Goal: Task Accomplishment & Management: Use online tool/utility

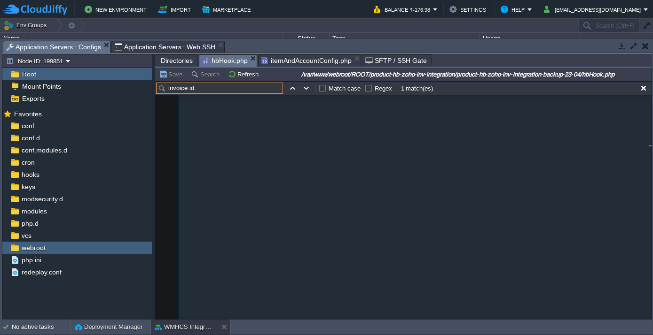
scroll to position [719, 0]
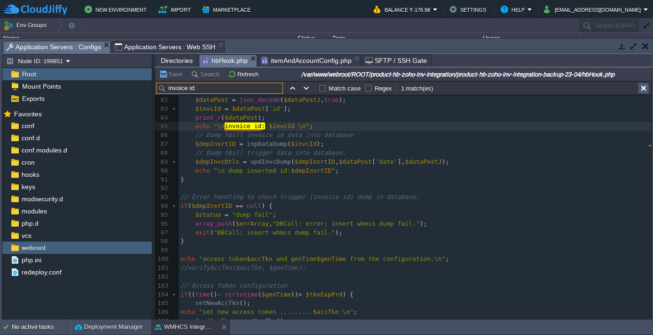
click at [641, 89] on button "button" at bounding box center [643, 88] width 8 height 8
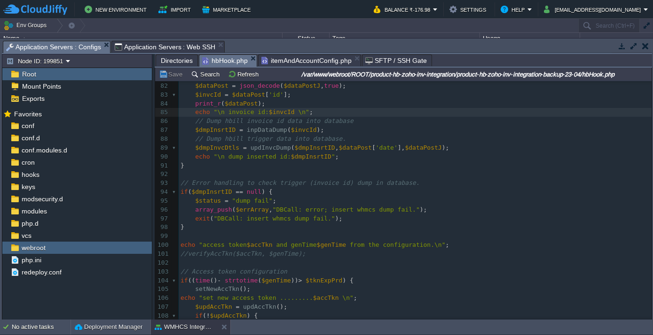
scroll to position [705, 0]
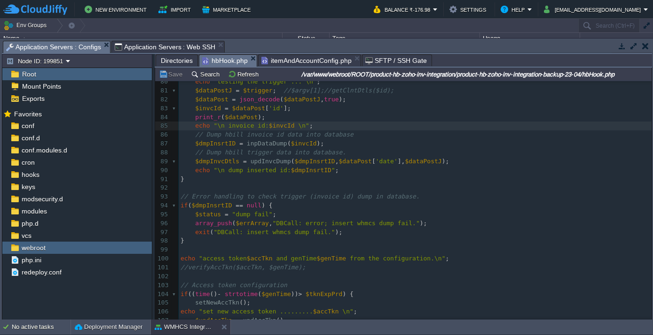
click at [137, 46] on span "Application Servers : Web SSH" at bounding box center [165, 46] width 101 height 11
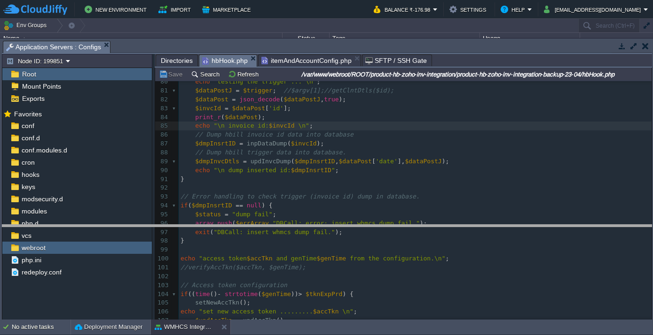
drag, startPoint x: 232, startPoint y: 47, endPoint x: 257, endPoint y: 232, distance: 186.4
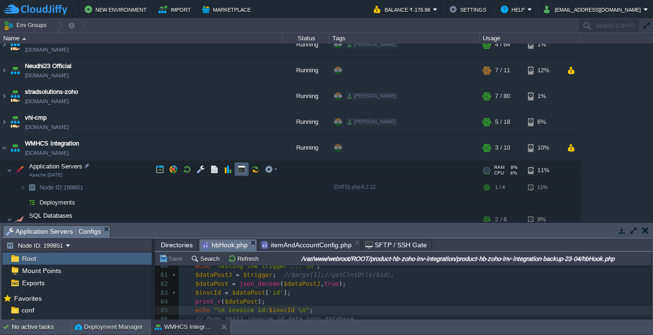
click at [239, 168] on button "button" at bounding box center [241, 169] width 8 height 8
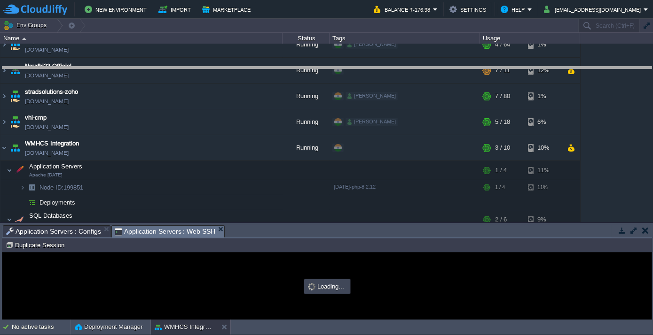
drag, startPoint x: 285, startPoint y: 223, endPoint x: 293, endPoint y: 63, distance: 160.4
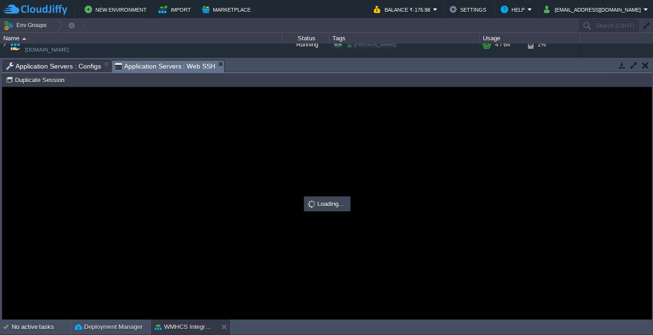
scroll to position [0, 0]
type input "#000000"
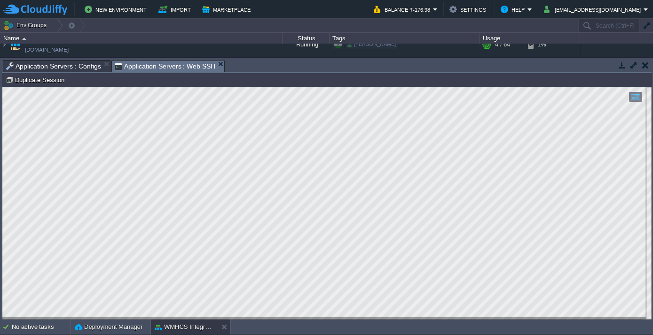
click at [56, 67] on span "Application Servers : Configs" at bounding box center [53, 66] width 95 height 11
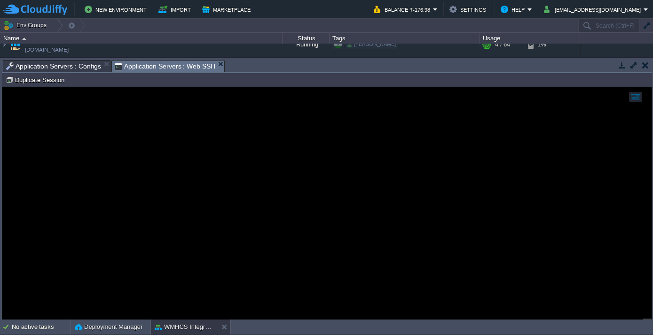
click at [152, 70] on span "Application Servers : Web SSH" at bounding box center [165, 67] width 101 height 12
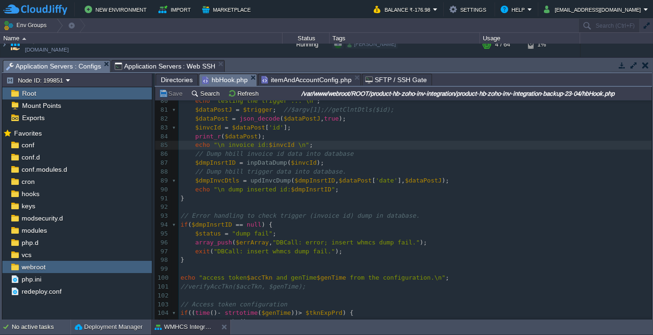
click at [29, 68] on span "Application Servers : Configs" at bounding box center [53, 67] width 95 height 12
click at [158, 63] on span "Application Servers : Web SSH" at bounding box center [165, 66] width 101 height 11
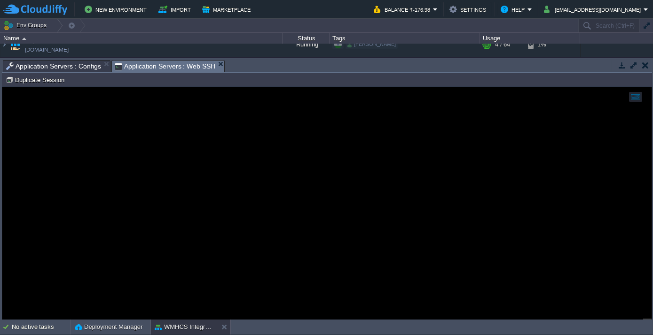
click at [38, 66] on span "Application Servers : Configs" at bounding box center [53, 66] width 95 height 11
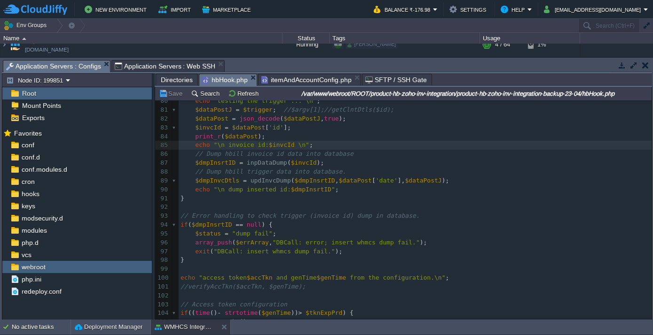
click at [180, 66] on span "Application Servers : Web SSH" at bounding box center [165, 66] width 101 height 11
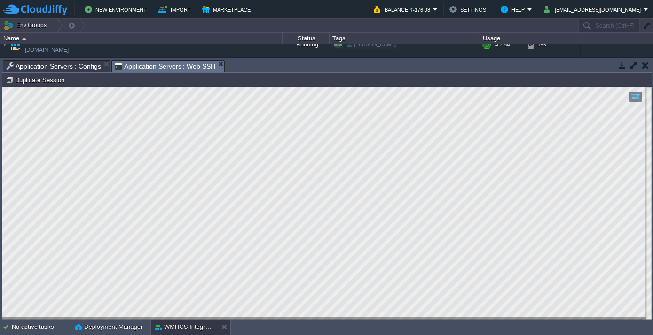
click at [27, 61] on span "Application Servers : Configs" at bounding box center [53, 66] width 95 height 11
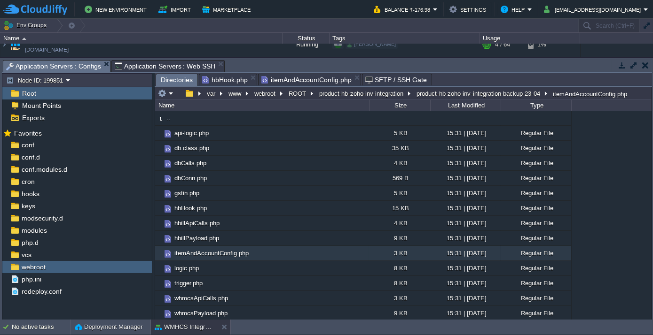
click at [188, 82] on span "Directories" at bounding box center [177, 80] width 32 height 12
click at [298, 94] on button "ROOT" at bounding box center [297, 93] width 21 height 8
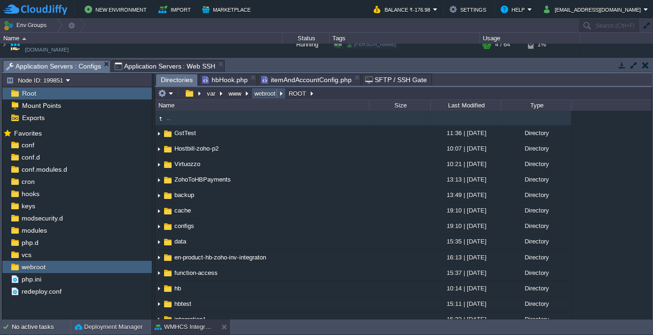
click at [264, 93] on button "webroot" at bounding box center [265, 93] width 25 height 8
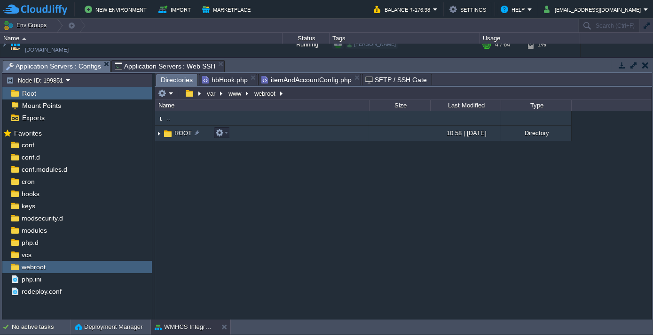
click at [184, 128] on td "ROOT" at bounding box center [262, 134] width 214 height 16
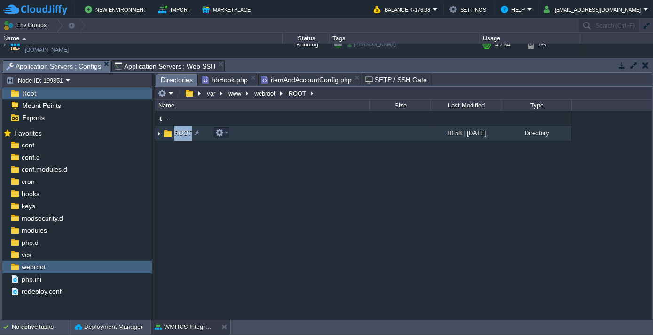
click at [184, 128] on td "ROOT" at bounding box center [262, 134] width 214 height 16
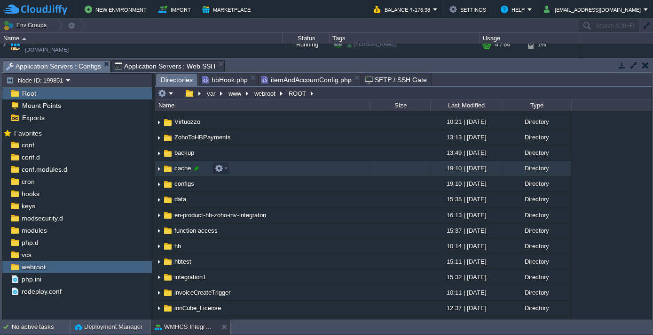
scroll to position [85, 0]
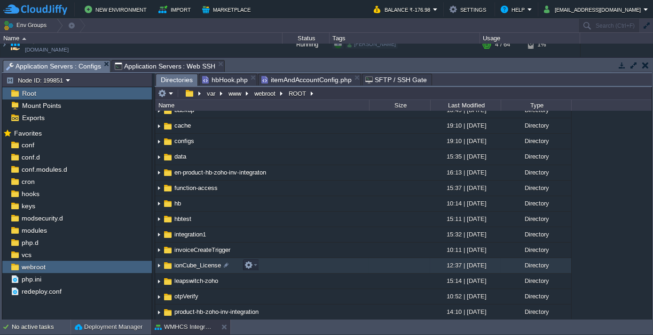
click at [196, 267] on span "ionCube_License" at bounding box center [197, 266] width 49 height 8
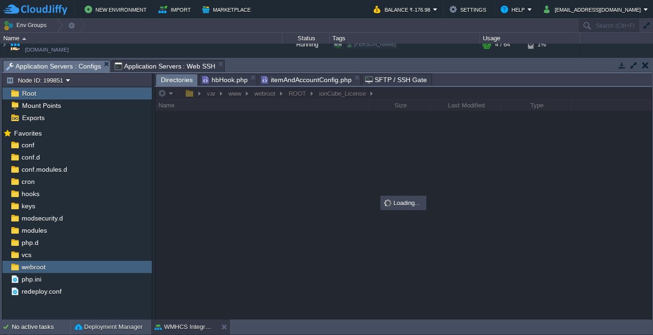
scroll to position [0, 0]
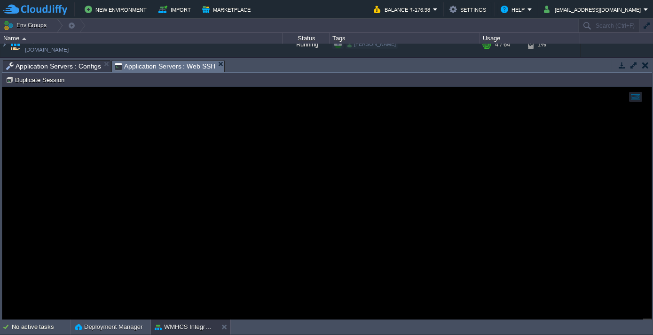
click at [188, 64] on span "Application Servers : Web SSH" at bounding box center [165, 67] width 101 height 12
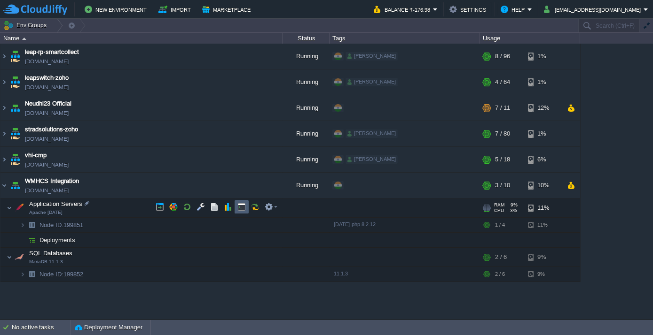
click at [238, 207] on button "button" at bounding box center [241, 207] width 8 height 8
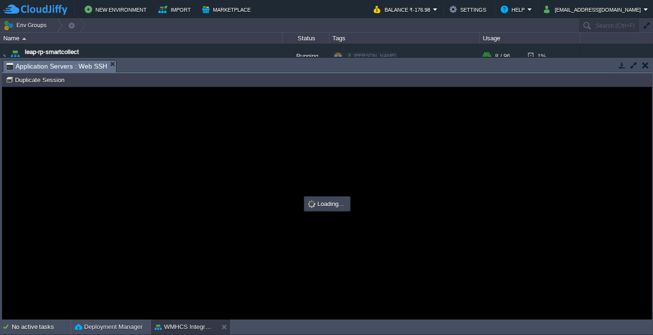
type input "#000000"
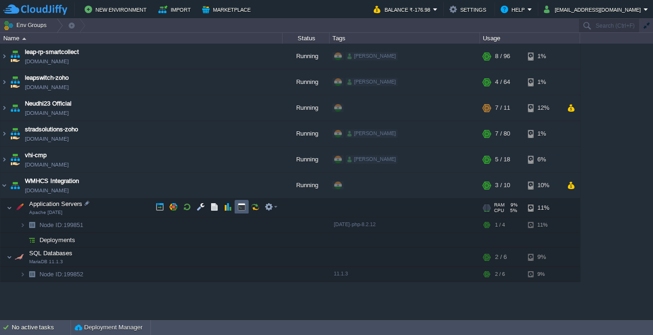
click at [243, 206] on button "button" at bounding box center [241, 207] width 8 height 8
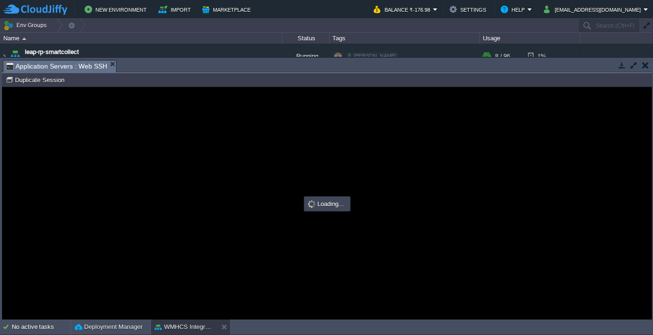
type input "#000000"
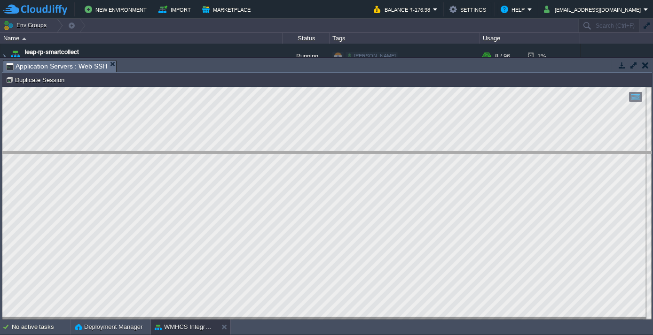
drag, startPoint x: 153, startPoint y: 66, endPoint x: 171, endPoint y: 167, distance: 103.2
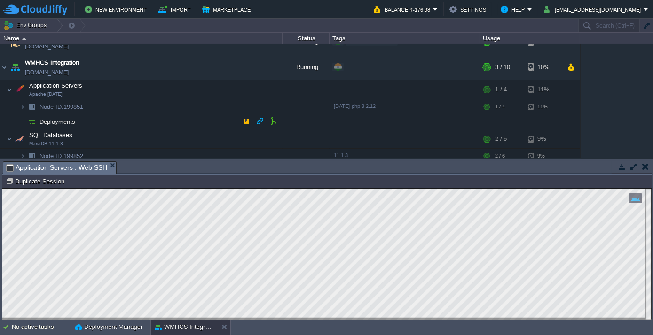
scroll to position [122, 0]
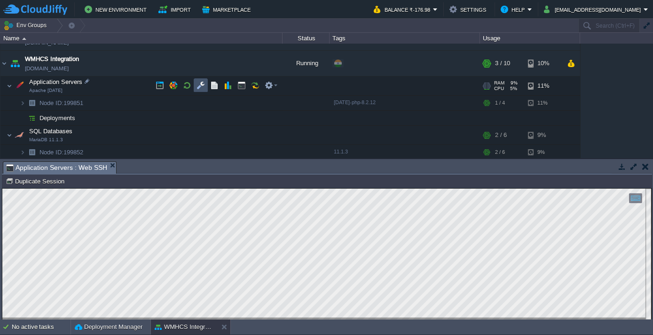
click at [202, 86] on button "button" at bounding box center [200, 85] width 8 height 8
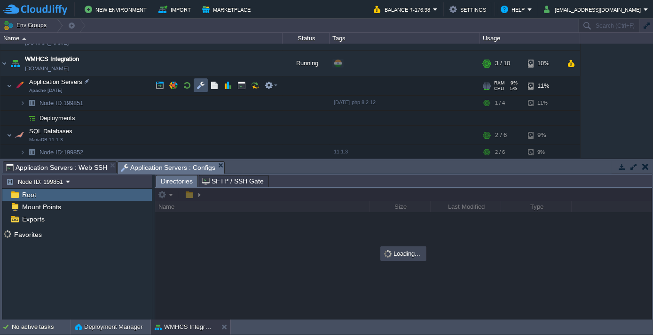
click at [202, 86] on button "button" at bounding box center [200, 85] width 8 height 8
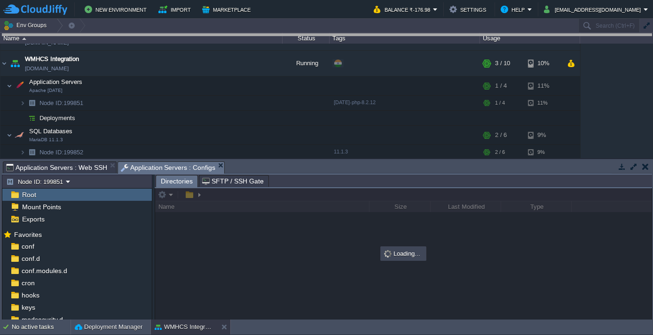
drag, startPoint x: 259, startPoint y: 169, endPoint x: 244, endPoint y: 38, distance: 131.5
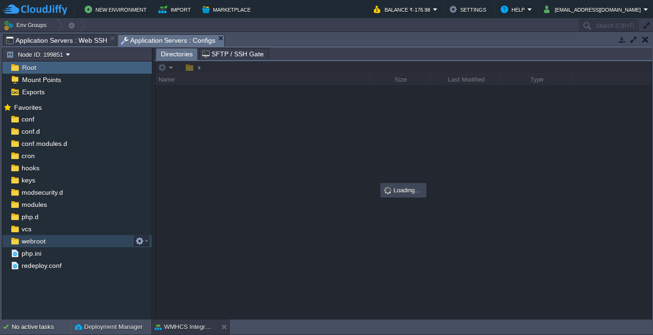
click at [38, 239] on span "webroot" at bounding box center [33, 241] width 27 height 8
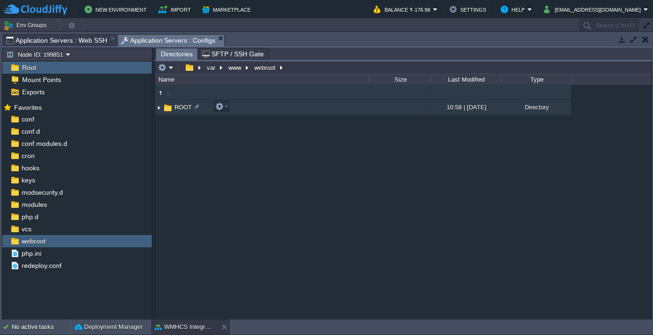
click at [178, 107] on span "ROOT" at bounding box center [183, 107] width 20 height 8
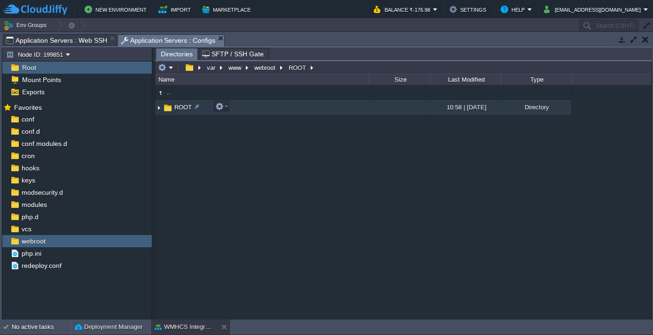
click at [178, 107] on span "ROOT" at bounding box center [183, 107] width 20 height 8
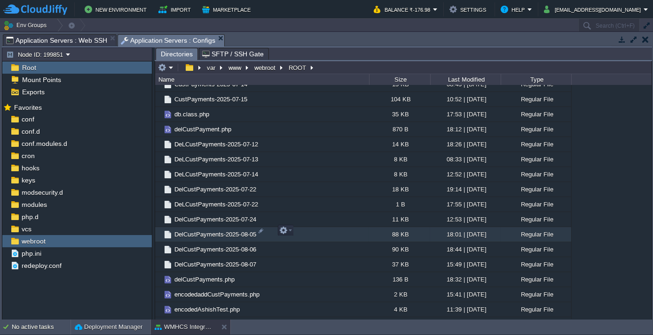
scroll to position [726, 0]
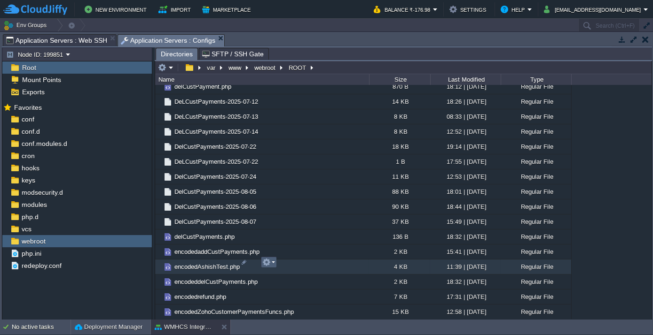
click at [272, 261] on em at bounding box center [268, 262] width 13 height 8
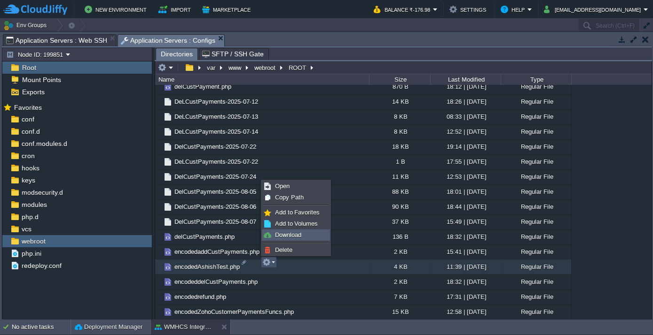
click at [281, 238] on span "Download" at bounding box center [288, 235] width 26 height 7
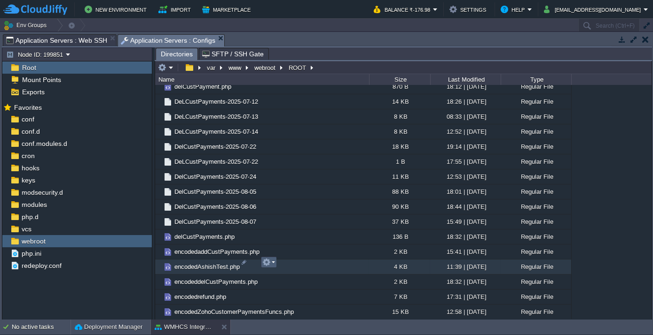
click at [275, 262] on td at bounding box center [269, 262] width 16 height 11
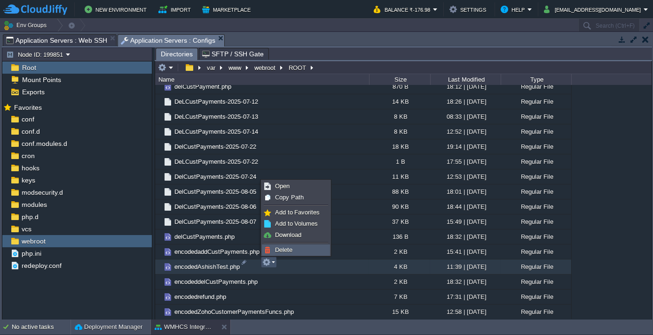
click at [277, 252] on span "Delete" at bounding box center [283, 250] width 17 height 7
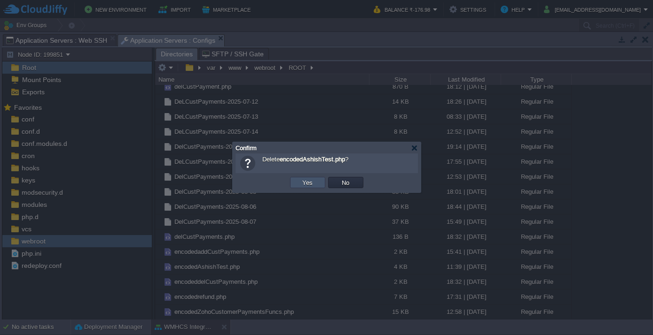
click at [308, 181] on button "Yes" at bounding box center [308, 183] width 16 height 8
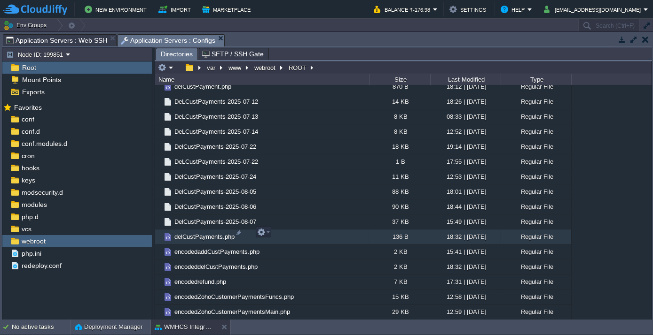
click at [398, 230] on div "136 B" at bounding box center [399, 237] width 61 height 15
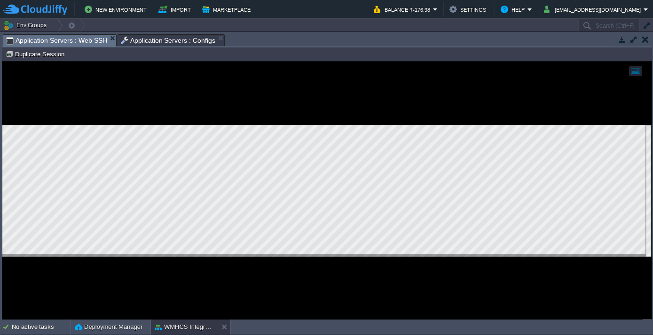
click at [68, 43] on span "Application Servers : Web SSH" at bounding box center [56, 41] width 101 height 12
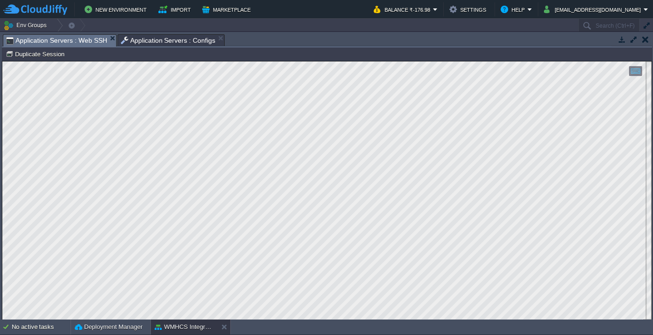
click at [163, 44] on span "Application Servers : Configs" at bounding box center [168, 40] width 95 height 11
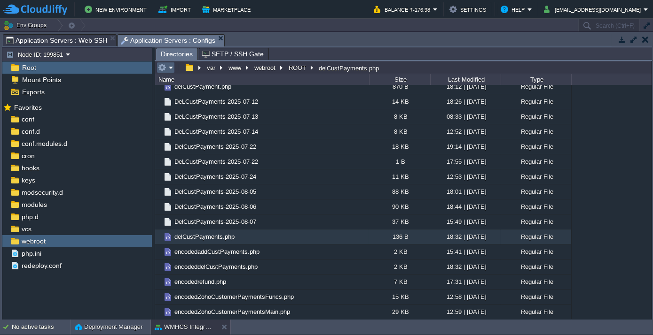
click at [171, 67] on em at bounding box center [166, 67] width 16 height 8
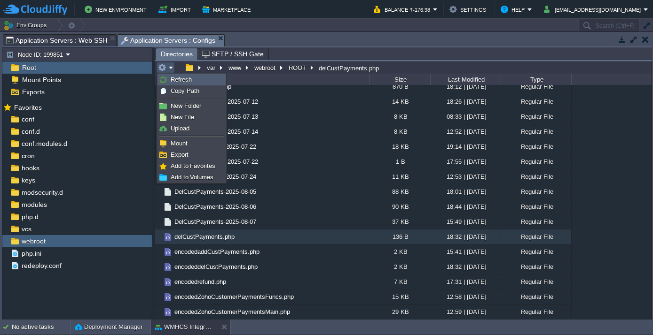
click at [175, 79] on span "Refresh" at bounding box center [181, 79] width 21 height 7
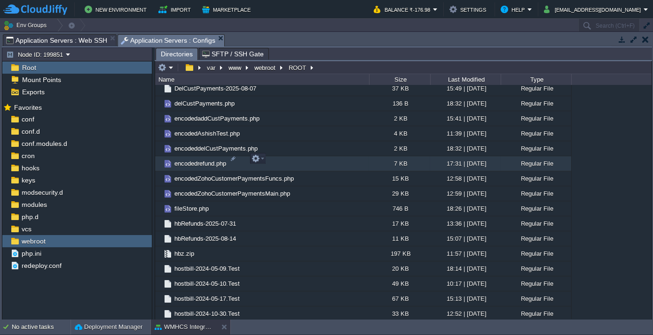
scroll to position [854, 0]
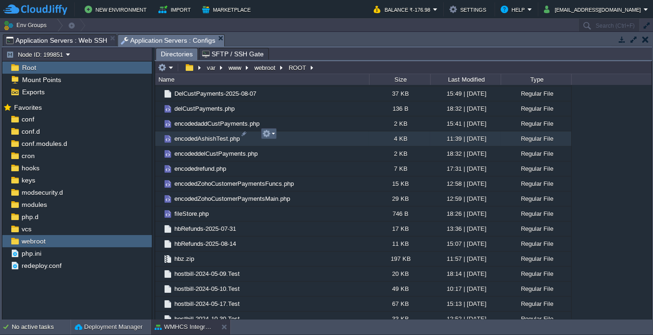
click at [273, 133] on em at bounding box center [268, 134] width 13 height 8
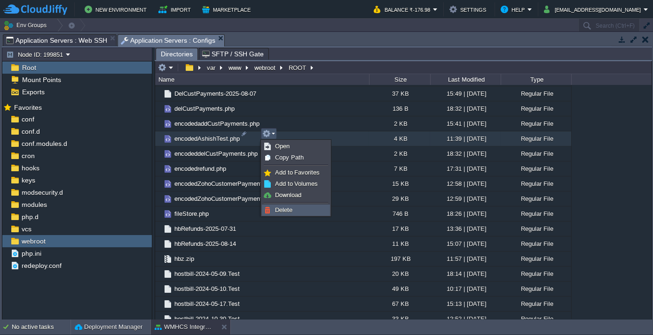
click at [292, 213] on span "Delete" at bounding box center [283, 210] width 17 height 7
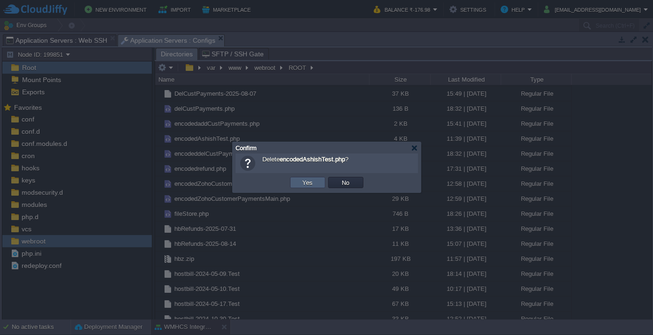
click at [311, 179] on button "Yes" at bounding box center [308, 183] width 16 height 8
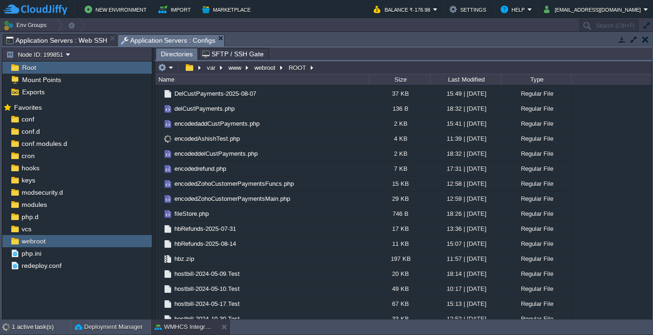
click at [64, 38] on span "Application Servers : Web SSH" at bounding box center [56, 40] width 101 height 11
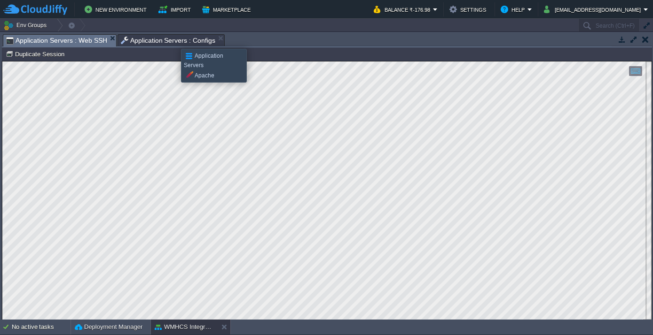
click at [174, 40] on span "Application Servers : Configs" at bounding box center [168, 40] width 95 height 11
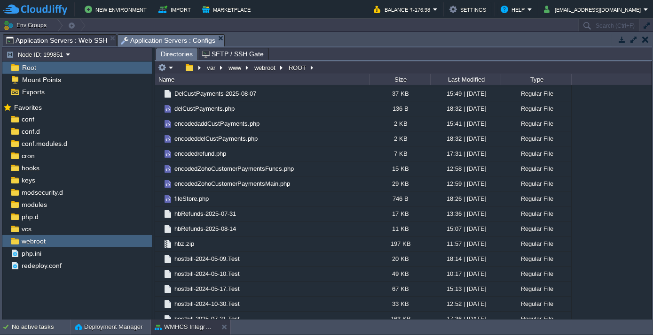
click at [52, 40] on span "Application Servers : Web SSH" at bounding box center [56, 40] width 101 height 11
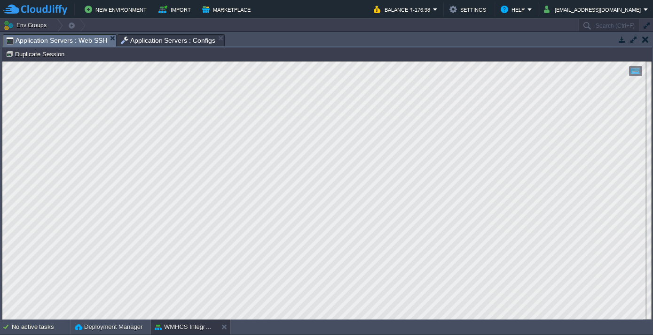
click at [165, 39] on span "Application Servers : Configs" at bounding box center [168, 40] width 95 height 11
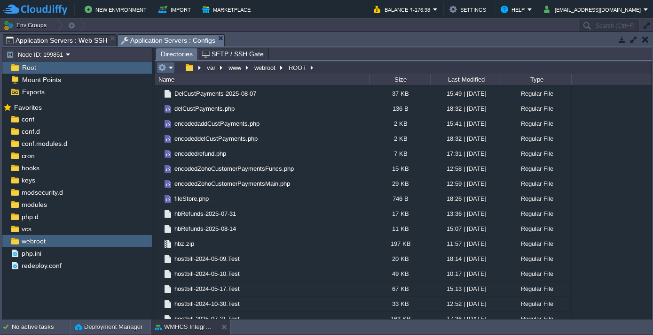
click at [171, 63] on em at bounding box center [166, 67] width 16 height 8
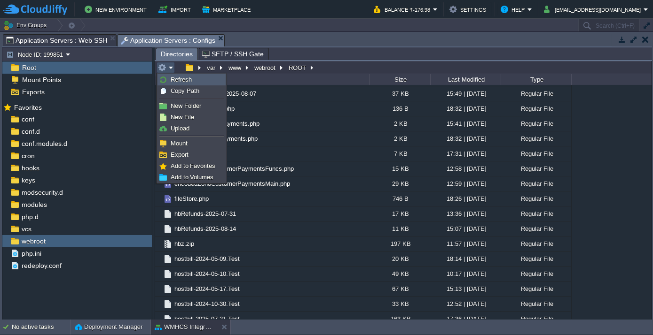
click at [174, 82] on span "Refresh" at bounding box center [181, 79] width 21 height 7
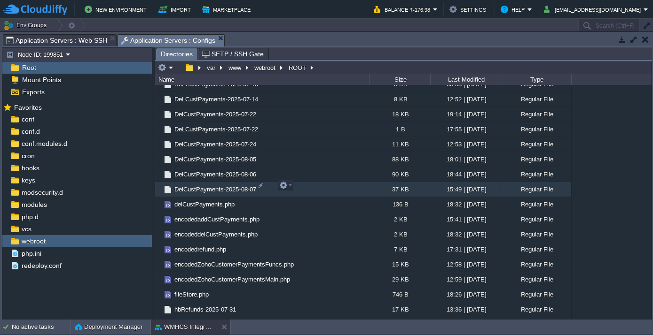
scroll to position [811, 0]
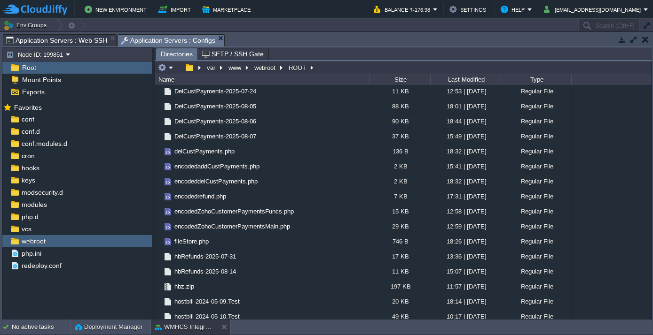
click at [80, 46] on div "Tasks Activity Log Archive Git / SVN Application Servers : Web SSH Application …" at bounding box center [327, 41] width 650 height 14
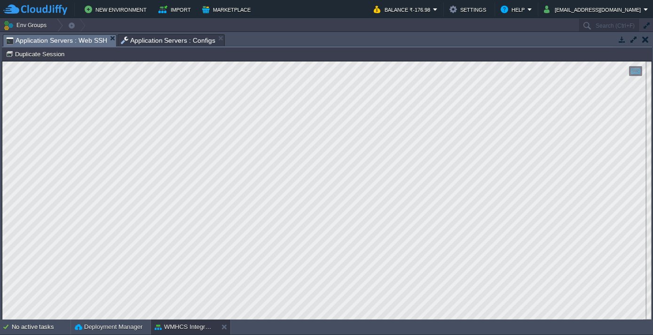
click at [81, 41] on span "Application Servers : Web SSH" at bounding box center [56, 41] width 101 height 12
click at [162, 41] on span "Application Servers : Configs" at bounding box center [168, 40] width 95 height 11
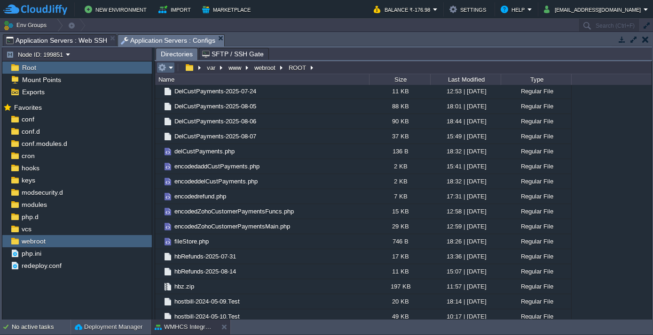
click at [168, 67] on em at bounding box center [166, 67] width 16 height 8
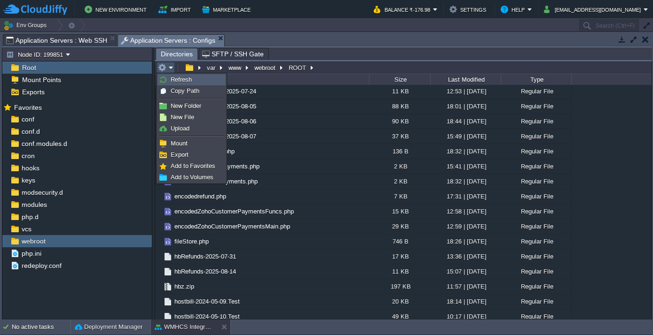
click at [174, 81] on span "Refresh" at bounding box center [181, 79] width 21 height 7
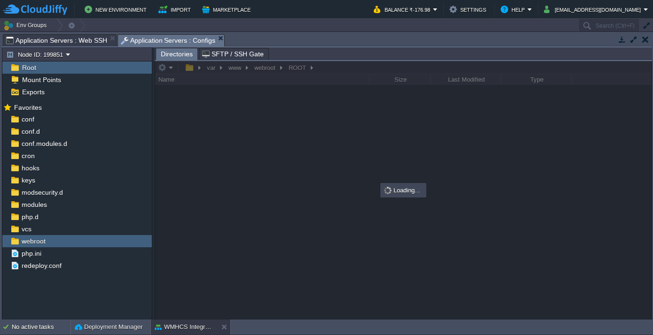
click at [53, 38] on span "Application Servers : Web SSH" at bounding box center [56, 40] width 101 height 11
click at [156, 42] on span "Application Servers : Configs" at bounding box center [168, 41] width 95 height 12
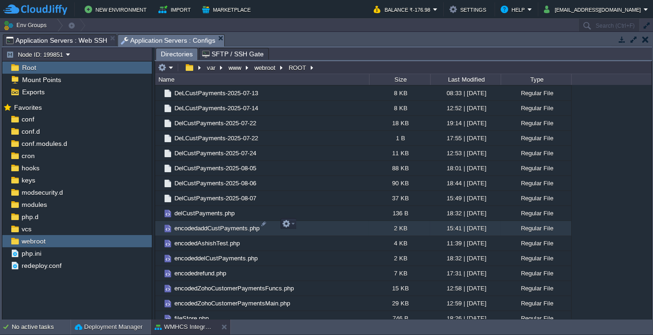
scroll to position [769, 0]
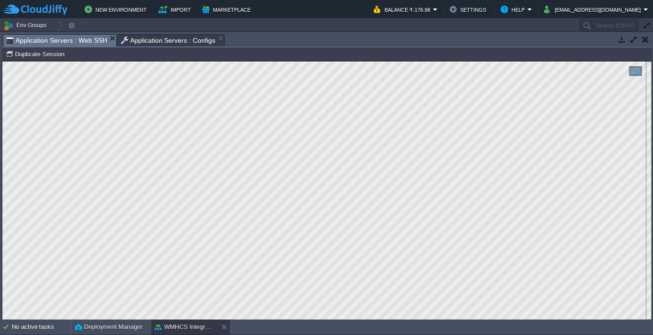
click at [60, 37] on span "Application Servers : Web SSH" at bounding box center [56, 41] width 101 height 12
click at [64, 42] on span "Application Servers : Web SSH" at bounding box center [56, 41] width 101 height 12
click at [123, 37] on span "Application Servers : Configs" at bounding box center [168, 40] width 95 height 11
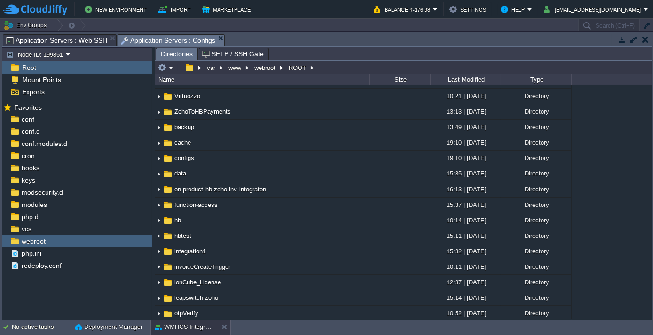
scroll to position [128, 0]
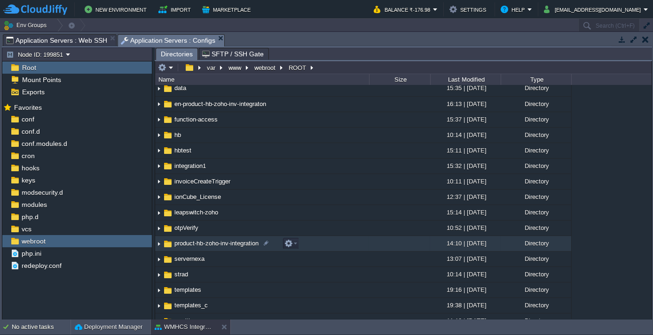
click at [192, 242] on span "product-hb-zoho-inv-integration" at bounding box center [216, 244] width 87 height 8
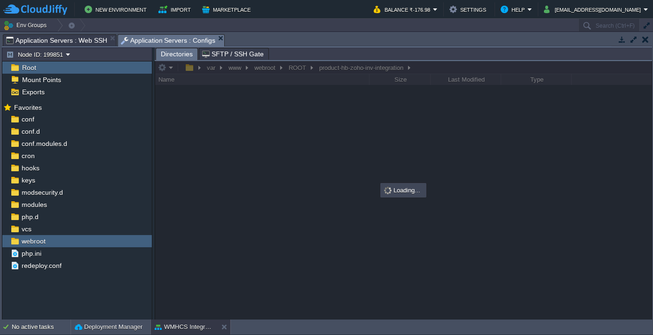
scroll to position [0, 0]
click at [56, 40] on span "Application Servers : Web SSH" at bounding box center [56, 40] width 101 height 11
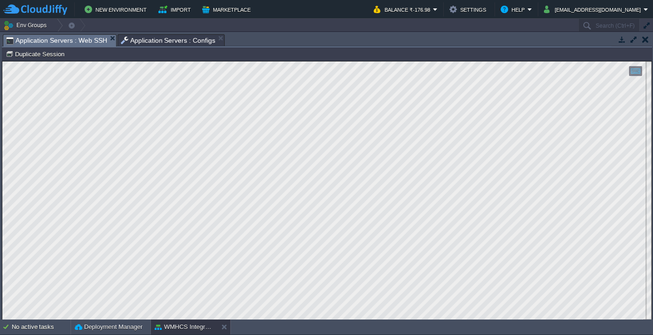
click at [121, 39] on span "Application Servers : Configs" at bounding box center [168, 40] width 95 height 11
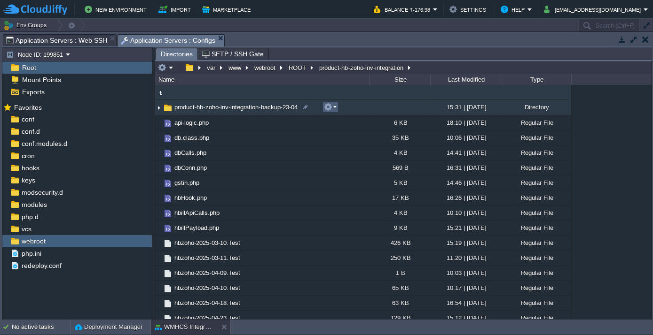
click at [334, 107] on em at bounding box center [330, 107] width 13 height 8
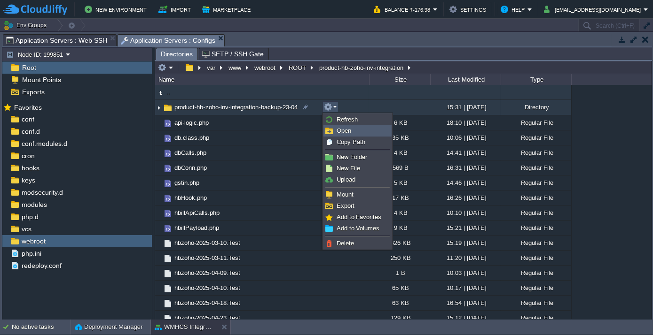
click at [348, 130] on span "Open" at bounding box center [343, 130] width 15 height 7
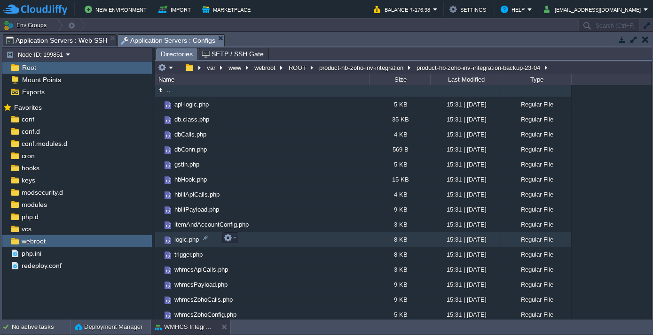
scroll to position [4, 0]
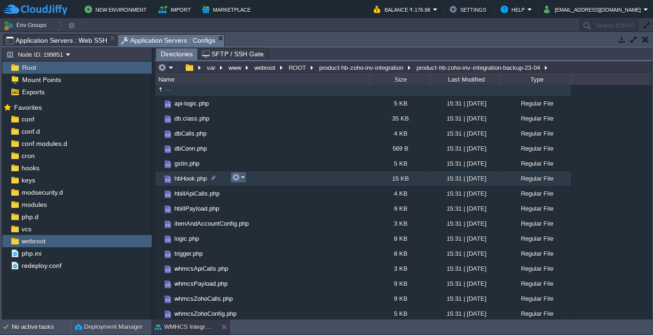
click at [243, 177] on em at bounding box center [238, 177] width 13 height 8
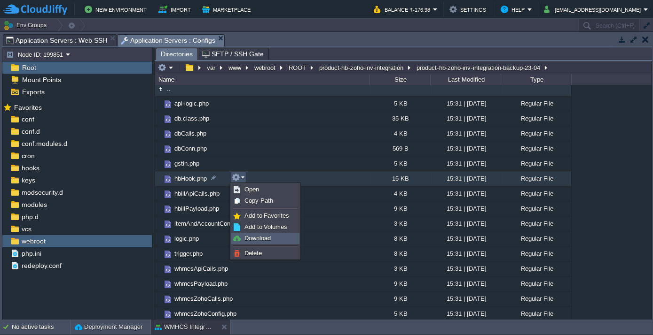
click at [255, 235] on span "Download" at bounding box center [257, 238] width 26 height 7
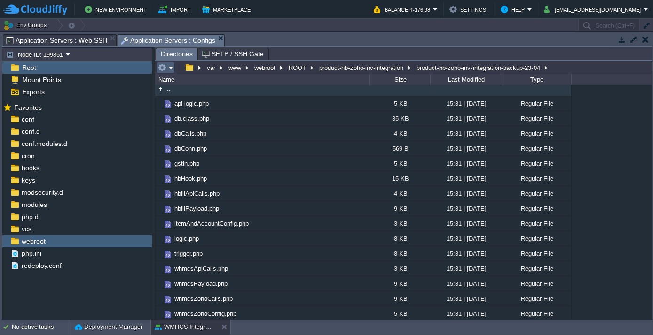
click at [163, 67] on button "button" at bounding box center [162, 67] width 8 height 8
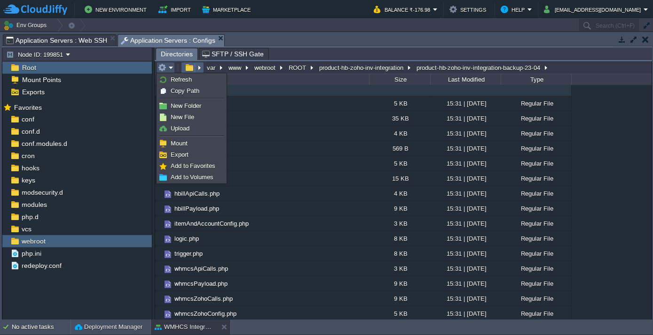
click at [184, 65] on button "button" at bounding box center [189, 67] width 14 height 8
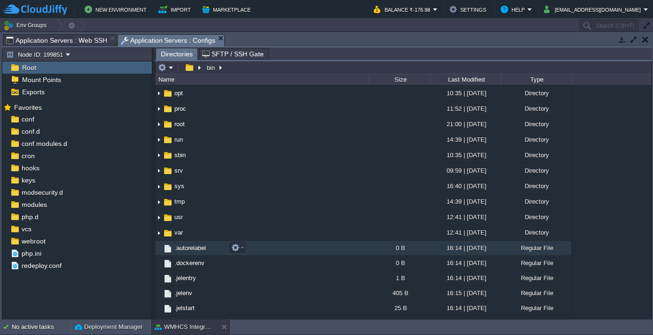
scroll to position [209, 0]
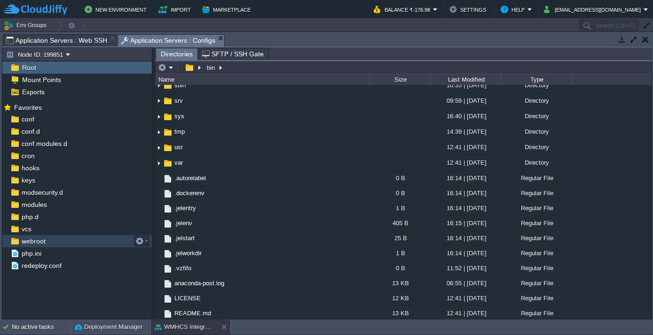
click at [42, 241] on span "webroot" at bounding box center [33, 241] width 27 height 8
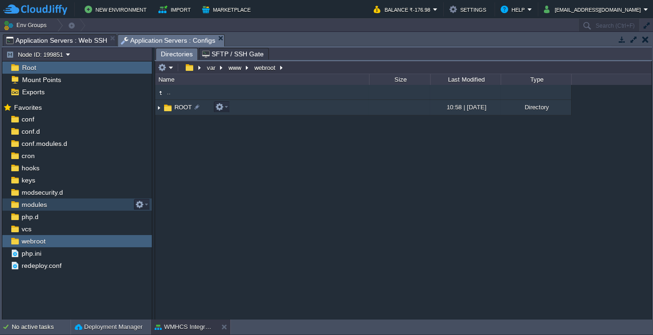
click at [182, 103] on span "ROOT" at bounding box center [183, 107] width 20 height 8
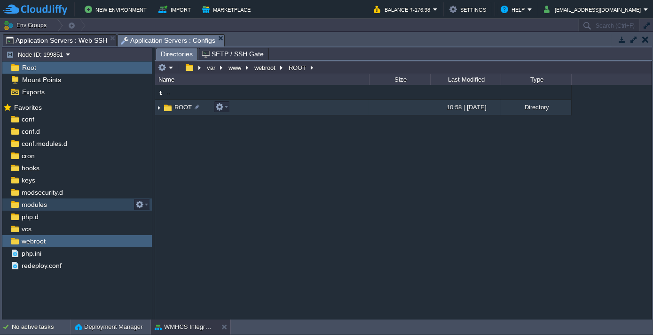
click at [182, 103] on span "ROOT" at bounding box center [183, 107] width 20 height 8
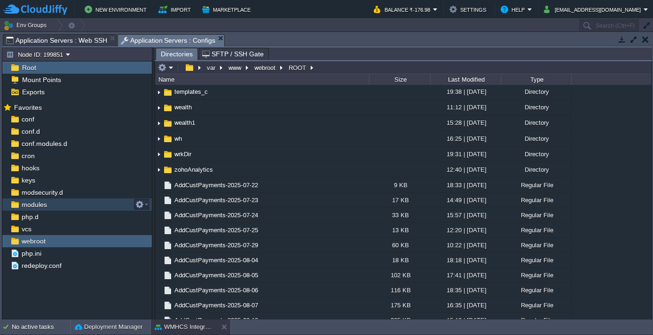
scroll to position [128, 0]
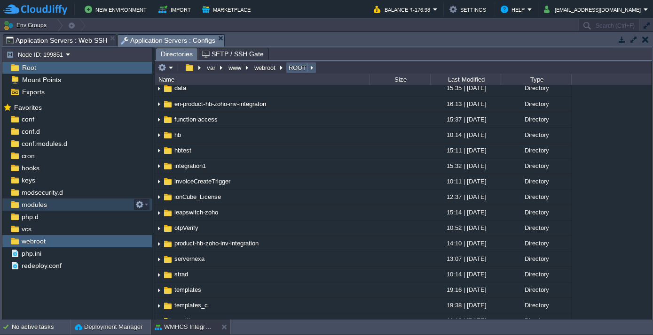
click at [294, 64] on button "ROOT" at bounding box center [297, 67] width 21 height 8
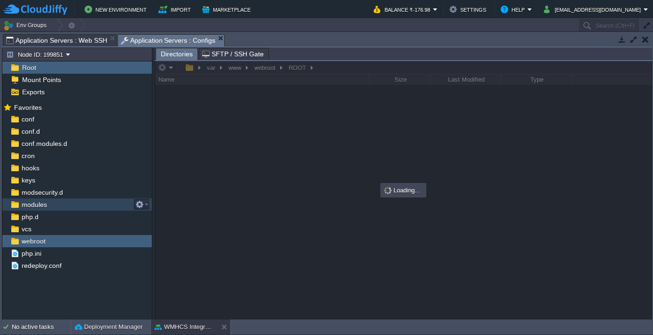
scroll to position [0, 0]
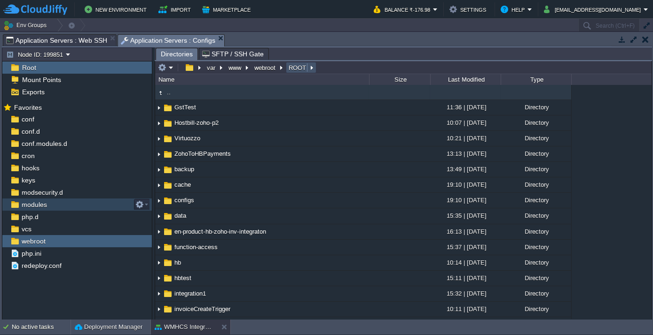
click at [288, 65] on button "ROOT" at bounding box center [297, 67] width 21 height 8
click at [266, 65] on button "webroot" at bounding box center [265, 67] width 25 height 8
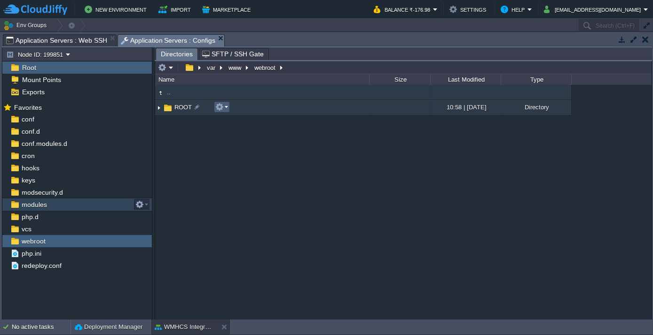
click at [223, 109] on button "button" at bounding box center [219, 107] width 8 height 8
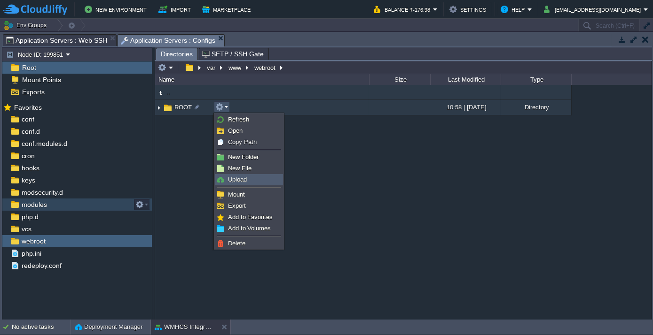
click at [246, 179] on span "Upload" at bounding box center [237, 179] width 19 height 7
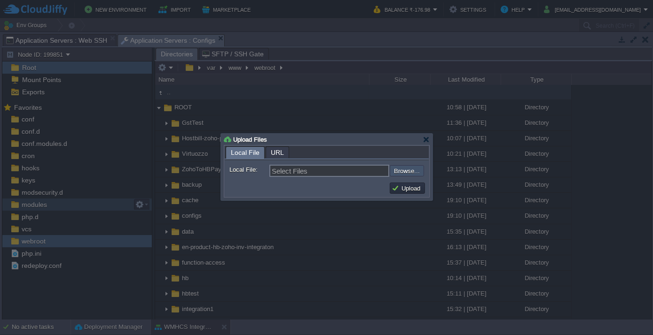
click at [402, 170] on input "file" at bounding box center [364, 170] width 119 height 11
type input "C:\fakepath\hbHook.php"
type input "hbHook.php"
click at [411, 187] on button "Upload" at bounding box center [406, 188] width 31 height 8
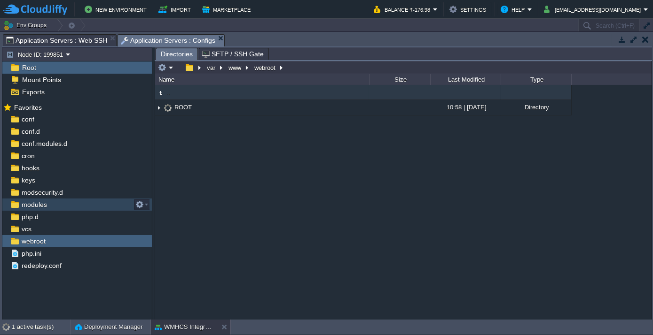
click at [50, 39] on span "Application Servers : Web SSH" at bounding box center [56, 40] width 101 height 11
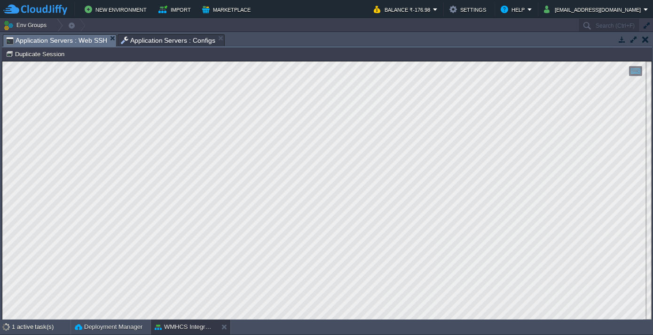
click at [158, 39] on span "Application Servers : Configs" at bounding box center [168, 40] width 95 height 11
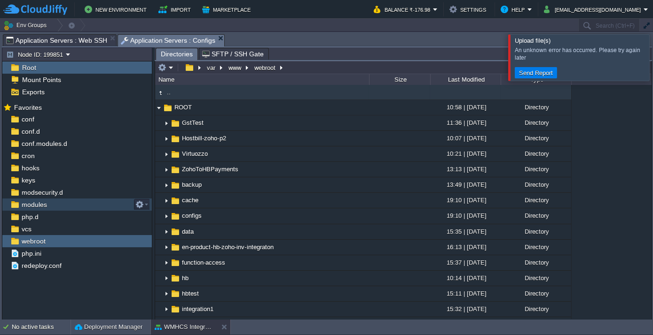
click at [652, 53] on div at bounding box center [664, 57] width 0 height 46
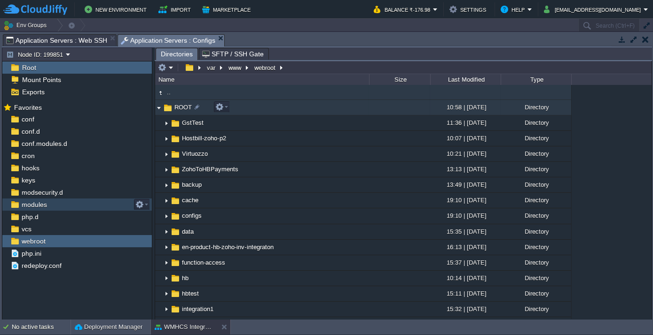
click at [181, 105] on span "ROOT" at bounding box center [183, 107] width 20 height 8
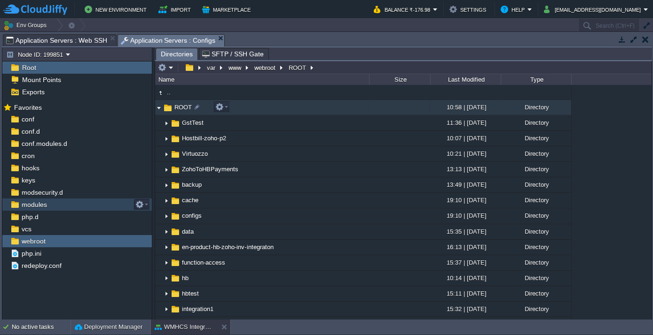
click at [181, 105] on span "ROOT" at bounding box center [183, 107] width 20 height 8
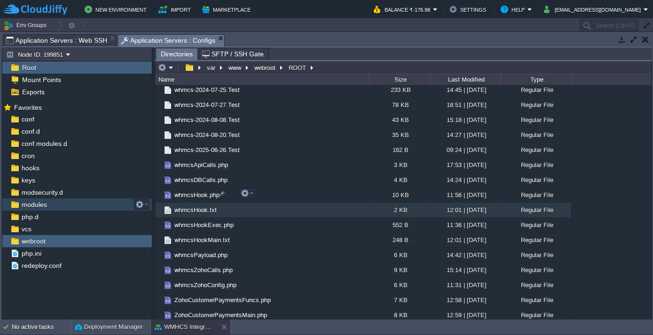
scroll to position [2167, 0]
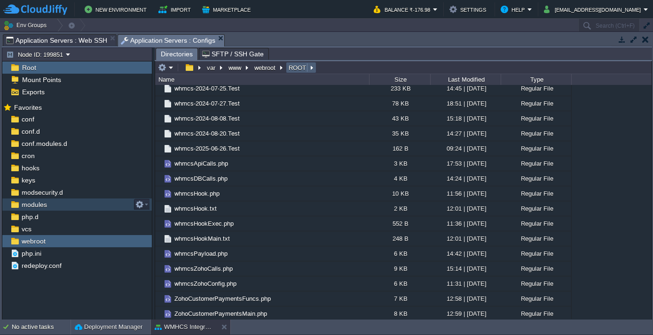
click at [295, 68] on button "ROOT" at bounding box center [297, 67] width 21 height 8
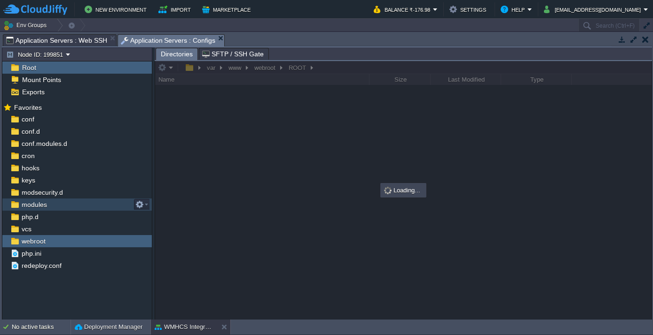
scroll to position [0, 0]
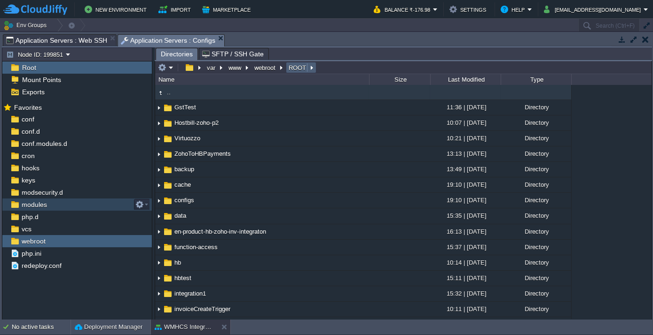
click at [311, 66] on em "ROOT" at bounding box center [301, 67] width 28 height 8
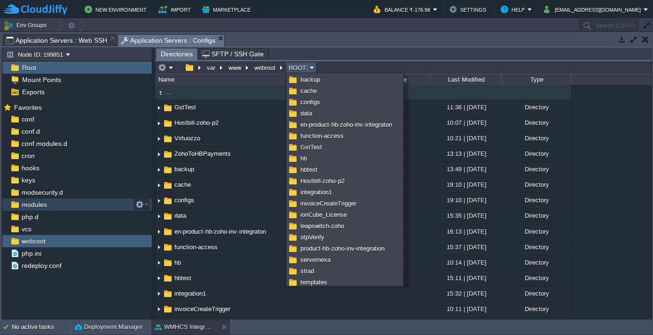
click at [311, 66] on em "ROOT" at bounding box center [301, 67] width 28 height 8
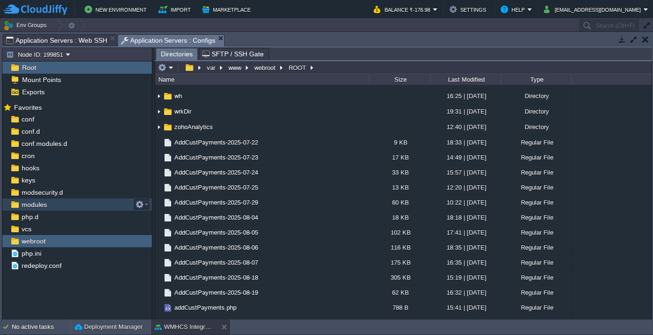
scroll to position [512, 0]
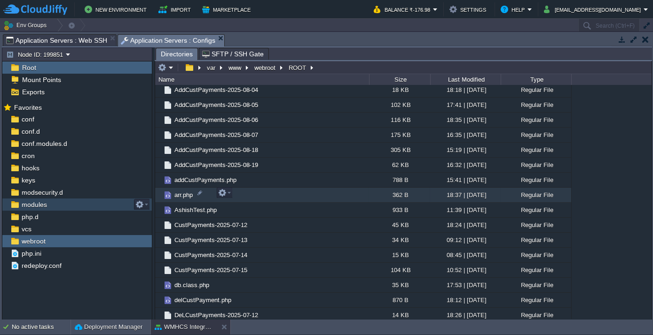
click at [182, 194] on span "arr.php" at bounding box center [183, 195] width 21 height 8
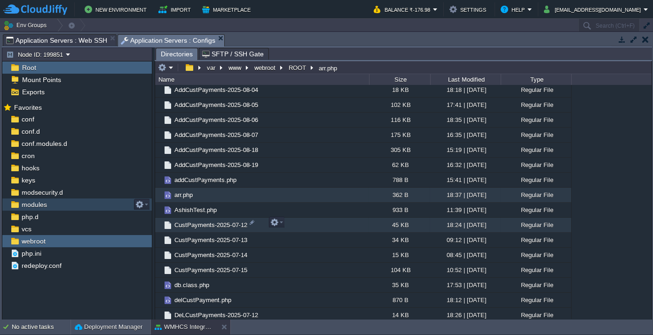
click at [259, 225] on td "CustPayments-2025-07-12" at bounding box center [262, 225] width 214 height 15
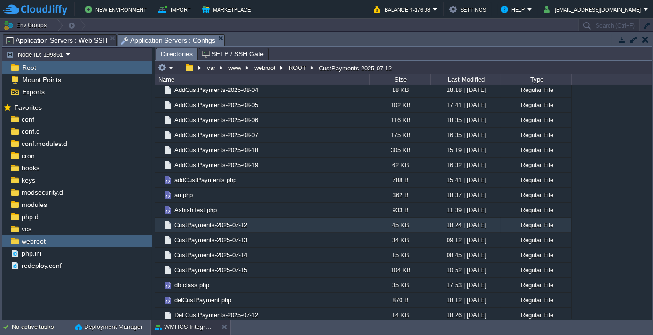
click at [75, 42] on span "Application Servers : Web SSH" at bounding box center [56, 40] width 101 height 11
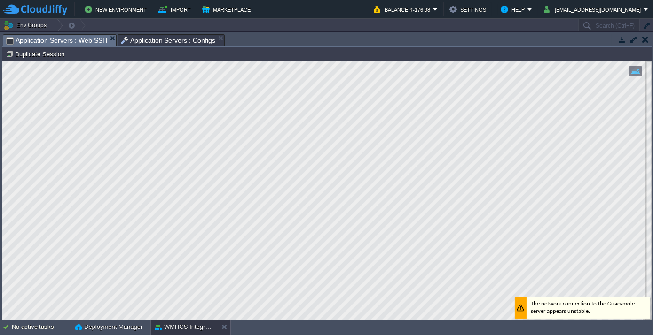
click at [151, 39] on span "Application Servers : Configs" at bounding box center [168, 40] width 95 height 11
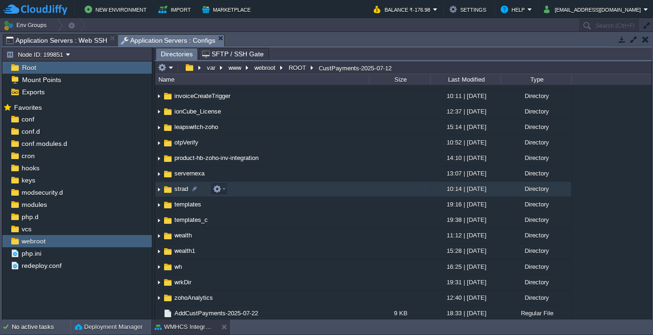
scroll to position [0, 0]
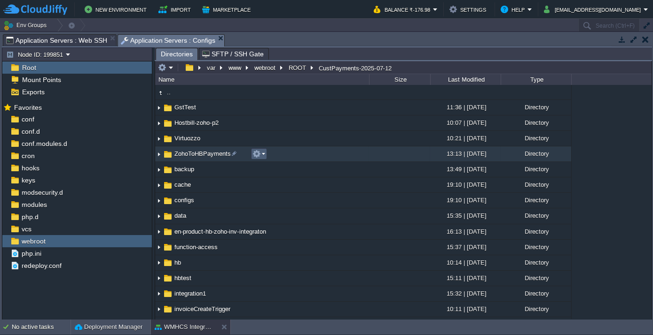
click at [263, 154] on em at bounding box center [258, 154] width 13 height 8
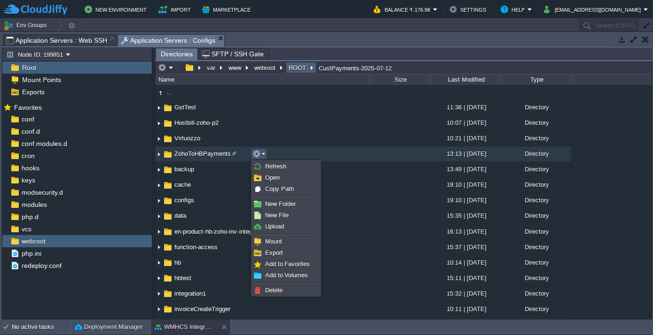
click at [289, 70] on button "ROOT" at bounding box center [297, 67] width 21 height 8
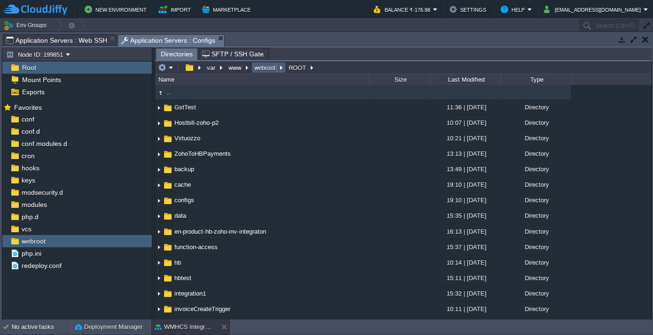
click at [274, 68] on button "webroot" at bounding box center [265, 67] width 25 height 8
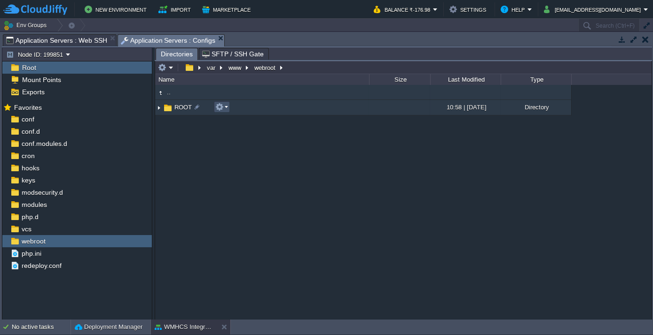
click at [222, 104] on button "button" at bounding box center [219, 107] width 8 height 8
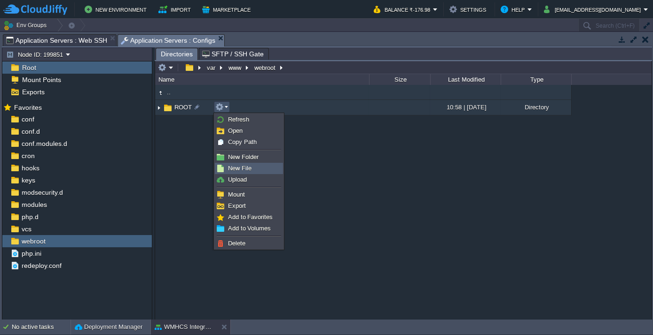
click at [247, 169] on span "New File" at bounding box center [239, 168] width 23 height 7
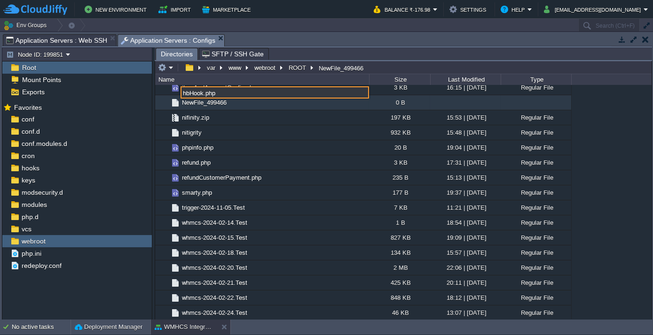
type input "hbHook.php"
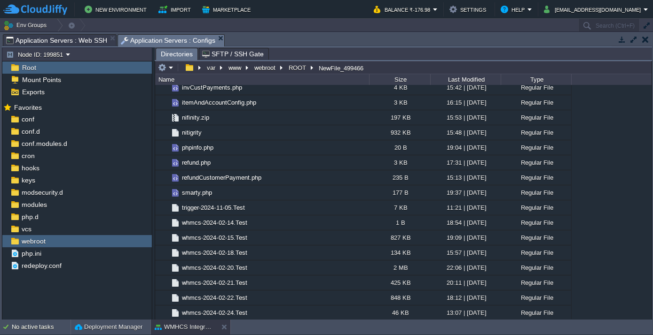
scroll to position [891, 0]
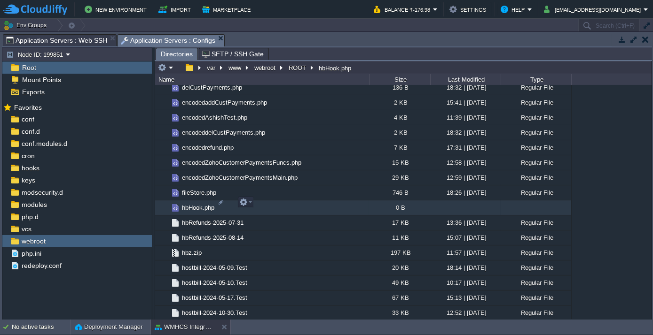
click at [205, 205] on span "hbHook.php" at bounding box center [197, 208] width 35 height 8
click at [168, 50] on span "Directories" at bounding box center [177, 54] width 32 height 12
click at [290, 69] on button "ROOT" at bounding box center [297, 67] width 21 height 8
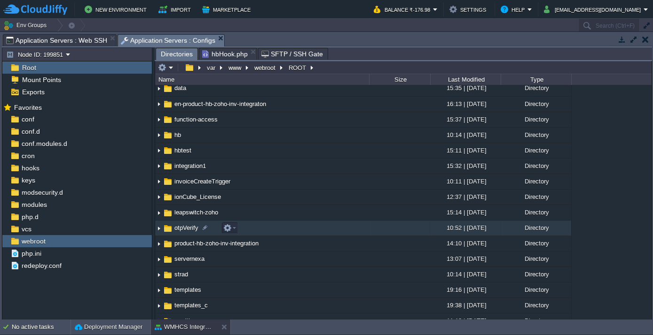
scroll to position [171, 0]
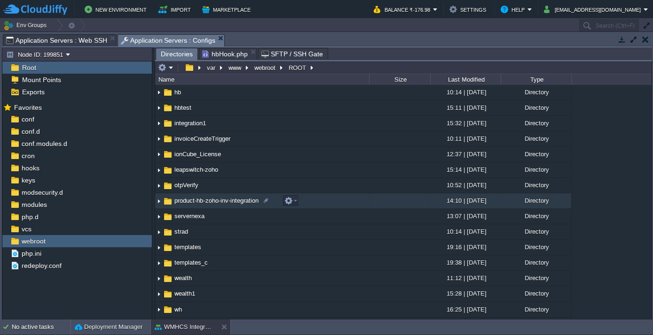
click at [194, 203] on span "product-hb-zoho-inv-integration" at bounding box center [216, 201] width 87 height 8
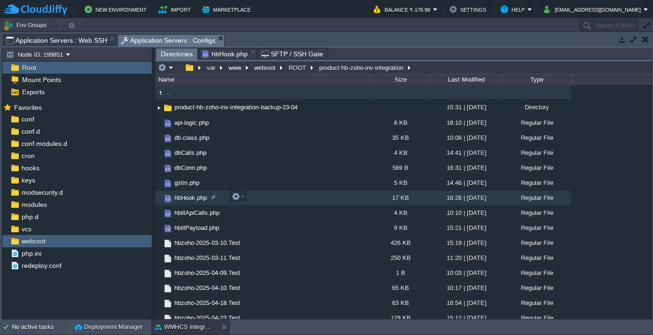
click at [195, 203] on td "hbHook.php" at bounding box center [262, 198] width 214 height 15
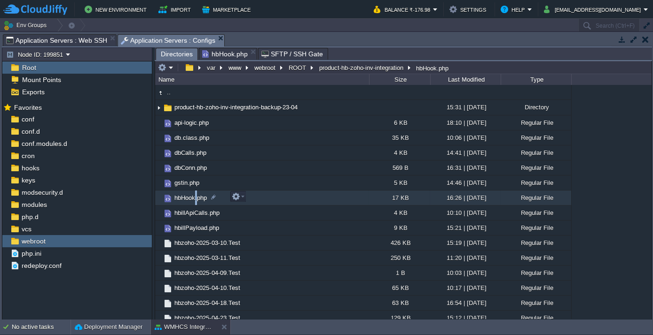
click at [195, 203] on td "hbHook.php" at bounding box center [262, 198] width 214 height 15
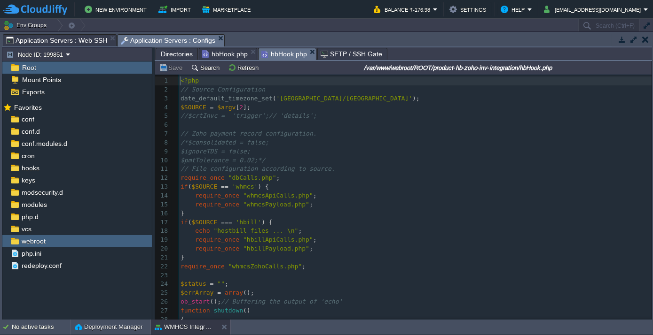
scroll to position [3, 0]
click at [391, 192] on pre "require_once "whmcsApiCalls.php" ;" at bounding box center [415, 196] width 473 height 9
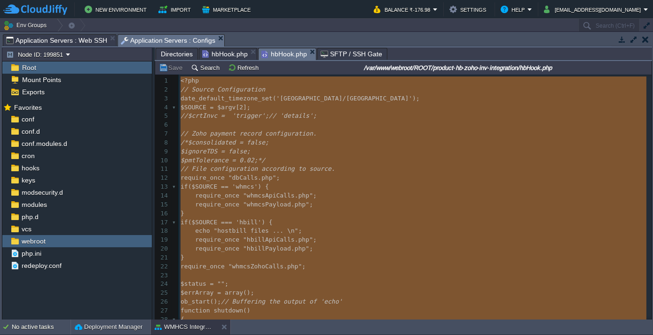
type textarea "<?php // Source Configuration date_default_timezone_set('[GEOGRAPHIC_DATA]/[GEO…"
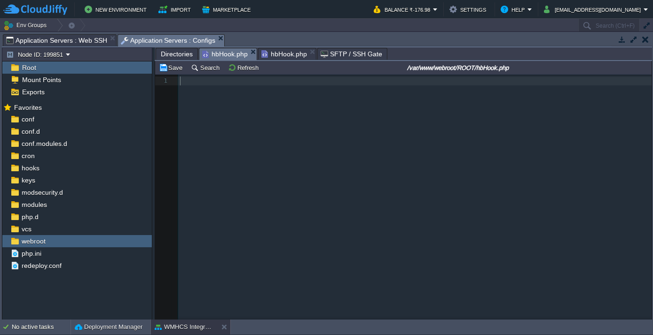
click at [218, 53] on span "hbHook.php" at bounding box center [225, 54] width 46 height 12
click at [278, 138] on div "1 1 ​" at bounding box center [410, 204] width 510 height 259
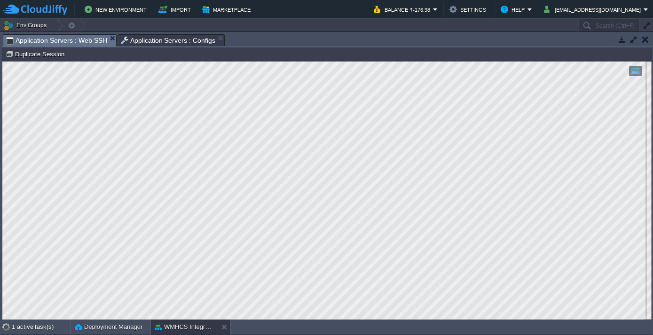
click at [73, 39] on span "Application Servers : Web SSH" at bounding box center [56, 41] width 101 height 12
click at [148, 38] on span "Application Servers : Configs" at bounding box center [168, 40] width 95 height 11
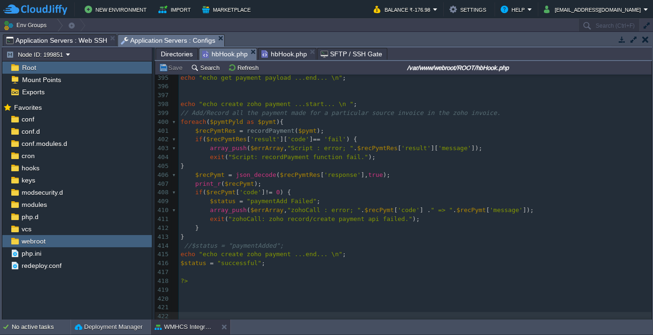
click at [179, 51] on span "Directories" at bounding box center [177, 53] width 32 height 11
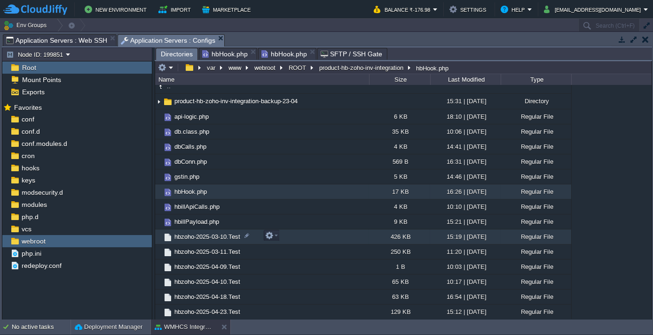
scroll to position [0, 0]
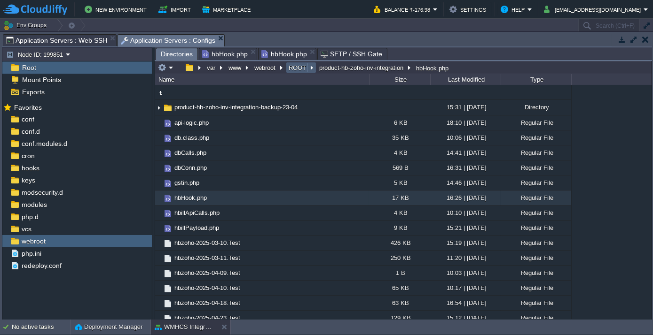
click at [288, 64] on button "ROOT" at bounding box center [297, 67] width 21 height 8
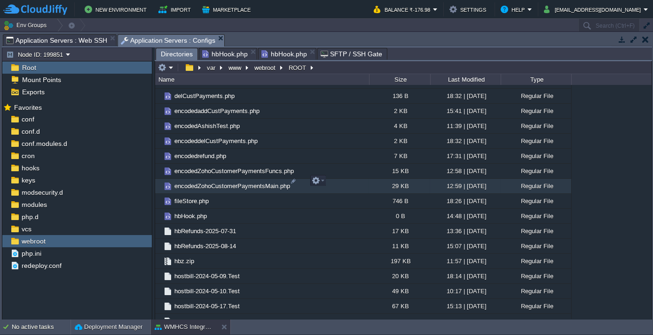
scroll to position [897, 0]
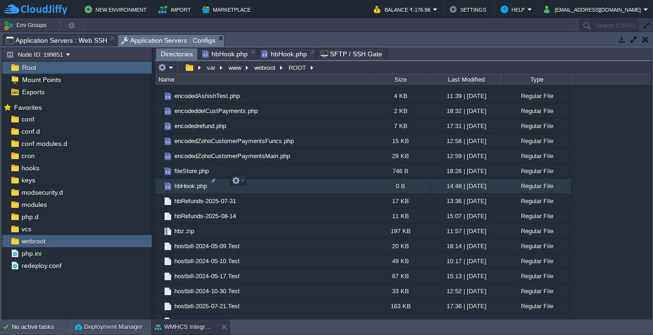
click at [190, 182] on span "hbHook.php" at bounding box center [190, 186] width 35 height 8
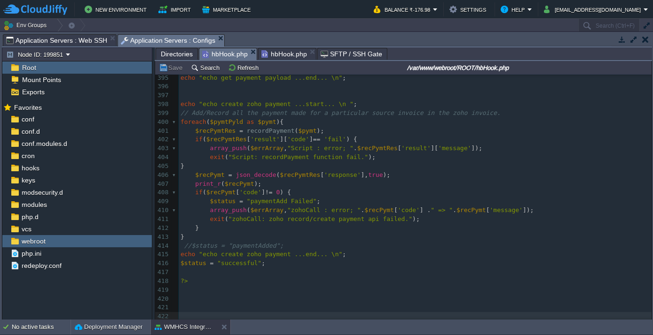
click at [171, 54] on span "Directories" at bounding box center [177, 53] width 32 height 11
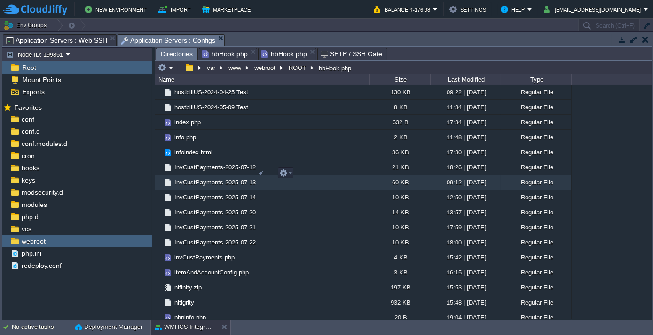
scroll to position [1494, 0]
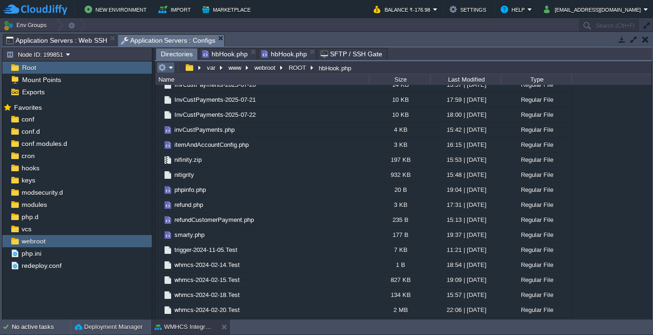
click at [169, 66] on em at bounding box center [166, 67] width 16 height 8
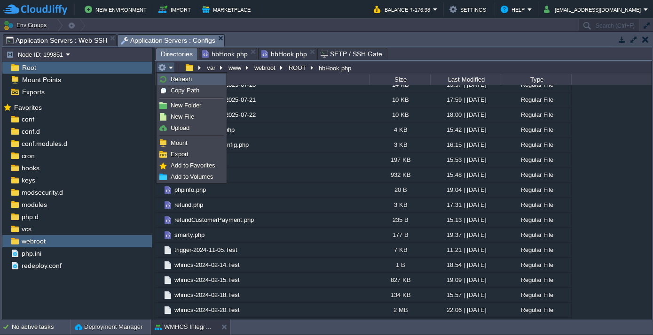
click at [177, 78] on span "Refresh" at bounding box center [181, 79] width 21 height 7
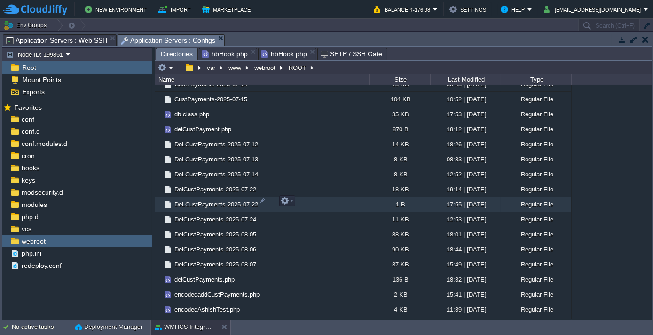
scroll to position [769, 0]
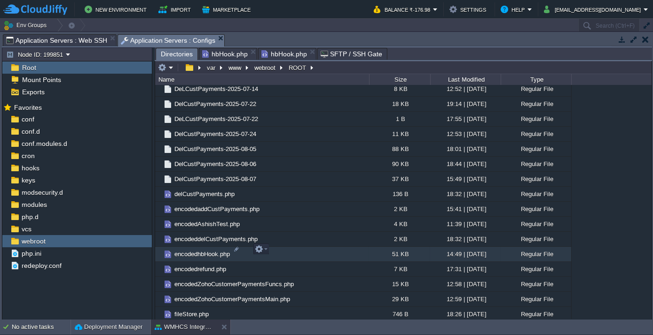
click at [197, 247] on td "encodedhbHook.php" at bounding box center [262, 254] width 214 height 15
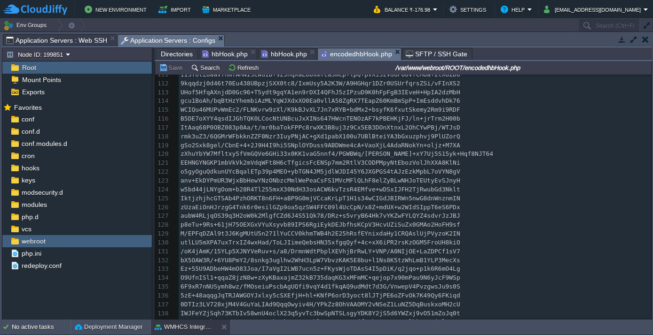
scroll to position [1205, 0]
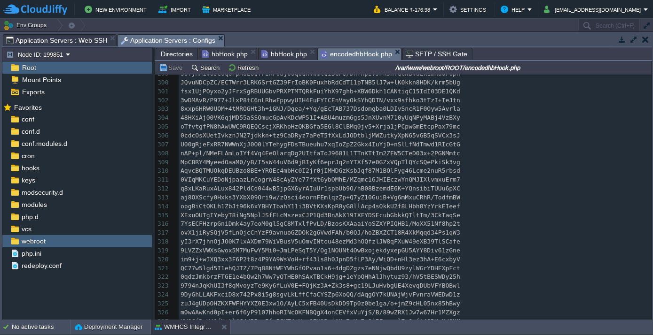
drag, startPoint x: 650, startPoint y: 190, endPoint x: 654, endPoint y: 241, distance: 50.9
click at [652, 241] on html "New Environment Import Marketplace Bonus ₹0.00 Upgrade Account Balance ₹-176.98…" at bounding box center [326, 167] width 653 height 335
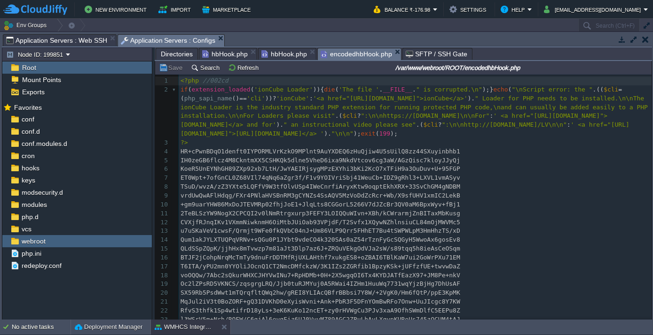
click at [174, 54] on span "Directories" at bounding box center [177, 53] width 32 height 11
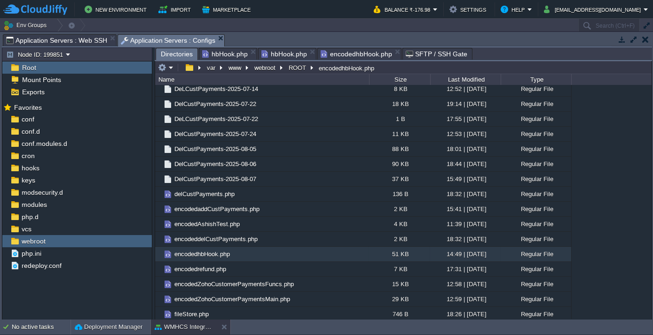
click at [78, 39] on span "Application Servers : Web SSH" at bounding box center [56, 40] width 101 height 11
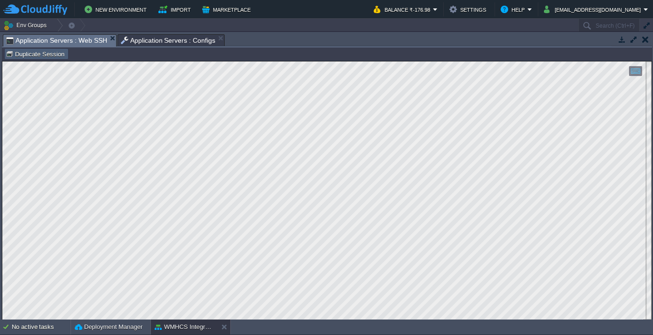
click at [43, 54] on button "Duplicate Session" at bounding box center [37, 54] width 62 height 8
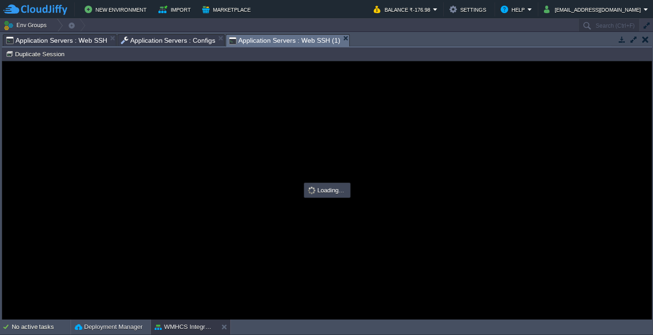
click at [159, 44] on span "Application Servers : Configs" at bounding box center [168, 40] width 95 height 11
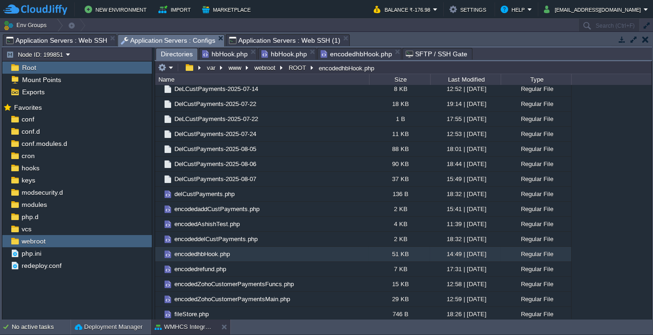
scroll to position [0, 0]
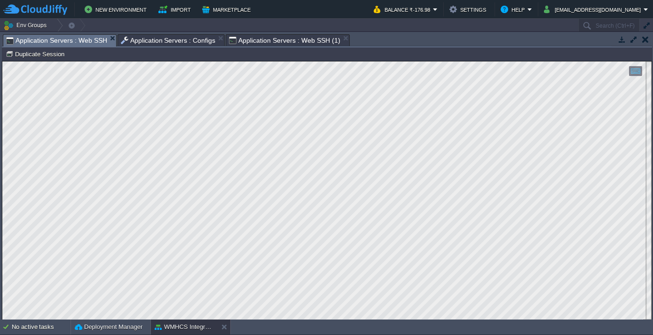
click at [96, 43] on span "Application Servers : Web SSH" at bounding box center [56, 41] width 101 height 12
click at [264, 42] on span "Application Servers : Web SSH (1)" at bounding box center [284, 40] width 111 height 11
click at [54, 41] on span "Application Servers : Web SSH" at bounding box center [56, 41] width 101 height 12
click at [163, 37] on span "Application Servers : Configs" at bounding box center [168, 40] width 95 height 11
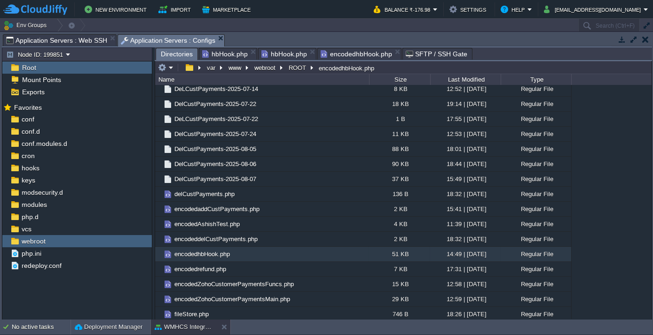
click at [181, 53] on span "Directories" at bounding box center [177, 54] width 32 height 12
click at [298, 66] on button "ROOT" at bounding box center [297, 67] width 21 height 8
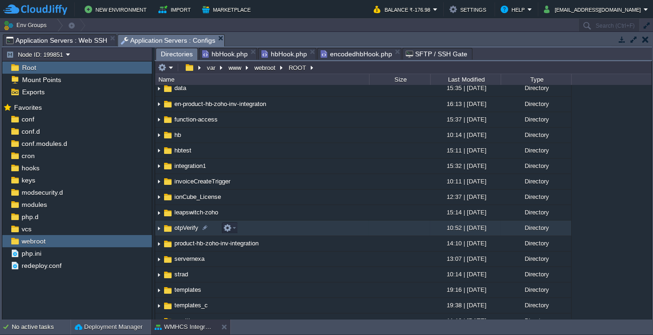
scroll to position [128, 0]
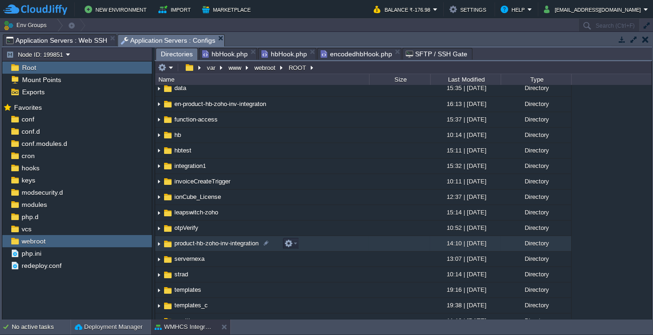
click at [197, 241] on span "product-hb-zoho-inv-integration" at bounding box center [216, 244] width 87 height 8
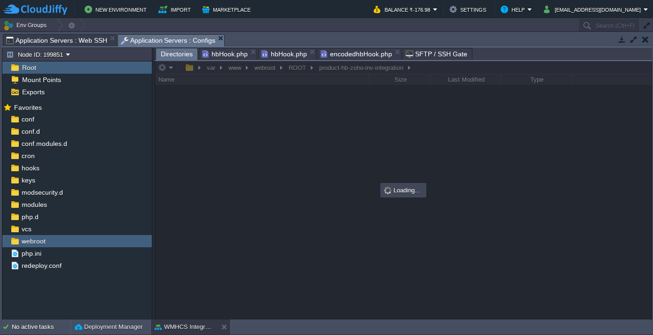
scroll to position [0, 0]
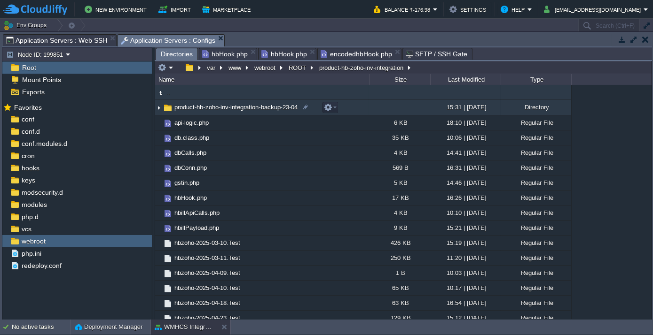
click at [202, 107] on span "product-hb-zoho-inv-integration-backup-23-04" at bounding box center [236, 107] width 126 height 8
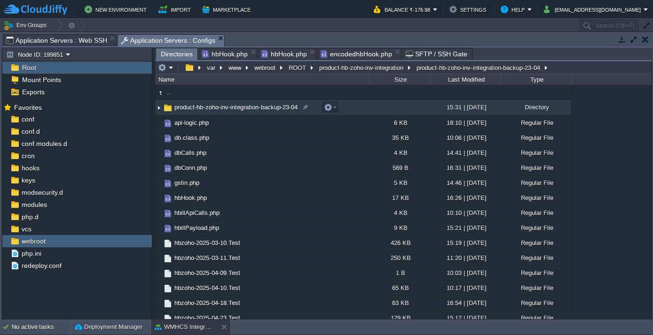
click at [202, 107] on span "product-hb-zoho-inv-integration-backup-23-04" at bounding box center [236, 107] width 126 height 8
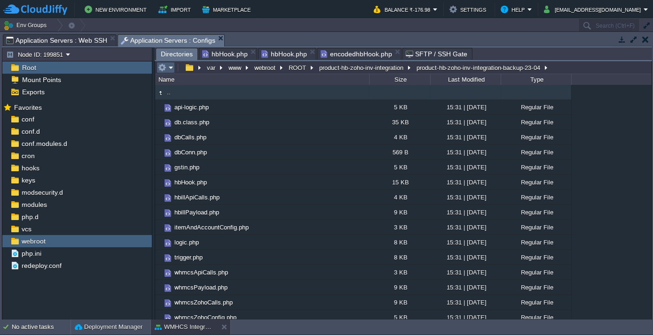
click at [168, 67] on em at bounding box center [166, 67] width 16 height 8
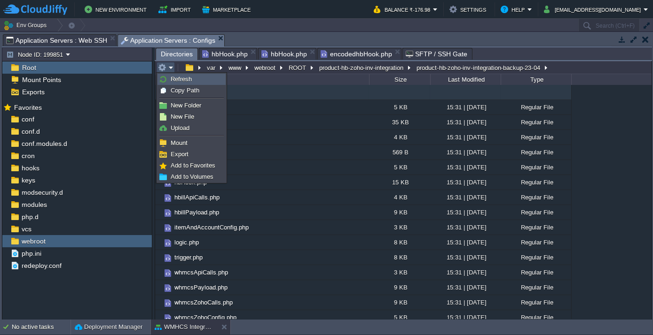
click at [172, 80] on span "Refresh" at bounding box center [181, 79] width 21 height 7
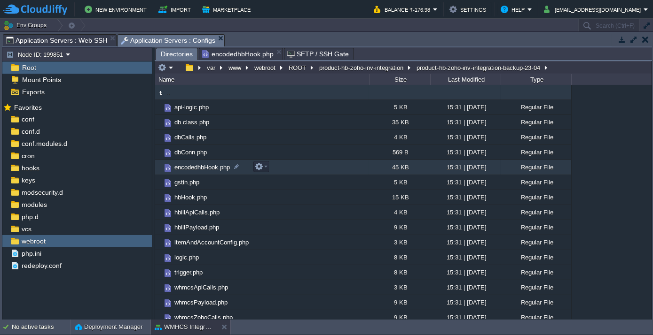
click at [188, 167] on span "encodedhbHook.php" at bounding box center [202, 167] width 58 height 8
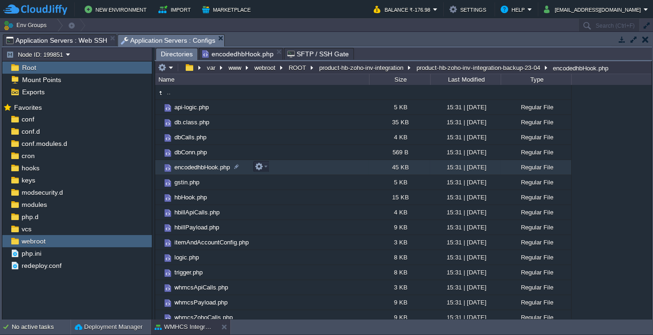
click at [188, 167] on span "encodedhbHook.php" at bounding box center [202, 167] width 58 height 8
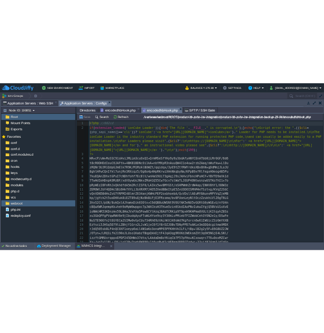
scroll to position [3, 0]
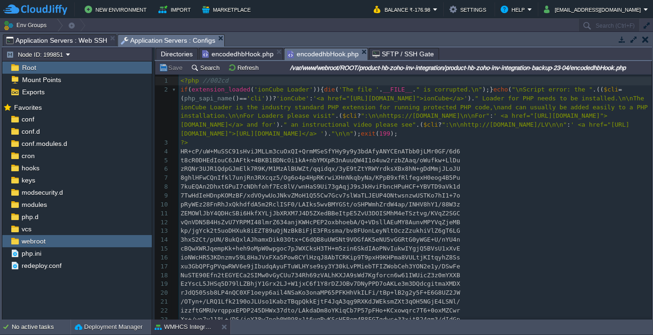
click at [377, 326] on td "No active tasks Deployment Manager WMHCS Integration" at bounding box center [326, 327] width 653 height 15
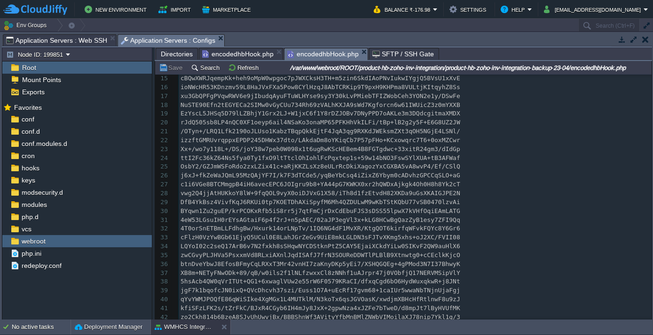
scroll to position [224, 0]
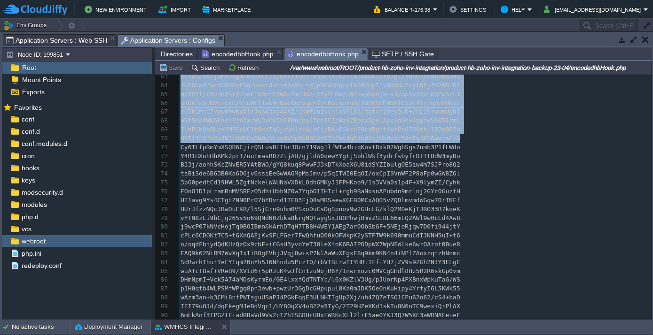
drag, startPoint x: 650, startPoint y: 103, endPoint x: 651, endPoint y: 135, distance: 32.4
click at [651, 135] on div "var www webroot ROOT product-hb-zoho-inv-integration product-hb-zoho-inv-integr…" at bounding box center [403, 190] width 497 height 259
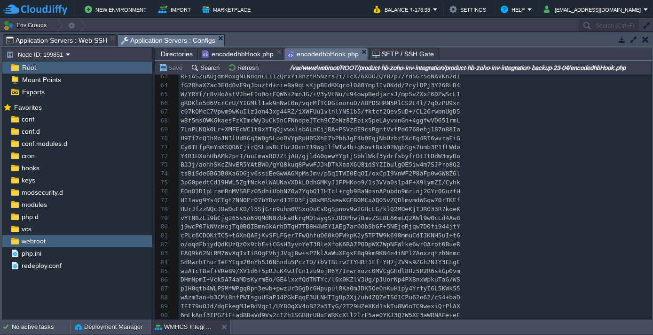
drag, startPoint x: 651, startPoint y: 135, endPoint x: 615, endPoint y: 116, distance: 40.8
click at [615, 116] on div "53 BXzjoZ41KLEZYzDp1sRyUx9cWXQ7q6IQeysTAI+9Uhbao/sXZEP5AlyAlGsoL1eWkCTr7NHPun7m…" at bounding box center [415, 192] width 473 height 416
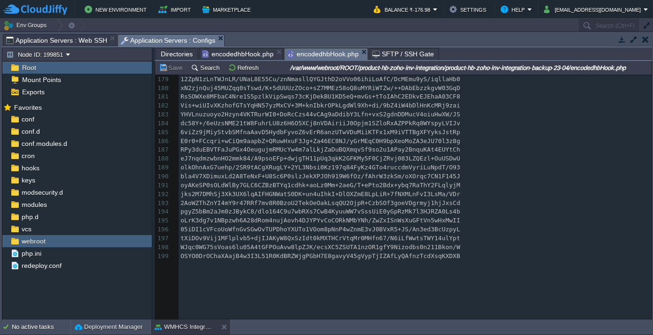
scroll to position [3108, 0]
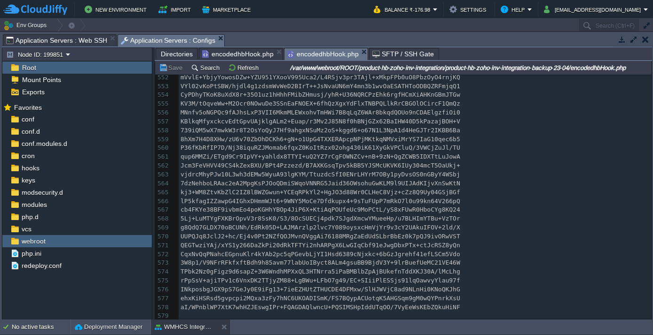
click at [412, 288] on div "579 c07kQMcC7Vpwm9wKuIlzJon43xg44RZ/iXWFUu1vlnlYNS1b5/fktcf2Qev5uD+/CL26rwbnUgD…" at bounding box center [415, 135] width 473 height 372
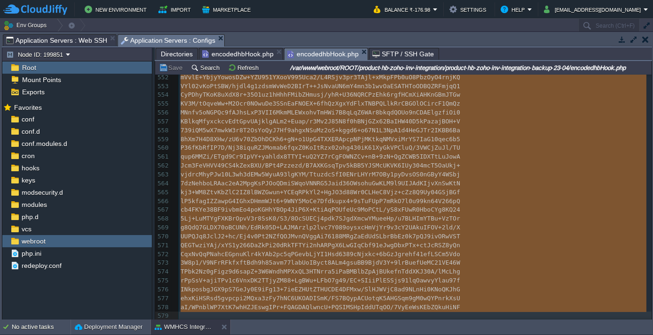
type textarea "-"
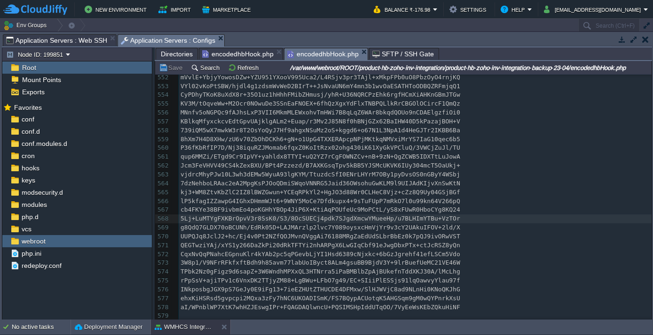
click at [178, 53] on span "Directories" at bounding box center [177, 53] width 32 height 11
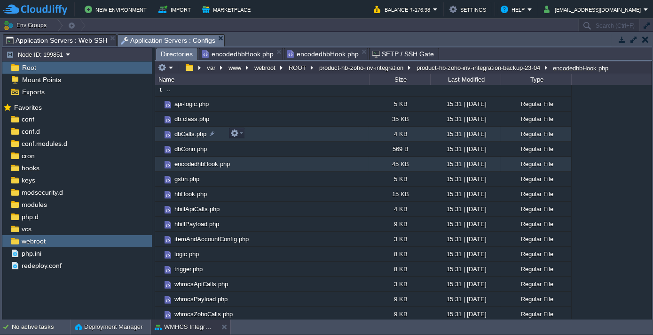
scroll to position [0, 0]
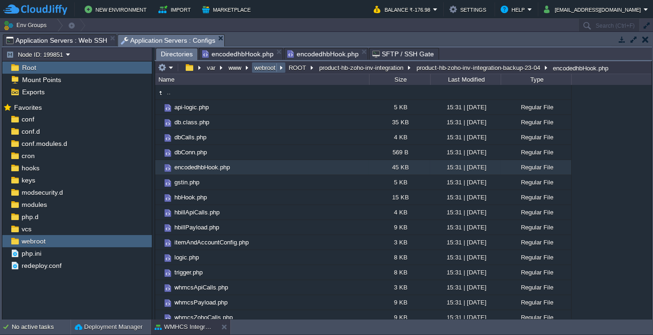
click at [265, 66] on button "webroot" at bounding box center [265, 67] width 25 height 8
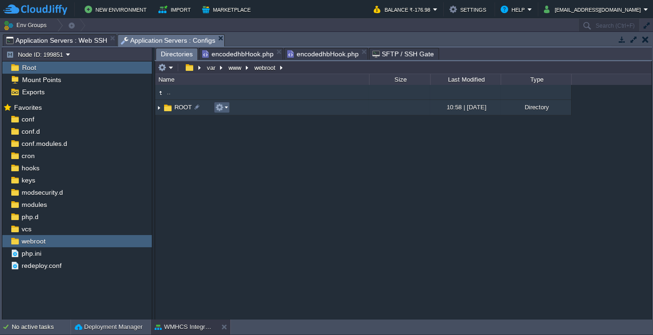
click at [227, 106] on td at bounding box center [222, 107] width 16 height 11
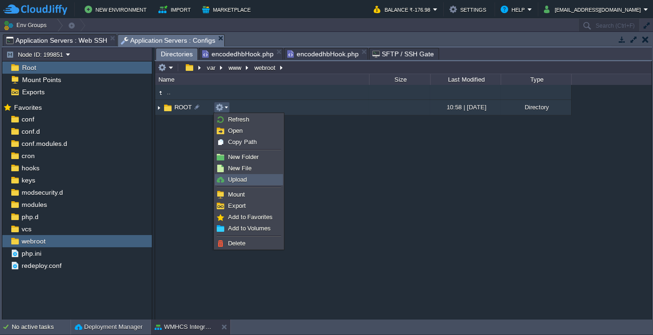
click at [241, 179] on span "Upload" at bounding box center [237, 179] width 19 height 7
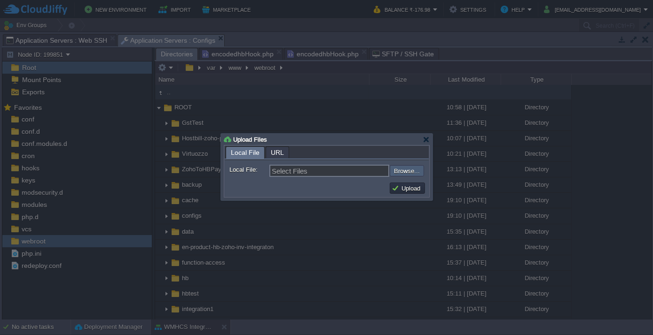
click at [403, 171] on input "file" at bounding box center [364, 170] width 119 height 11
type input "C:\fakepath\hbHook.php"
type input "hbHook.php"
click at [406, 186] on button "Upload" at bounding box center [406, 188] width 31 height 8
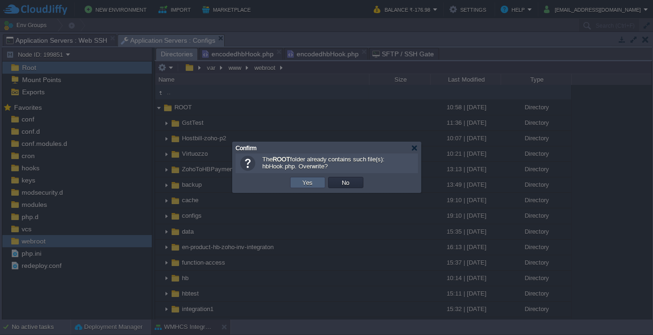
click at [315, 179] on td "Yes" at bounding box center [307, 182] width 35 height 11
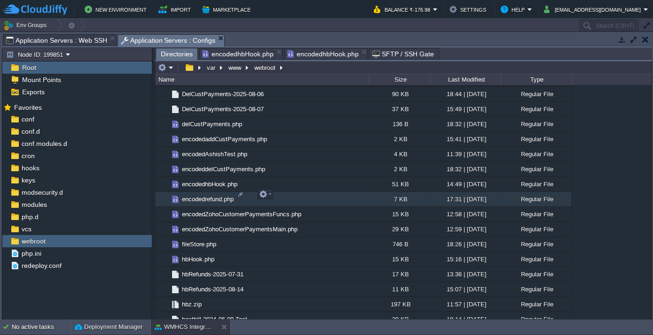
scroll to position [897, 0]
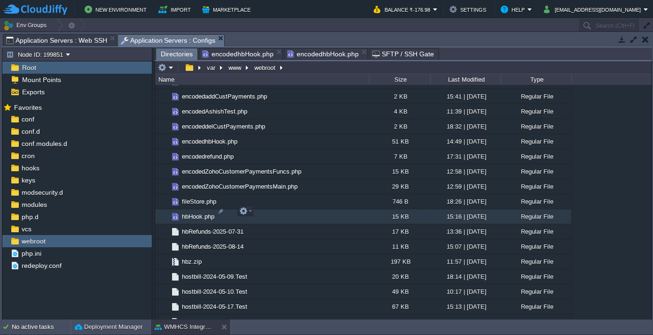
click at [198, 213] on span "hbHook.php" at bounding box center [197, 217] width 35 height 8
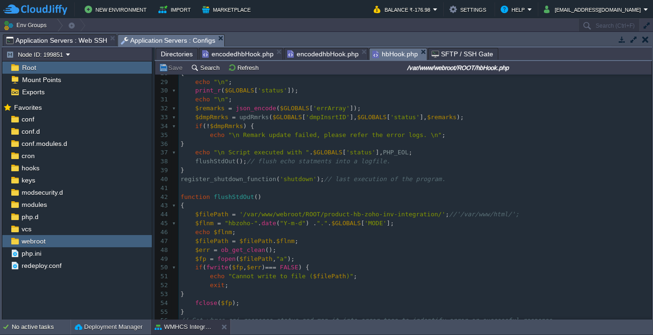
scroll to position [256, 0]
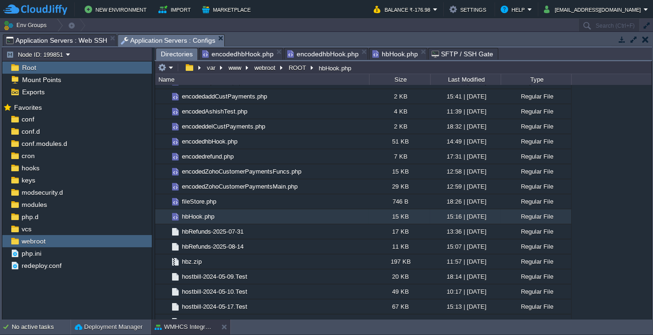
click at [179, 52] on span "Directories" at bounding box center [177, 54] width 32 height 12
click at [294, 66] on button "ROOT" at bounding box center [297, 67] width 21 height 8
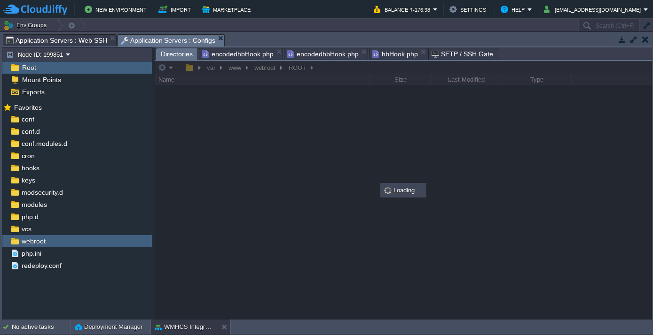
scroll to position [0, 0]
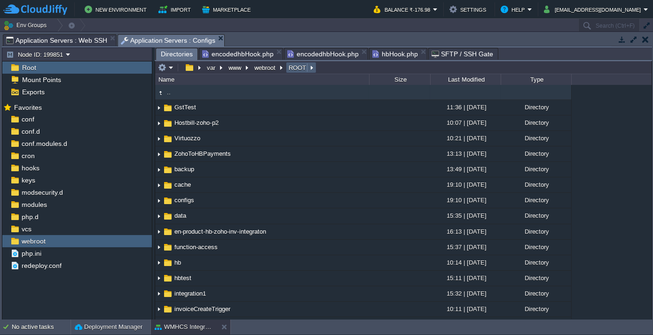
click at [310, 67] on em "ROOT" at bounding box center [301, 67] width 28 height 8
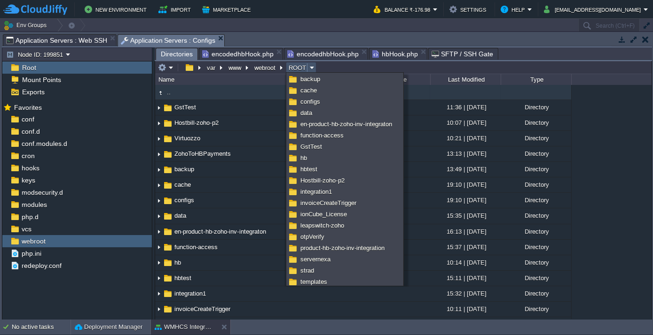
click at [310, 67] on em "ROOT" at bounding box center [301, 67] width 28 height 8
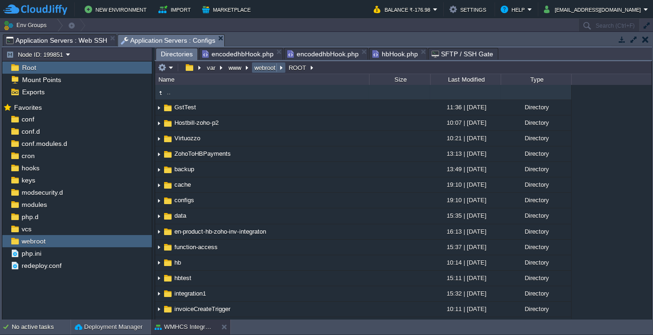
click at [270, 64] on button "webroot" at bounding box center [265, 67] width 25 height 8
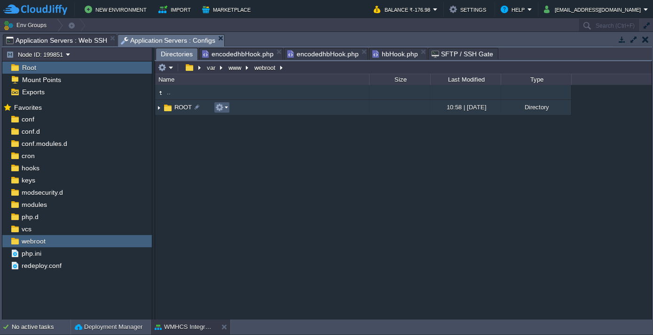
click at [226, 105] on em at bounding box center [221, 107] width 13 height 8
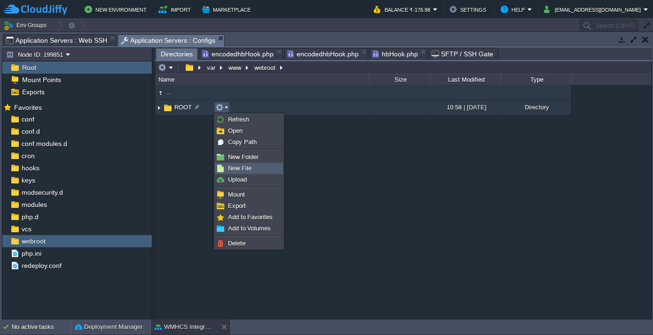
click at [239, 167] on span "New File" at bounding box center [239, 168] width 23 height 7
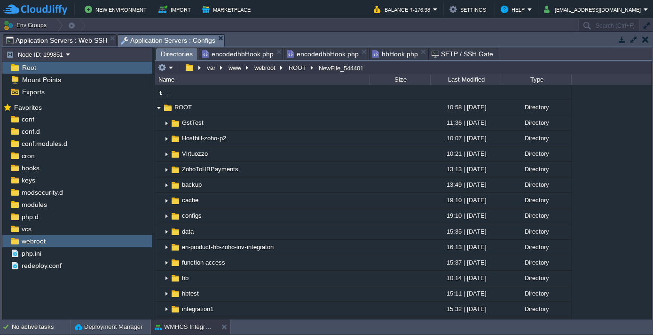
scroll to position [1582, 0]
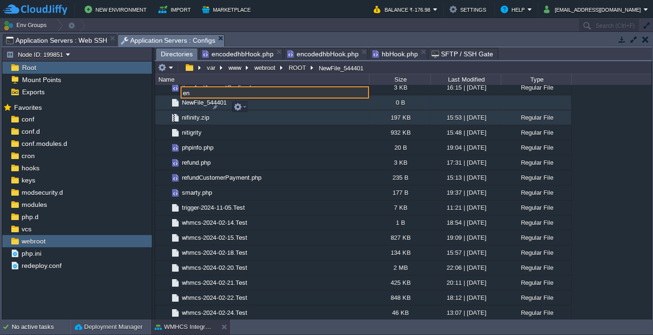
type input "e"
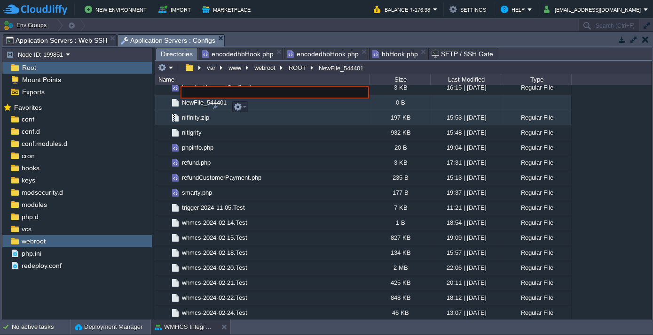
click at [324, 110] on td "nifinity.zip" at bounding box center [262, 117] width 214 height 15
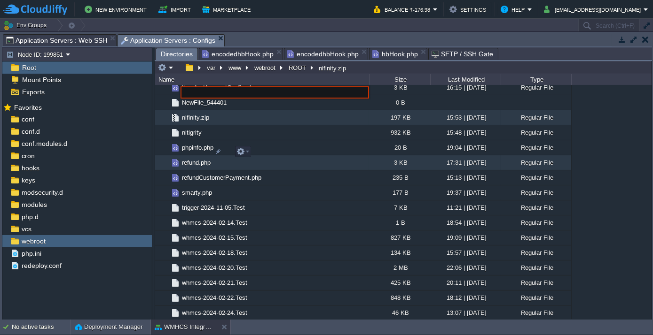
click at [299, 155] on td "refund.php" at bounding box center [262, 162] width 214 height 15
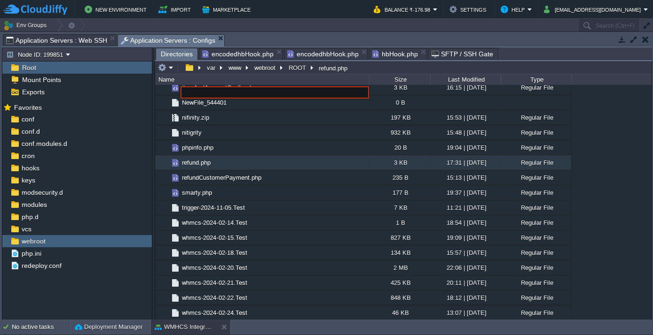
click at [272, 328] on td "No active tasks Deployment Manager WMHCS Integration" at bounding box center [326, 327] width 653 height 15
click at [643, 116] on div ".. ROOT 10:58 | [DATE] Directory .. GstTest 11:36 | [DATE] Directory Hostbill-z…" at bounding box center [403, 202] width 496 height 234
click at [301, 67] on button "ROOT" at bounding box center [297, 67] width 21 height 8
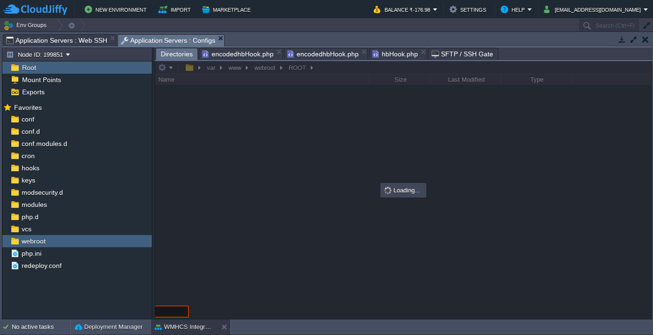
scroll to position [0, 0]
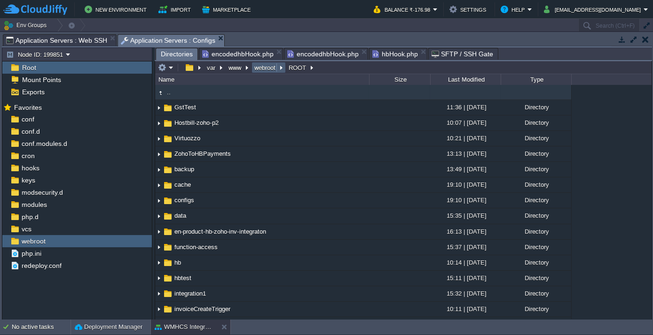
click at [273, 69] on button "webroot" at bounding box center [265, 67] width 25 height 8
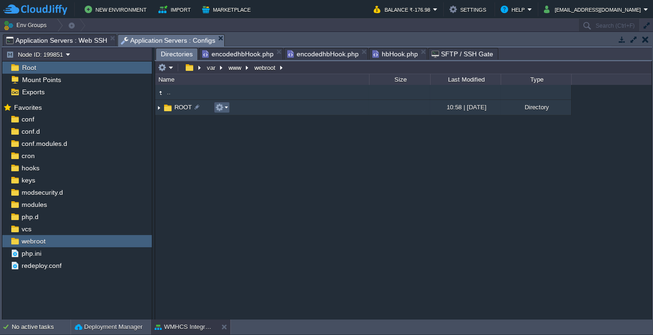
click at [225, 108] on em at bounding box center [221, 107] width 13 height 8
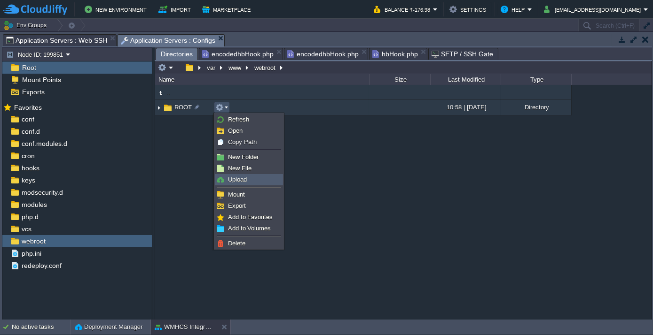
click at [242, 179] on span "Upload" at bounding box center [237, 179] width 19 height 7
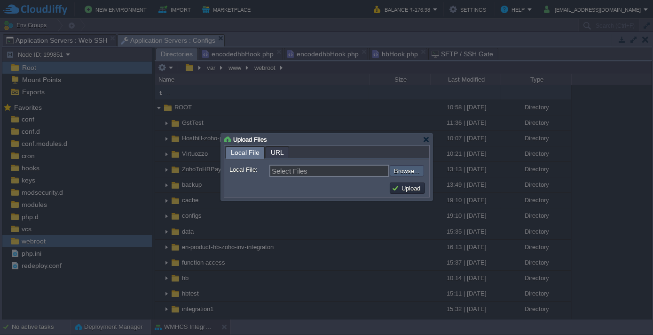
click at [409, 170] on input "file" at bounding box center [364, 170] width 119 height 11
type input "C:\fakepath\serverhbHook.php"
type input "serverhbHook.php"
click at [401, 189] on button "Upload" at bounding box center [406, 188] width 31 height 8
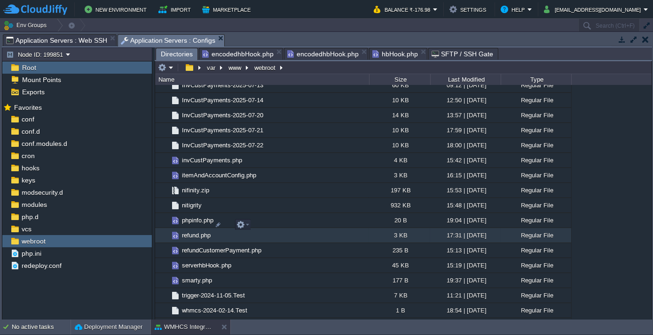
scroll to position [1537, 0]
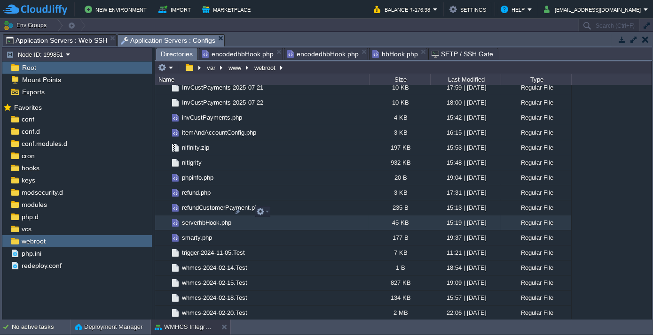
click at [211, 219] on span "serverhbHook.php" at bounding box center [206, 223] width 52 height 8
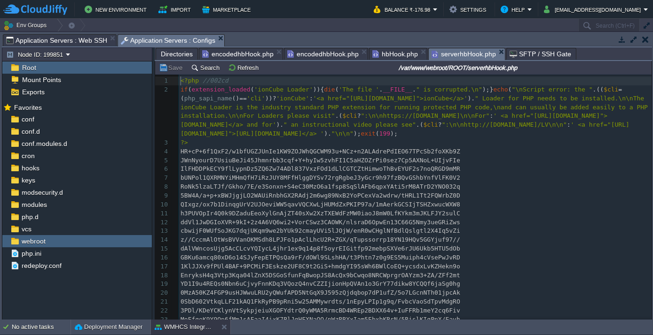
scroll to position [3, 0]
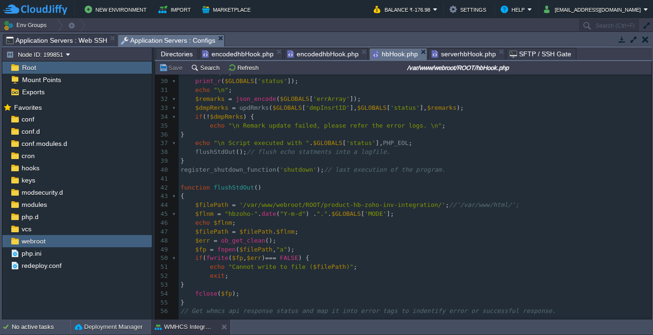
click at [376, 53] on span "hbHook.php" at bounding box center [395, 54] width 46 height 12
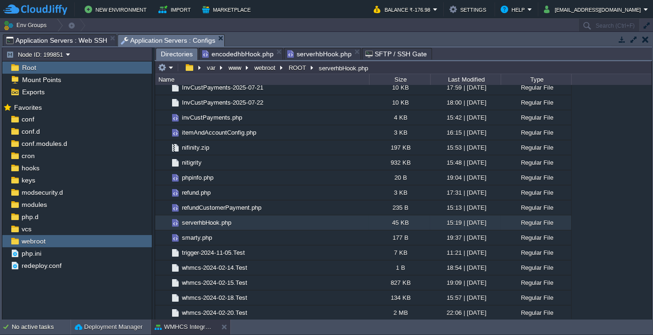
click at [251, 51] on span "encodedhbHook.php" at bounding box center [237, 53] width 71 height 11
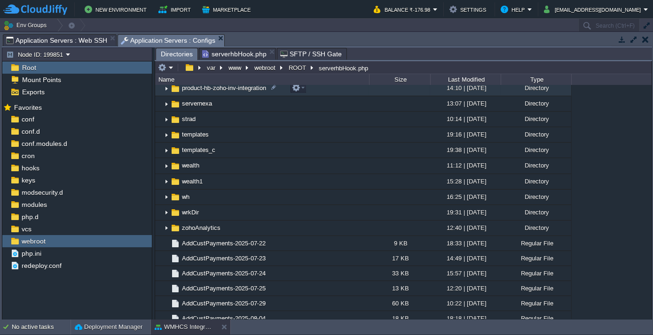
scroll to position [213, 0]
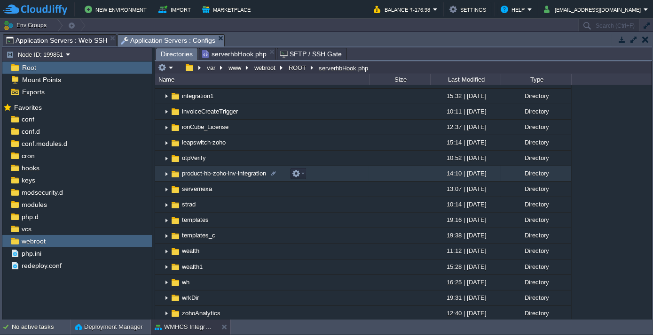
click at [211, 175] on span "product-hb-zoho-inv-integration" at bounding box center [223, 174] width 87 height 8
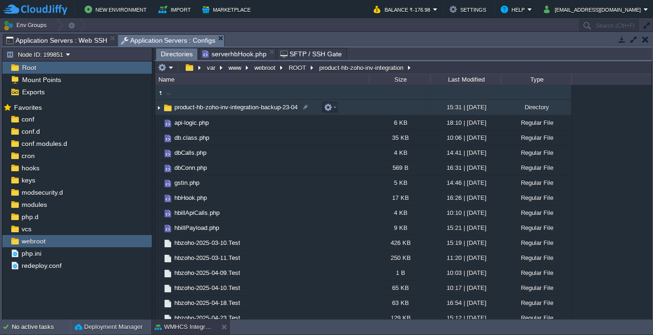
click at [213, 105] on span "product-hb-zoho-inv-integration-backup-23-04" at bounding box center [236, 107] width 126 height 8
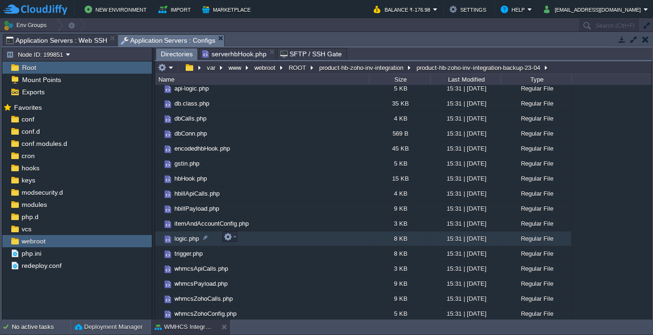
scroll to position [19, 0]
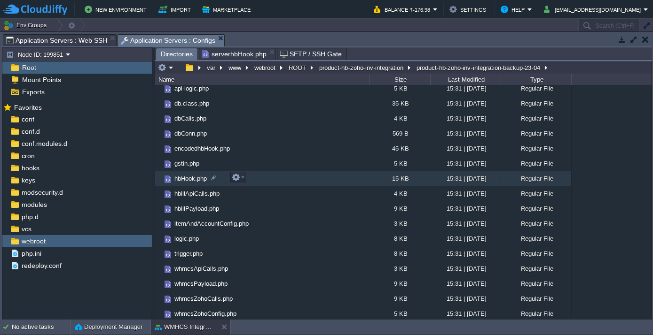
click at [187, 176] on span "hbHook.php" at bounding box center [190, 179] width 35 height 8
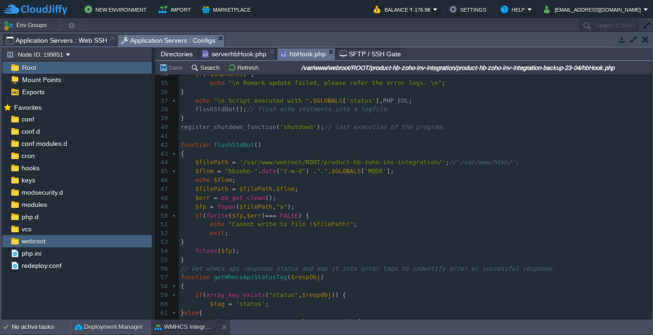
scroll to position [341, 0]
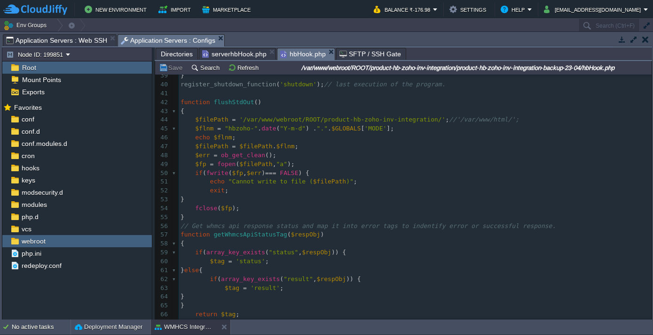
click at [169, 52] on span "Directories" at bounding box center [177, 53] width 32 height 11
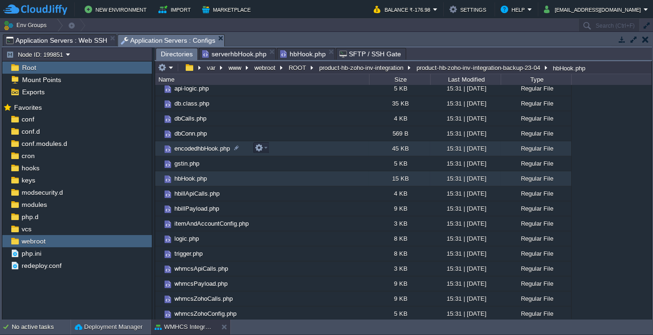
click at [194, 145] on span "encodedhbHook.php" at bounding box center [202, 149] width 58 height 8
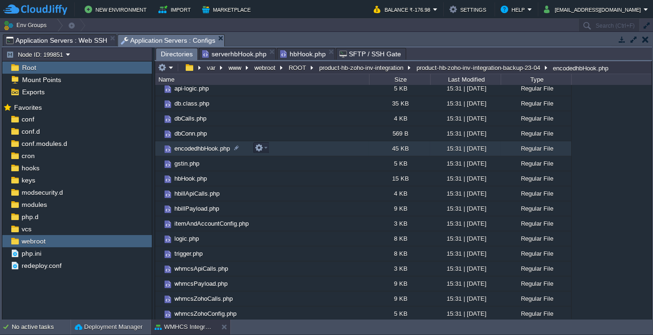
click at [194, 145] on span "encodedhbHook.php" at bounding box center [202, 149] width 58 height 8
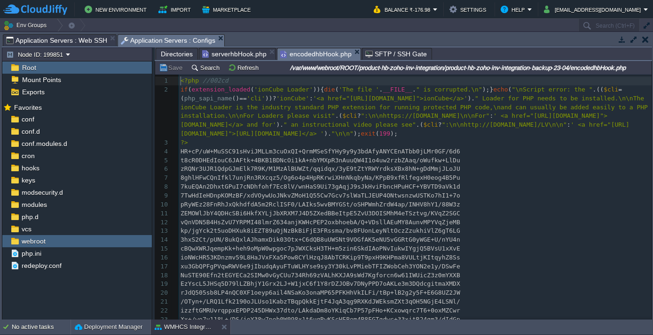
scroll to position [3, 0]
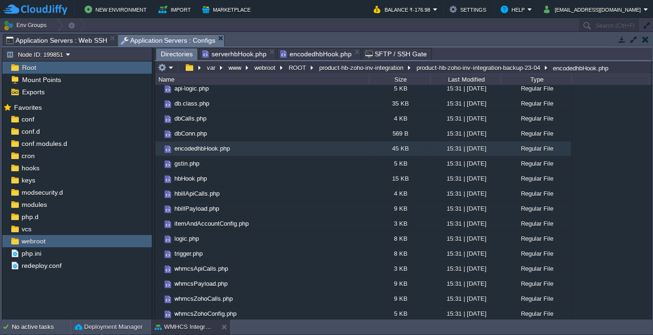
click at [164, 54] on span "Directories" at bounding box center [177, 54] width 32 height 12
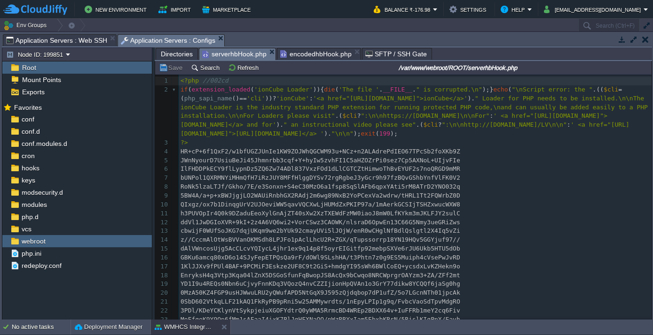
click at [229, 54] on span "serverhbHook.php" at bounding box center [234, 54] width 64 height 12
click at [300, 52] on span "encodedhbHook.php" at bounding box center [315, 53] width 71 height 11
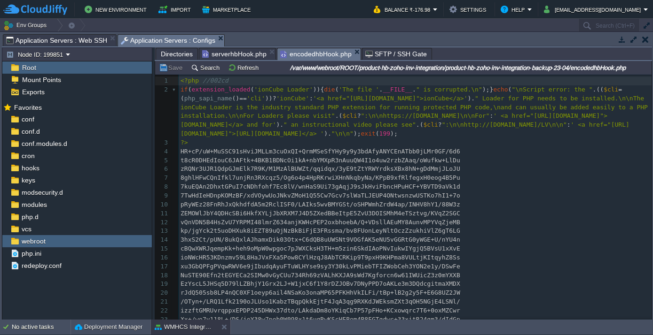
click at [248, 52] on span "serverhbHook.php" at bounding box center [234, 53] width 64 height 11
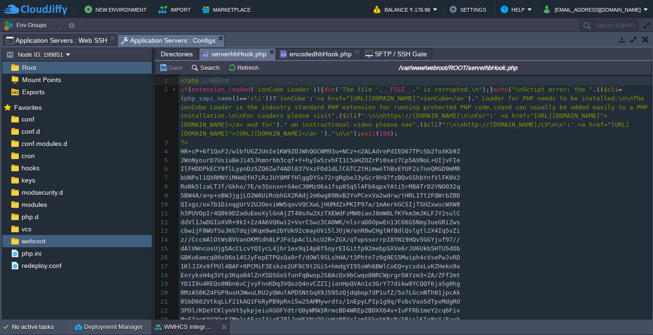
click at [296, 51] on span "encodedhbHook.php" at bounding box center [315, 53] width 71 height 11
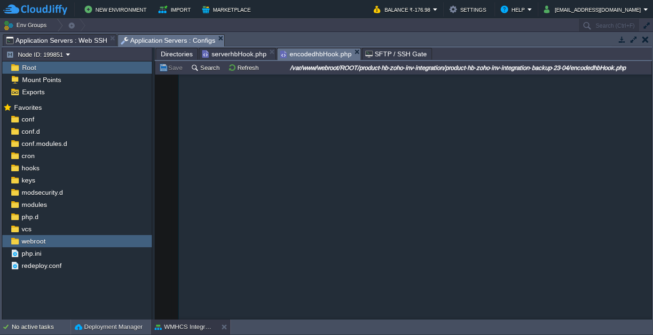
scroll to position [2040, 0]
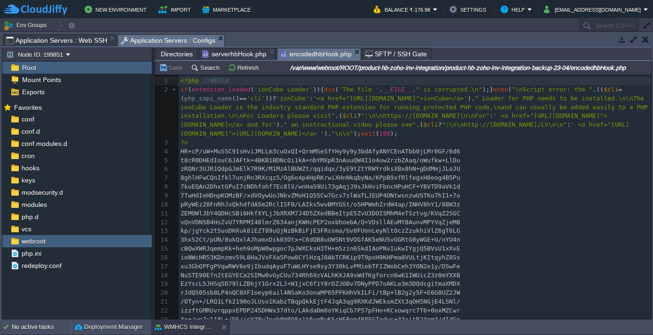
click at [179, 54] on span "Directories" at bounding box center [177, 53] width 32 height 11
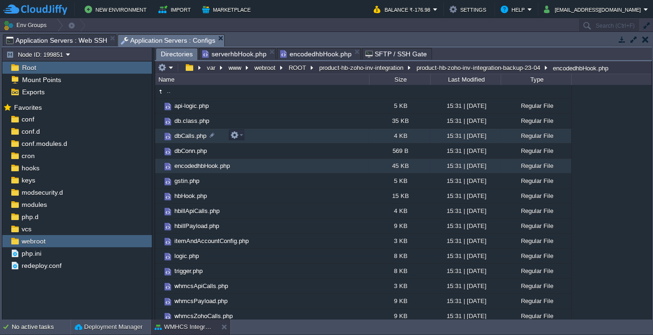
scroll to position [0, 0]
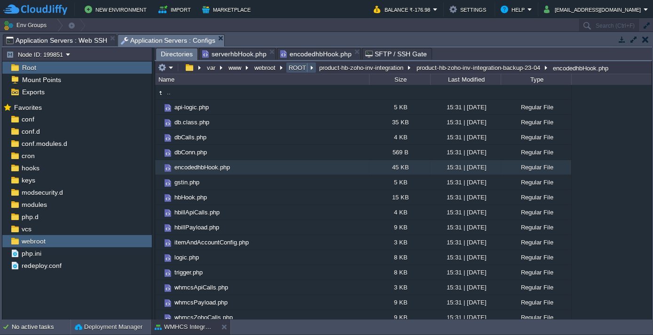
click at [294, 68] on button "ROOT" at bounding box center [297, 67] width 21 height 8
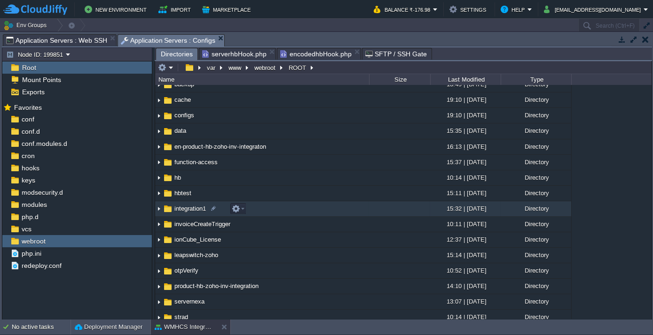
scroll to position [128, 0]
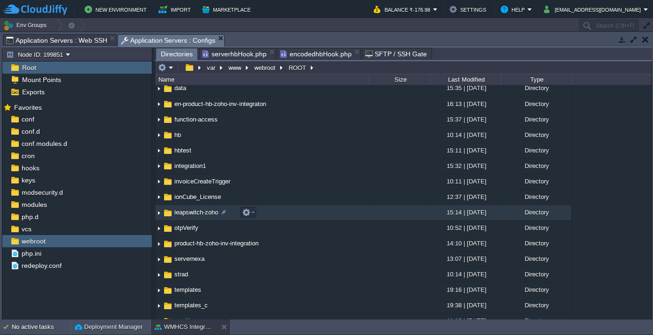
click at [189, 212] on span "leapswitch-zoho" at bounding box center [196, 213] width 47 height 8
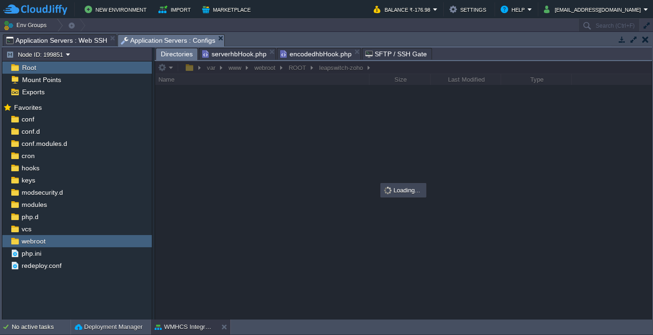
scroll to position [0, 0]
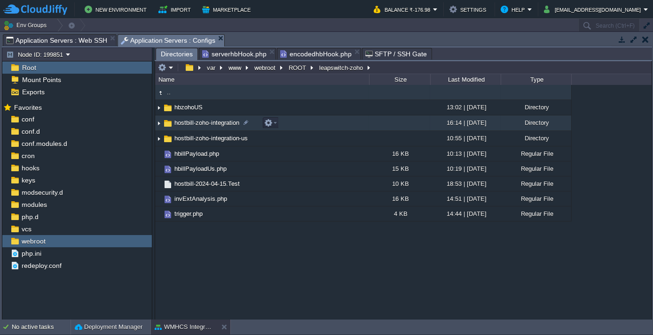
click at [190, 122] on span "hostbill-zoho-integration" at bounding box center [207, 123] width 68 height 8
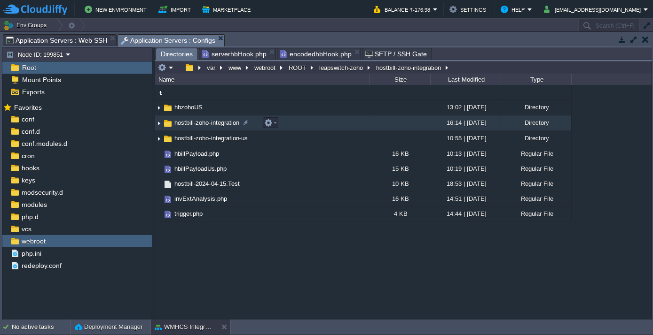
click at [190, 122] on span "hostbill-zoho-integration" at bounding box center [207, 123] width 68 height 8
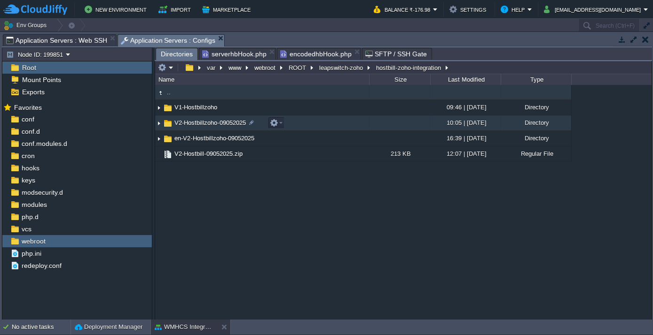
click at [193, 126] on span "V2-Hostbillzoho-09052025" at bounding box center [210, 123] width 74 height 8
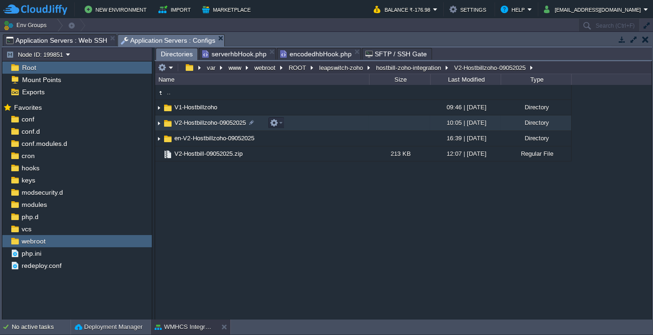
click at [193, 126] on span "V2-Hostbillzoho-09052025" at bounding box center [210, 123] width 74 height 8
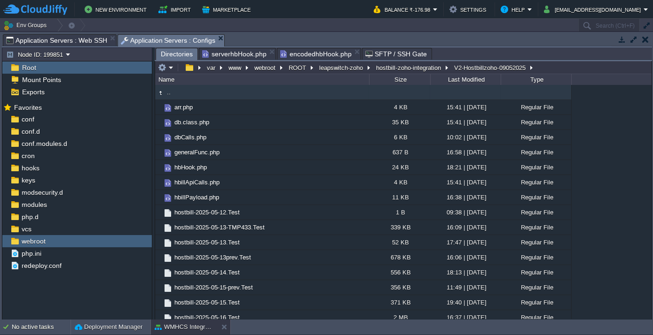
click at [207, 51] on span "serverhbHook.php" at bounding box center [234, 53] width 64 height 11
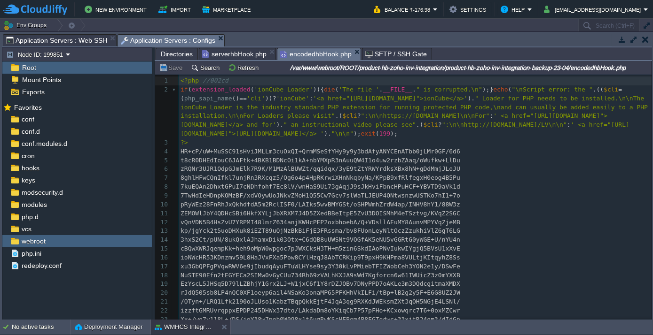
click at [308, 54] on span "encodedhbHook.php" at bounding box center [315, 54] width 71 height 12
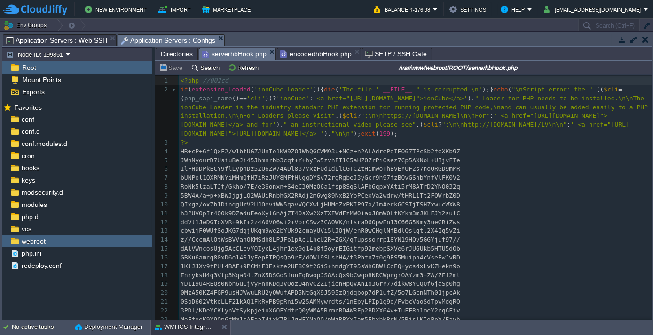
click at [223, 53] on span "serverhbHook.php" at bounding box center [234, 54] width 64 height 12
click at [175, 55] on span "Directories" at bounding box center [177, 53] width 32 height 11
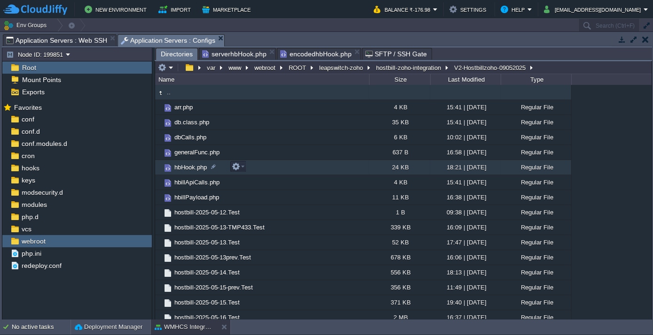
click at [192, 168] on span "hbHook.php" at bounding box center [190, 167] width 35 height 8
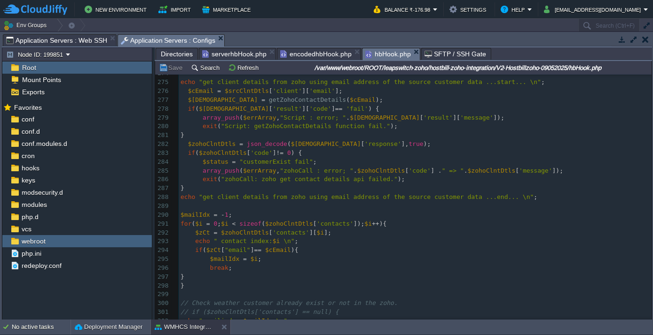
scroll to position [2776, 0]
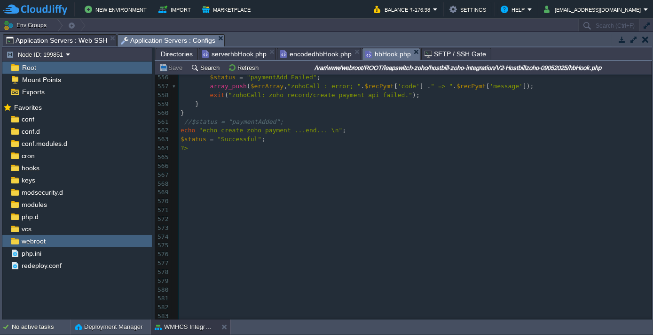
click at [141, 42] on span "Application Servers : Configs" at bounding box center [168, 41] width 95 height 12
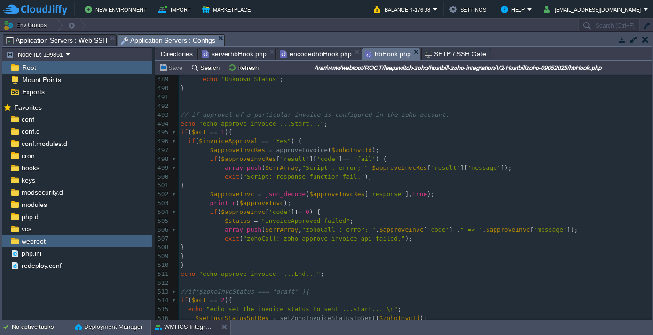
click at [67, 38] on span "Application Servers : Web SSH" at bounding box center [56, 40] width 101 height 11
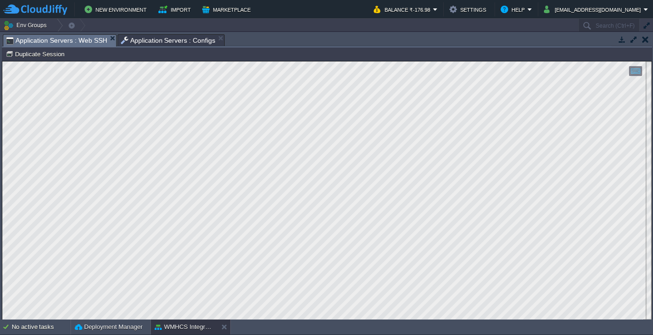
click at [170, 40] on span "Application Servers : Configs" at bounding box center [168, 40] width 95 height 11
click at [59, 38] on span "Application Servers : Web SSH" at bounding box center [56, 41] width 101 height 12
click at [158, 46] on div "Tasks Activity Log Archive Git / SVN Application Servers : Web SSH Application …" at bounding box center [327, 41] width 650 height 14
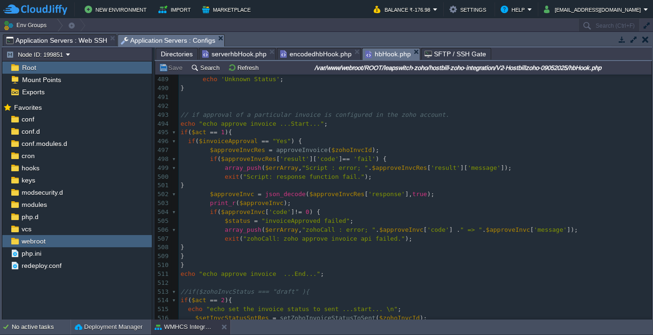
click at [163, 40] on span "Application Servers : Configs" at bounding box center [168, 41] width 95 height 12
click at [171, 49] on span "Directories" at bounding box center [177, 53] width 32 height 11
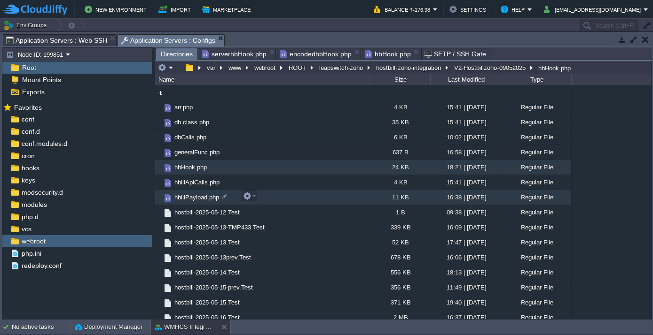
click at [192, 198] on span "hbillPayload.php" at bounding box center [196, 198] width 47 height 8
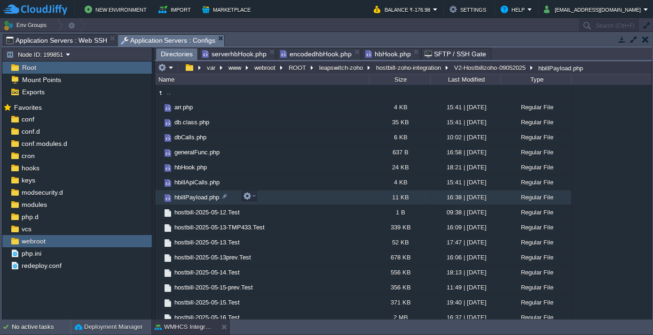
click at [192, 198] on span "hbillPayload.php" at bounding box center [196, 198] width 47 height 8
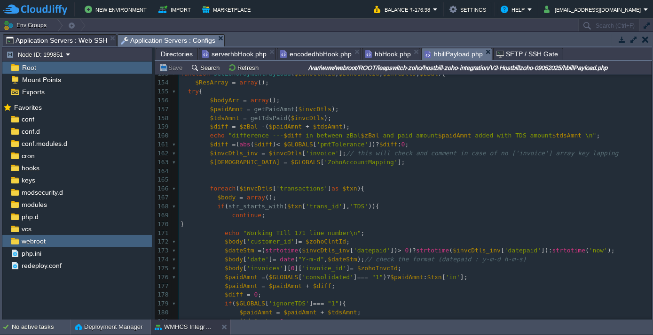
scroll to position [1405, 0]
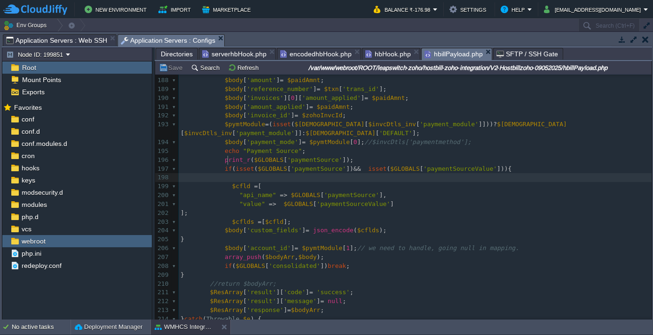
click at [276, 173] on pre at bounding box center [415, 177] width 473 height 9
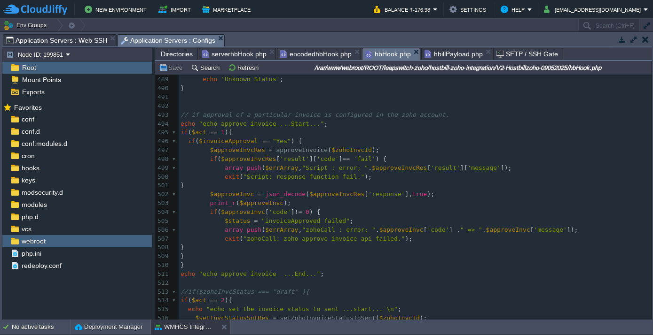
click at [380, 51] on span "hbHook.php" at bounding box center [388, 54] width 46 height 12
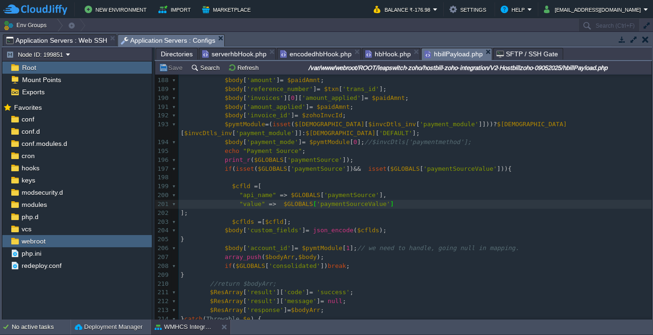
click at [434, 54] on span "hbillPayload.php" at bounding box center [453, 54] width 58 height 12
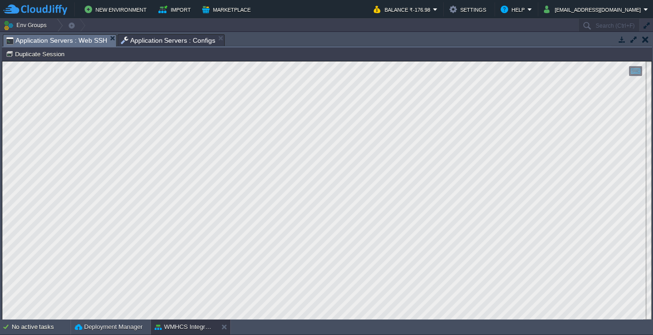
click at [42, 39] on span "Application Servers : Web SSH" at bounding box center [56, 41] width 101 height 12
click at [155, 41] on span "Application Servers : Configs" at bounding box center [168, 40] width 95 height 11
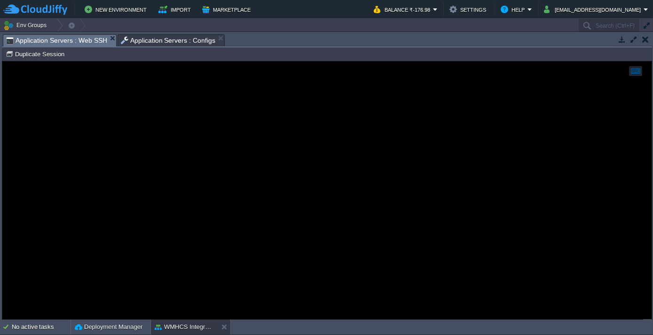
click at [52, 38] on span "Application Servers : Web SSH" at bounding box center [56, 41] width 101 height 12
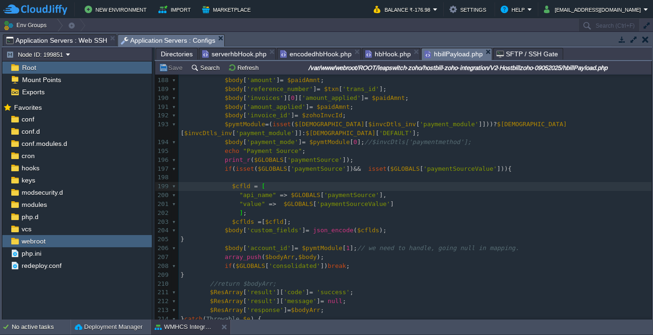
click at [140, 39] on span "Application Servers : Configs" at bounding box center [168, 41] width 95 height 12
click at [66, 40] on span "Application Servers : Web SSH" at bounding box center [56, 40] width 101 height 11
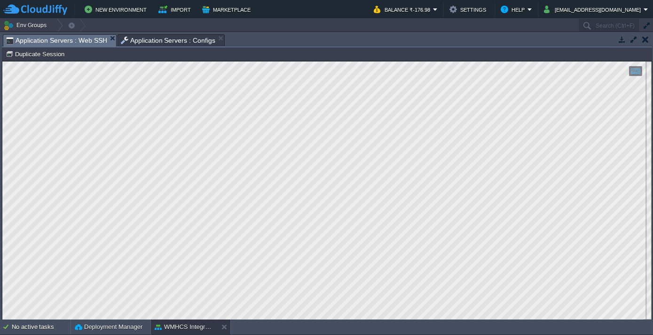
click at [67, 39] on span "Application Servers : Web SSH" at bounding box center [56, 41] width 101 height 12
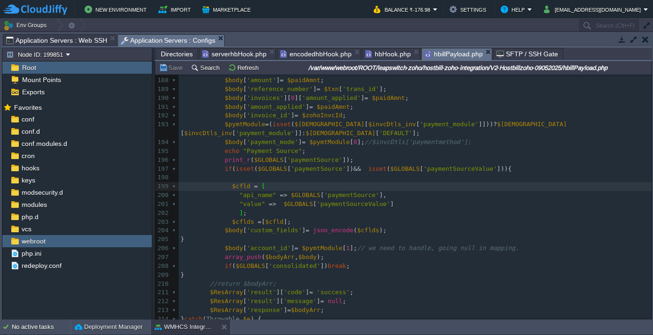
click at [138, 39] on span "Application Servers : Configs" at bounding box center [168, 41] width 95 height 12
click at [30, 40] on span "Application Servers : Web SSH" at bounding box center [56, 40] width 101 height 11
click at [124, 39] on span "Application Servers : Configs" at bounding box center [168, 41] width 95 height 12
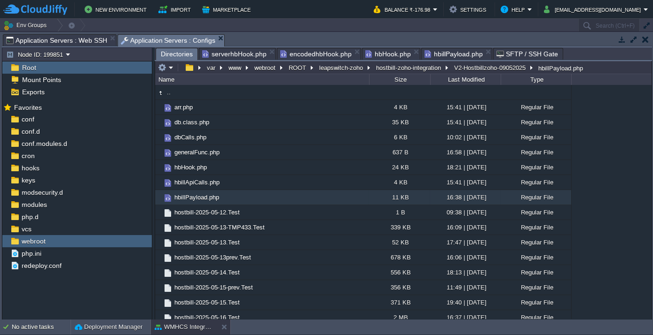
click at [176, 51] on span "Directories" at bounding box center [177, 54] width 32 height 12
click at [169, 67] on em at bounding box center [166, 67] width 16 height 8
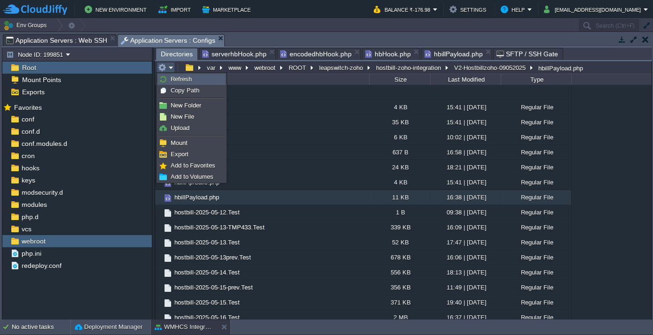
click at [189, 74] on link "Refresh" at bounding box center [191, 79] width 67 height 10
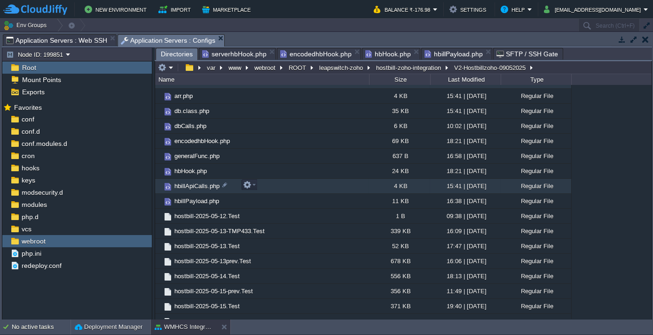
scroll to position [0, 0]
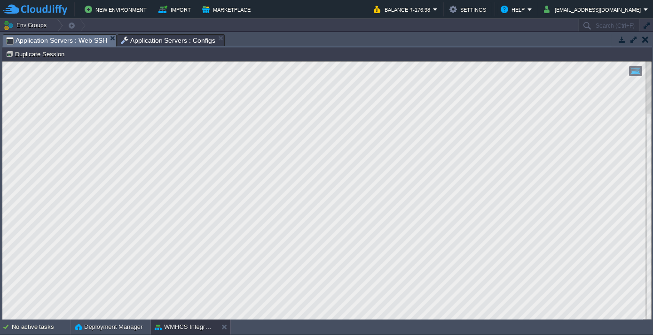
click at [85, 37] on span "Application Servers : Web SSH" at bounding box center [56, 41] width 101 height 12
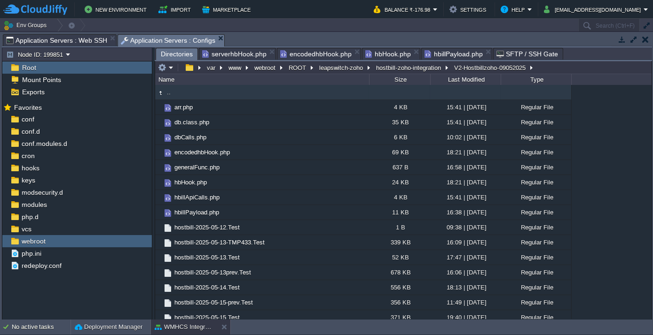
click at [150, 42] on span "Application Servers : Configs" at bounding box center [168, 41] width 95 height 12
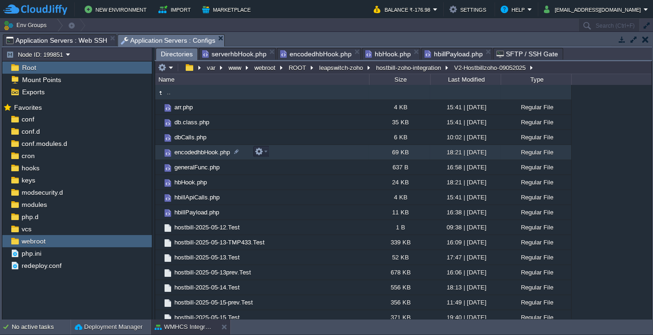
click at [193, 151] on span "encodedhbHook.php" at bounding box center [202, 152] width 58 height 8
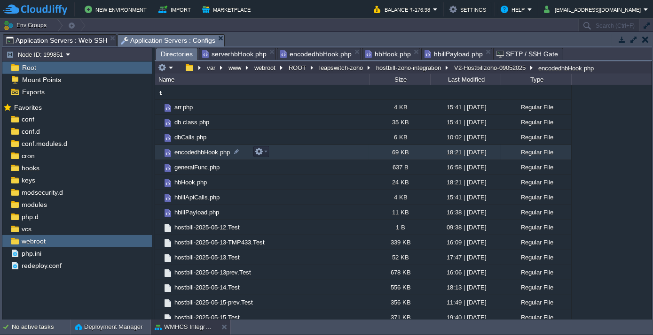
click at [193, 151] on span "encodedhbHook.php" at bounding box center [202, 152] width 58 height 8
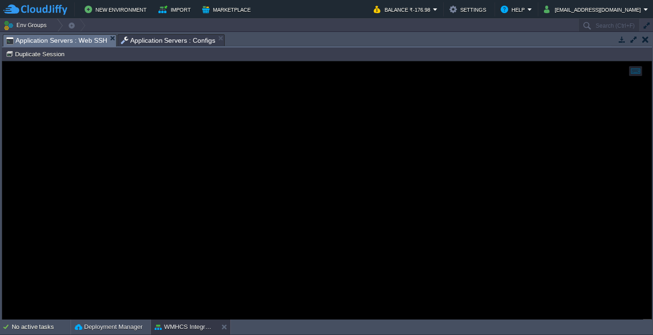
click at [81, 41] on span "Application Servers : Web SSH" at bounding box center [56, 41] width 101 height 12
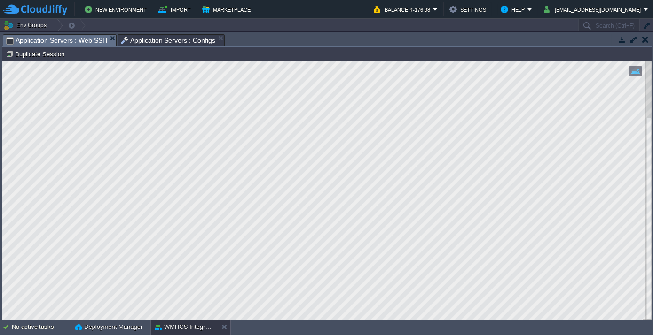
click at [80, 42] on span "Application Servers : Web SSH" at bounding box center [56, 41] width 101 height 12
click at [130, 43] on span "Application Servers : Configs" at bounding box center [168, 40] width 95 height 11
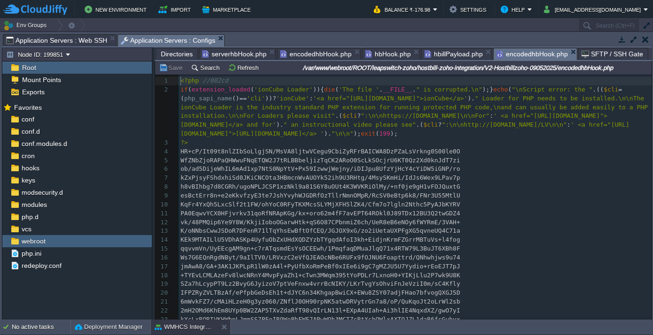
scroll to position [3, 0]
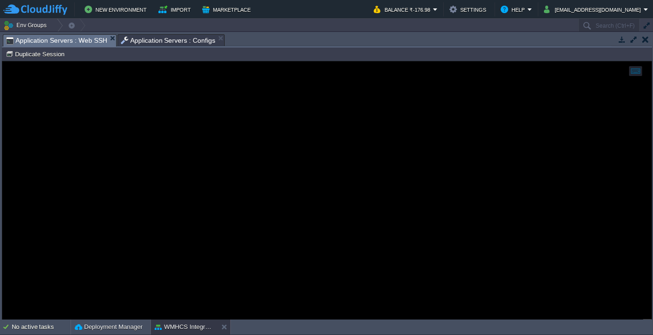
click at [75, 40] on span "Application Servers : Web SSH" at bounding box center [56, 41] width 101 height 12
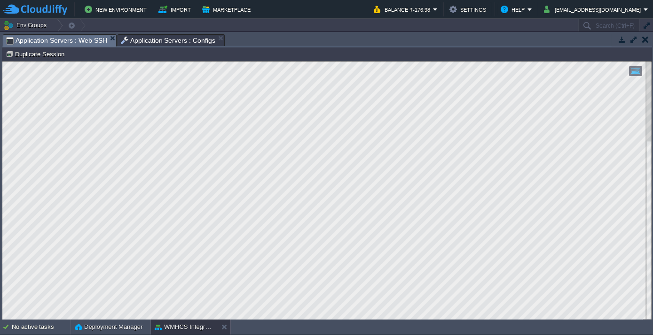
click at [140, 35] on span "Application Servers : Configs" at bounding box center [168, 40] width 95 height 11
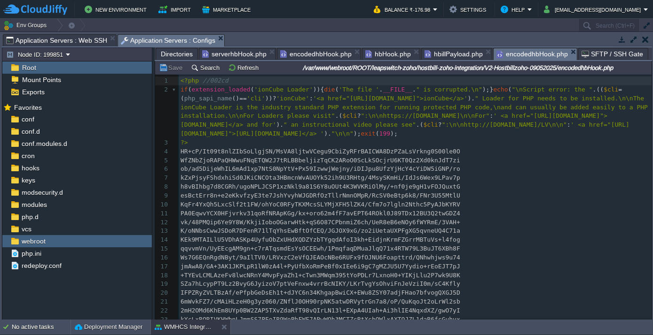
click at [433, 55] on span "hbillPayload.php" at bounding box center [453, 53] width 58 height 11
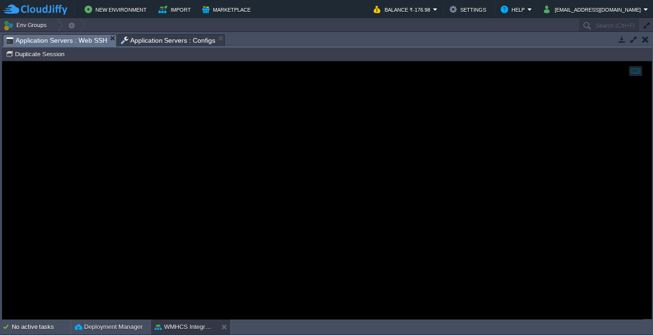
click at [76, 41] on span "Application Servers : Web SSH" at bounding box center [56, 41] width 101 height 12
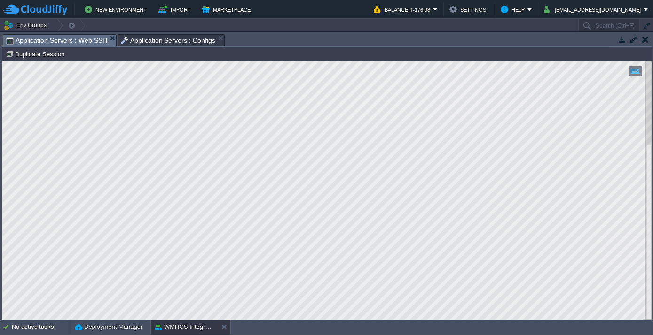
click at [54, 40] on span "Application Servers : Web SSH" at bounding box center [56, 41] width 101 height 12
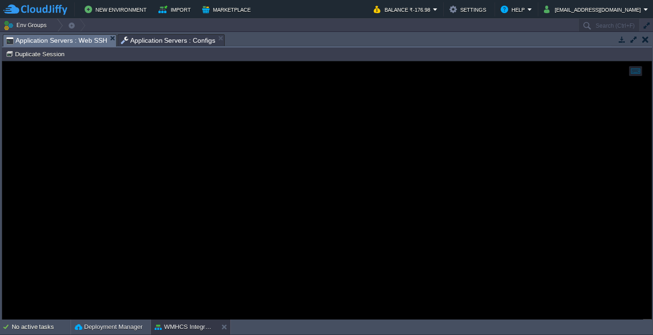
click at [142, 36] on span "Application Servers : Configs" at bounding box center [168, 40] width 95 height 11
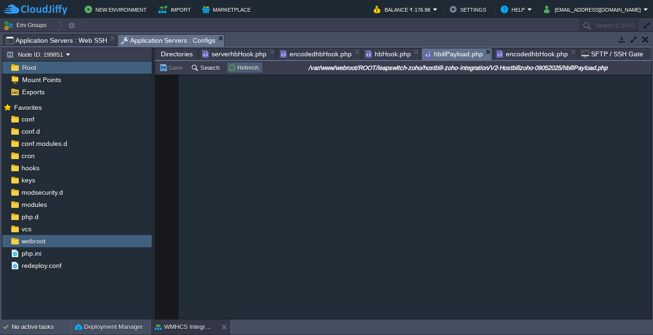
click at [236, 67] on button "Refresh" at bounding box center [244, 67] width 33 height 8
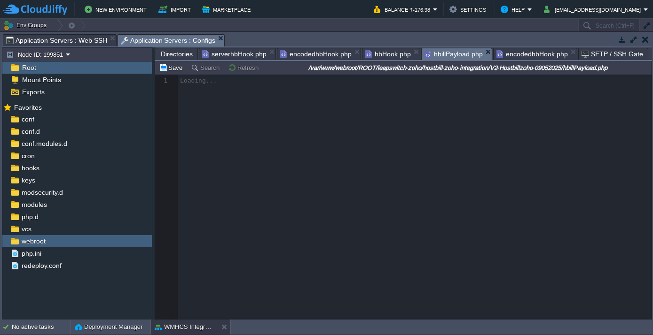
scroll to position [0, 0]
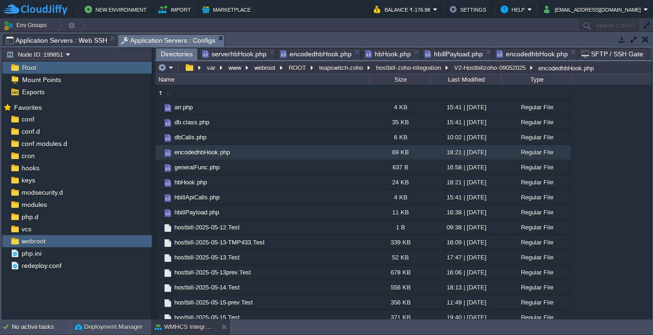
click at [179, 51] on span "Directories" at bounding box center [177, 54] width 32 height 12
click at [171, 68] on em at bounding box center [166, 67] width 16 height 8
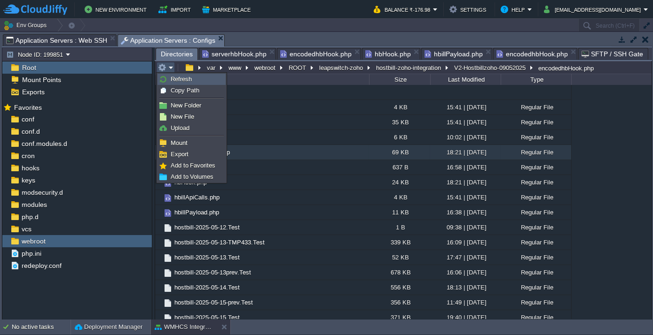
click at [173, 76] on span "Refresh" at bounding box center [181, 79] width 21 height 7
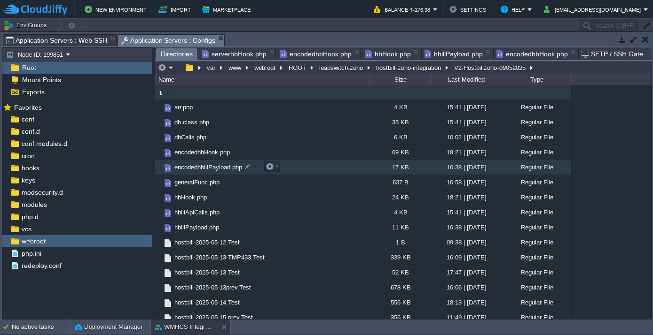
click at [203, 169] on span "encodedhbillPayload.php" at bounding box center [208, 167] width 70 height 8
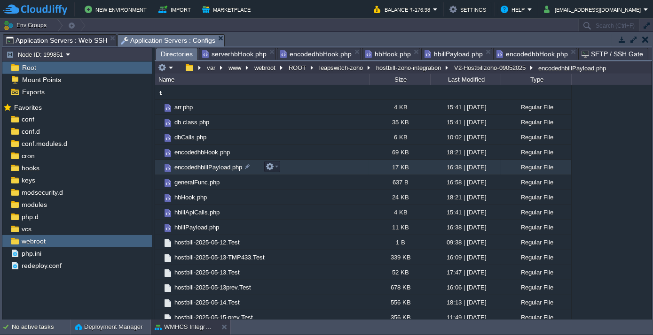
click at [203, 169] on span "encodedhbillPayload.php" at bounding box center [208, 167] width 70 height 8
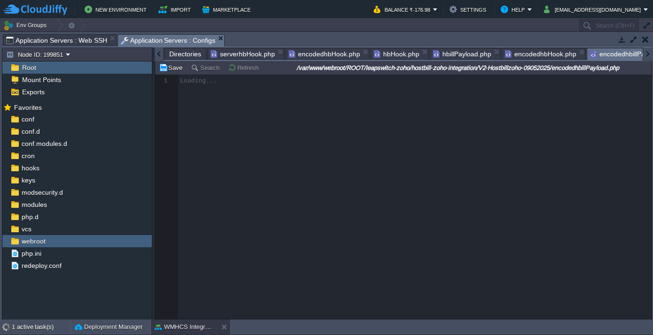
click at [171, 54] on span "Directories" at bounding box center [185, 53] width 32 height 11
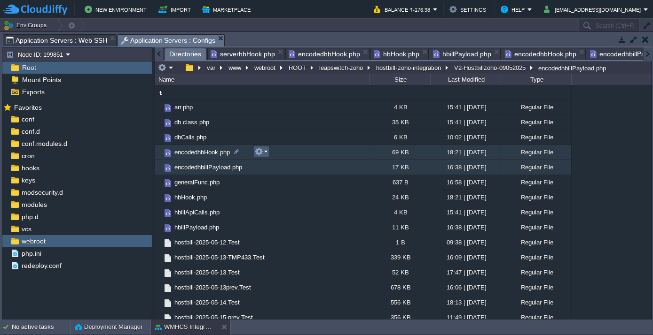
click at [265, 152] on em at bounding box center [261, 152] width 13 height 8
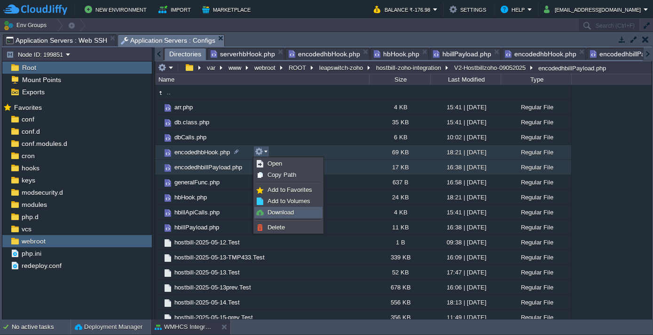
click at [282, 211] on span "Download" at bounding box center [280, 212] width 26 height 7
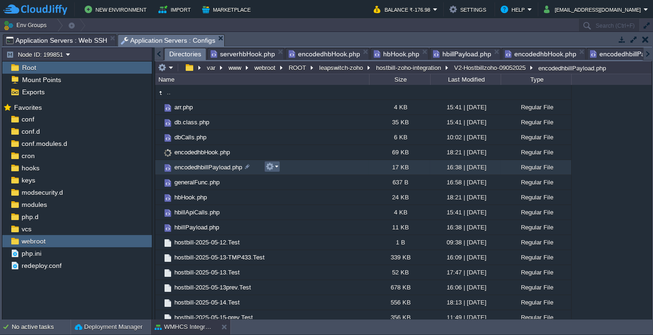
click at [276, 165] on em at bounding box center [271, 167] width 13 height 8
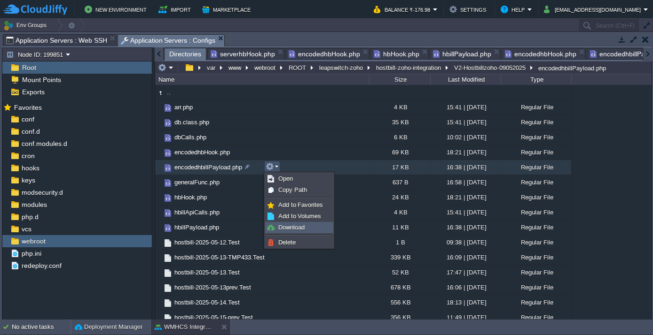
click at [288, 228] on span "Download" at bounding box center [291, 227] width 26 height 7
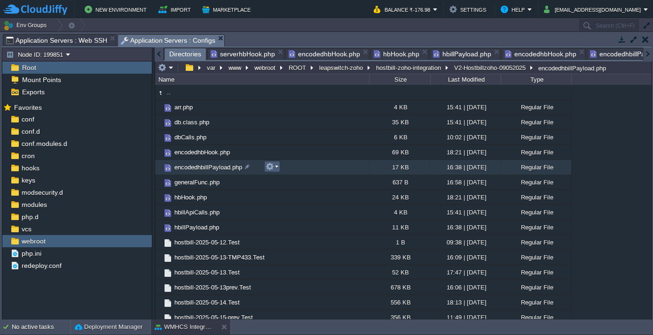
click at [276, 165] on em at bounding box center [271, 167] width 13 height 8
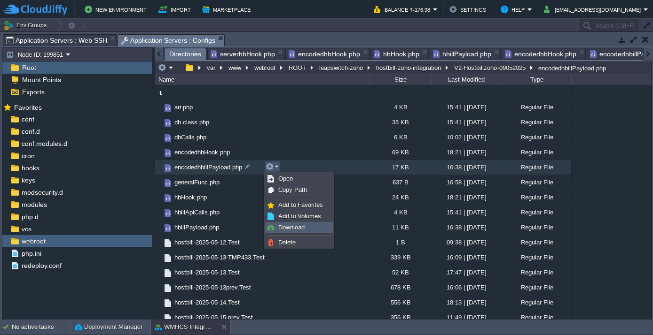
click at [294, 228] on span "Download" at bounding box center [291, 227] width 26 height 7
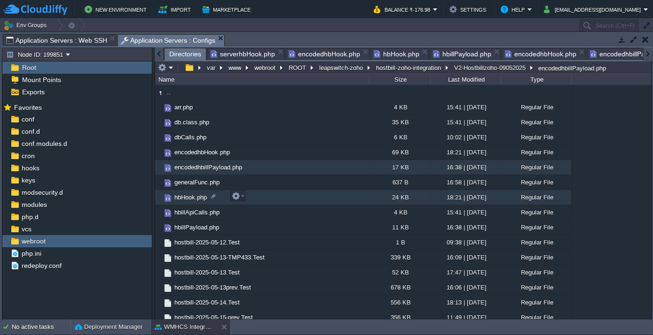
click at [191, 194] on span "hbHook.php" at bounding box center [190, 198] width 35 height 8
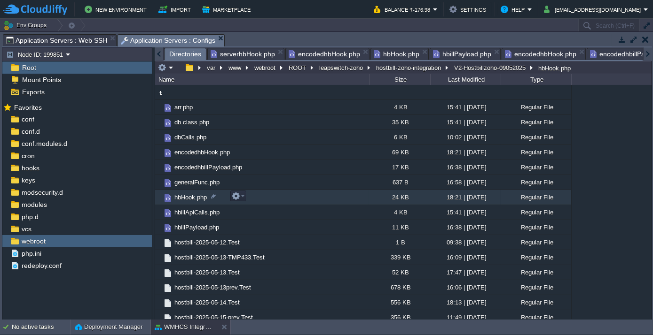
click at [191, 194] on span "hbHook.php" at bounding box center [190, 198] width 35 height 8
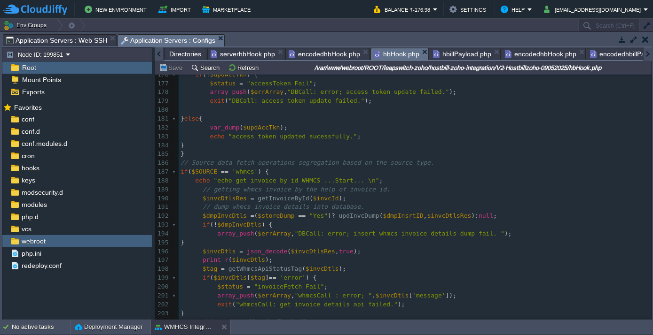
scroll to position [1548, 0]
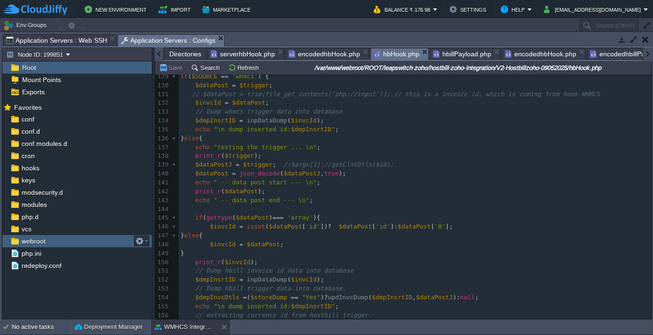
click at [41, 241] on span "webroot" at bounding box center [33, 241] width 27 height 8
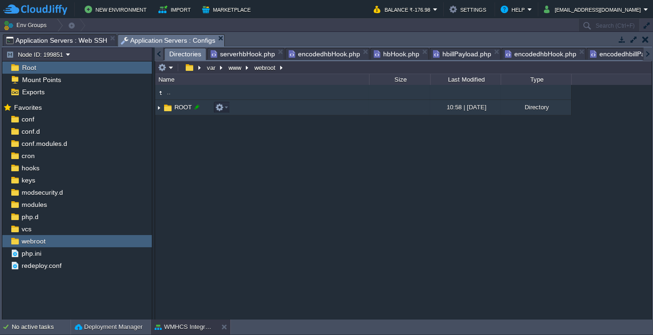
click at [187, 106] on span "ROOT" at bounding box center [183, 107] width 20 height 8
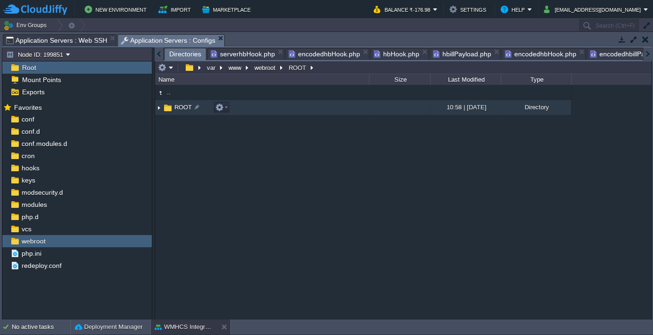
click at [187, 106] on span "ROOT" at bounding box center [183, 107] width 20 height 8
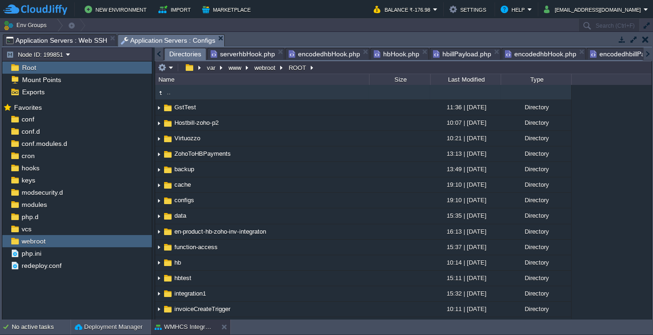
scroll to position [171, 0]
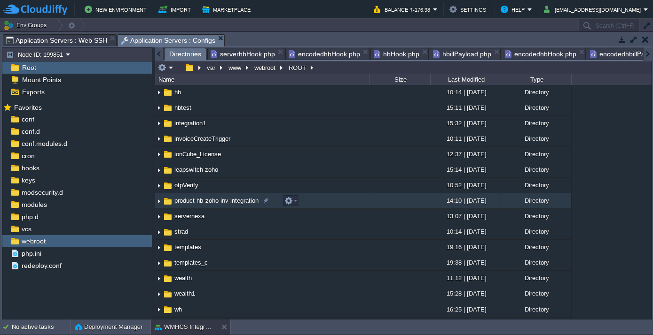
click at [189, 202] on span "product-hb-zoho-inv-integration" at bounding box center [216, 201] width 87 height 8
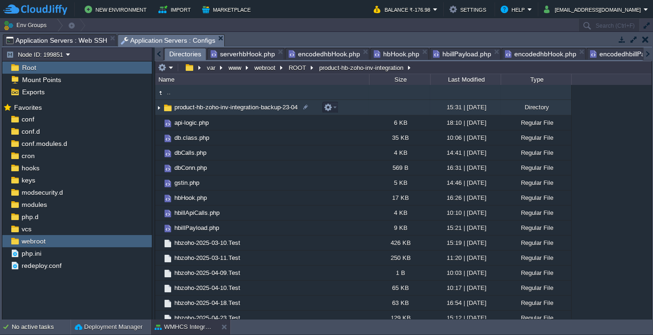
click at [202, 107] on span "product-hb-zoho-inv-integration-backup-23-04" at bounding box center [236, 107] width 126 height 8
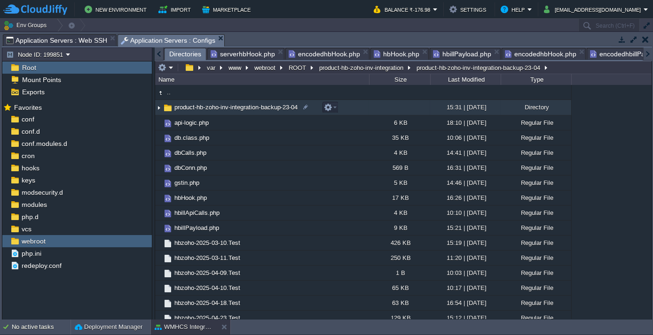
click at [202, 107] on span "product-hb-zoho-inv-integration-backup-23-04" at bounding box center [236, 107] width 126 height 8
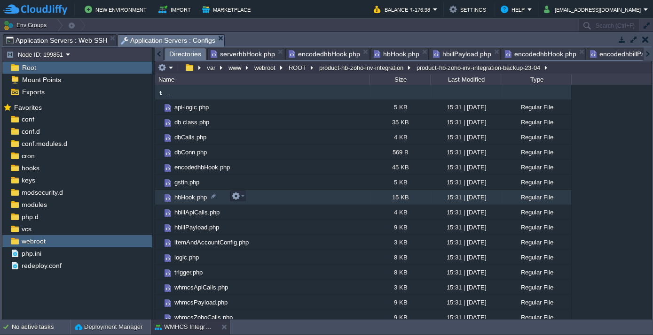
click at [187, 200] on span "hbHook.php" at bounding box center [190, 198] width 35 height 8
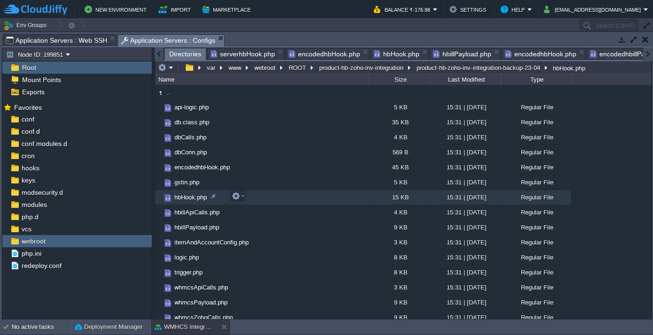
click at [187, 200] on span "hbHook.php" at bounding box center [190, 198] width 35 height 8
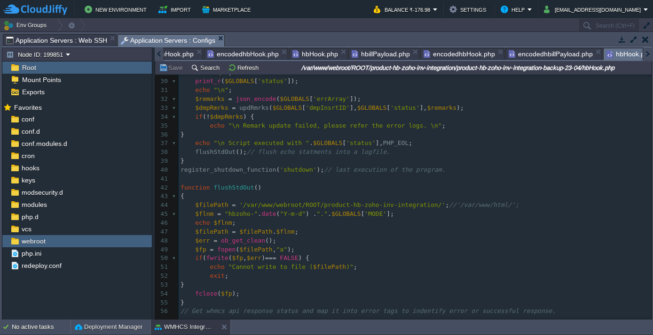
scroll to position [256, 0]
click at [448, 210] on pre "$flnm = "hbzoho-" . date ( "Y-m-d" ) . "." . $GLOBALS [ 'MODE' ];" at bounding box center [415, 214] width 473 height 9
type textarea "//'/var/www/html"
type textarea "/var/www/webroot/ROOT/product-hb-zoho-inv-integration/"
drag, startPoint x: 238, startPoint y: 207, endPoint x: 417, endPoint y: 203, distance: 179.5
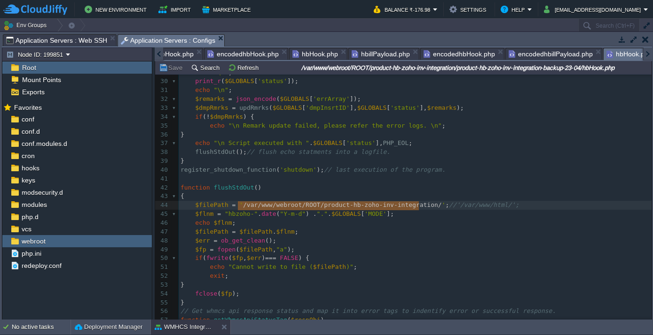
click at [322, 326] on td "No active tasks Deployment Manager WMHCS Integration" at bounding box center [326, 327] width 653 height 15
click at [317, 246] on pre "$fp = fopen ( $filePath , "a" );" at bounding box center [415, 250] width 473 height 9
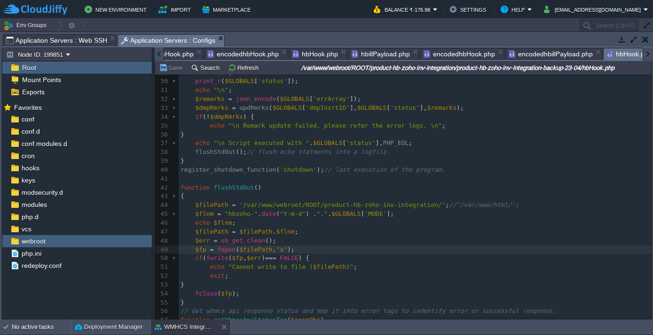
scroll to position [0, 34]
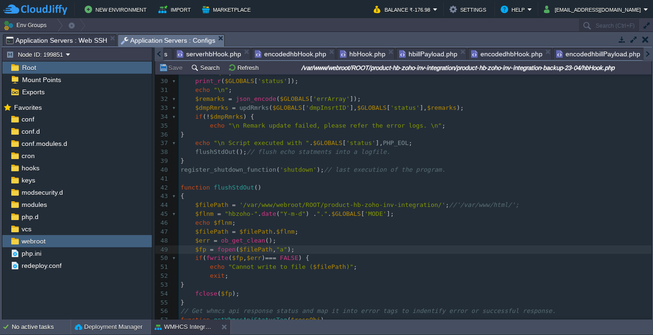
click at [160, 55] on div at bounding box center [159, 53] width 9 height 13
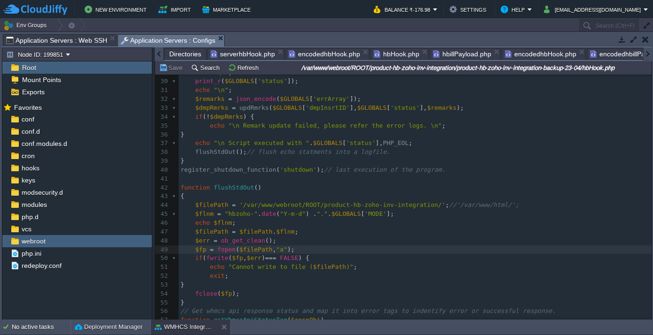
click at [160, 55] on div at bounding box center [159, 53] width 9 height 13
click at [173, 53] on span "Directories" at bounding box center [185, 53] width 32 height 11
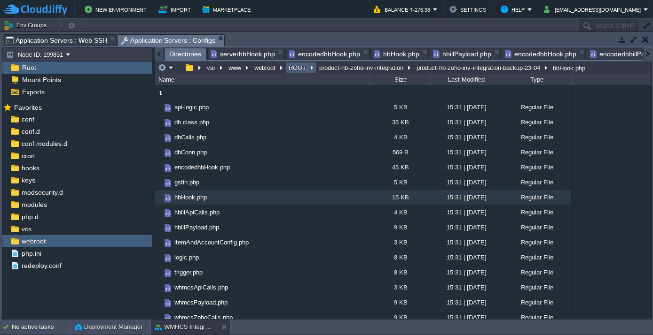
click at [294, 67] on button "ROOT" at bounding box center [297, 67] width 21 height 8
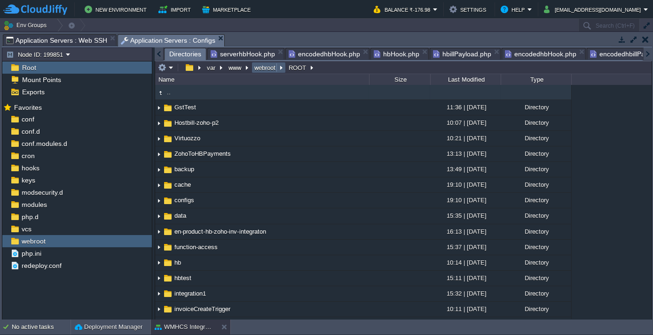
click at [260, 68] on button "webroot" at bounding box center [265, 67] width 25 height 8
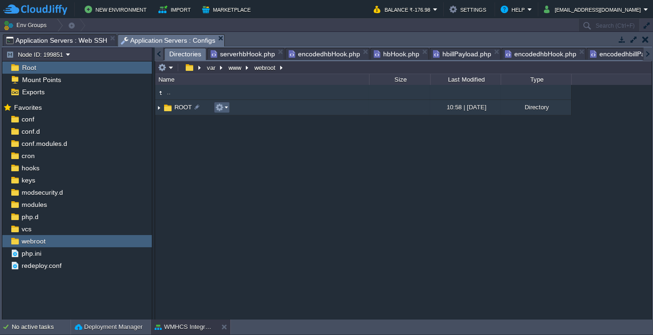
click at [226, 104] on em at bounding box center [221, 107] width 13 height 8
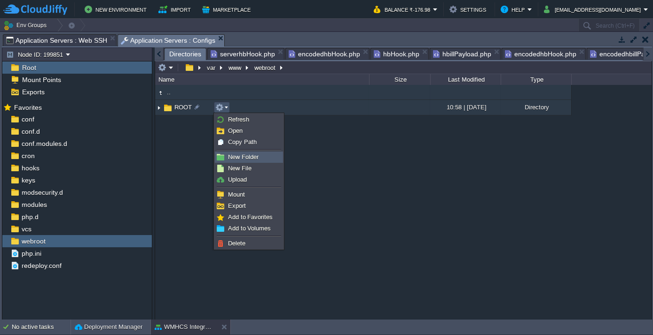
click at [247, 154] on span "New Folder" at bounding box center [243, 157] width 31 height 7
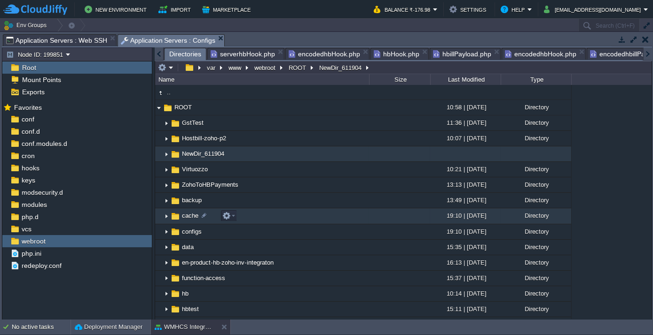
scroll to position [61, 0]
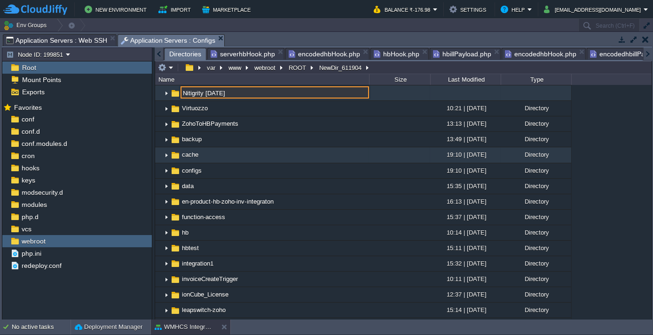
type input "Nitigrity 20-08-2025"
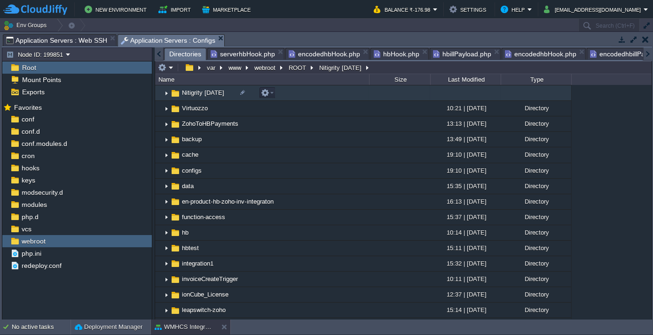
click at [208, 92] on span "Nitigrity 20-08-2025" at bounding box center [202, 93] width 45 height 8
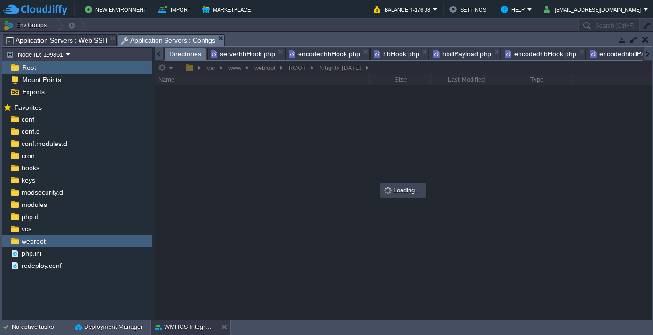
scroll to position [0, 0]
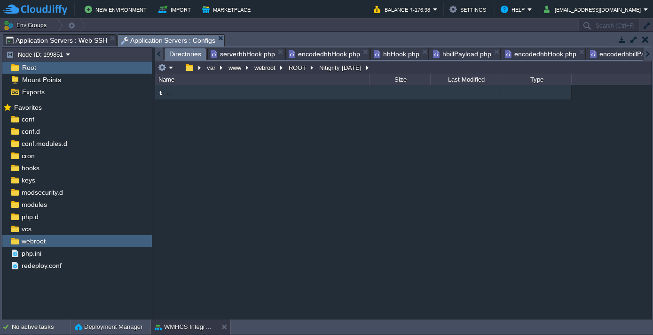
click at [155, 51] on div at bounding box center [159, 53] width 9 height 13
click at [156, 56] on div at bounding box center [159, 53] width 9 height 13
click at [158, 52] on div at bounding box center [159, 53] width 9 height 13
click at [185, 48] on span "Directories" at bounding box center [185, 54] width 32 height 12
click at [297, 68] on button "ROOT" at bounding box center [297, 67] width 21 height 8
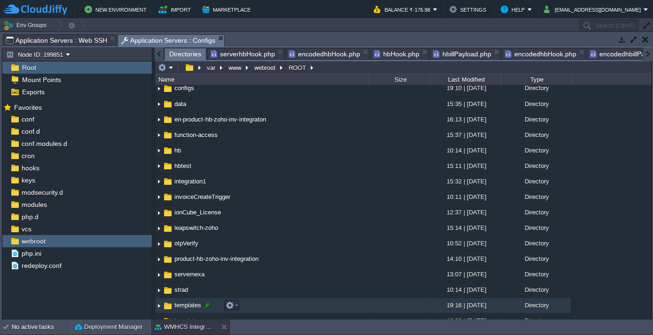
scroll to position [171, 0]
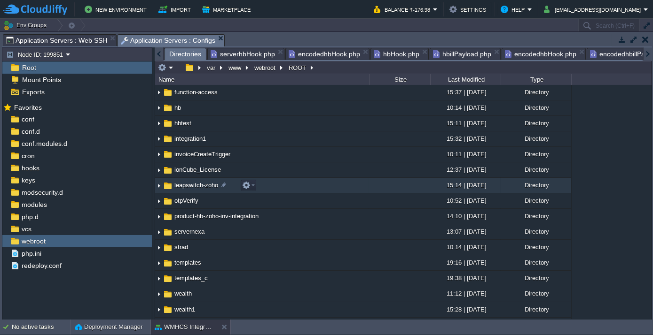
click at [189, 184] on span "leapswitch-zoho" at bounding box center [196, 185] width 47 height 8
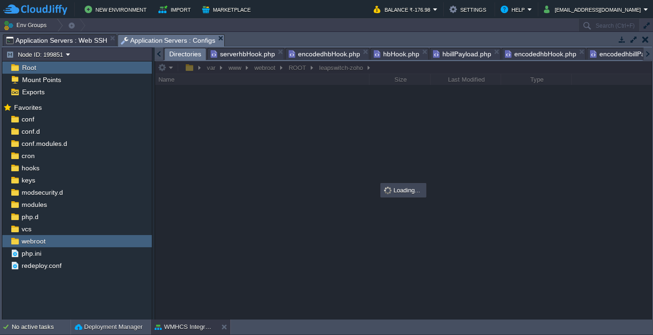
scroll to position [0, 0]
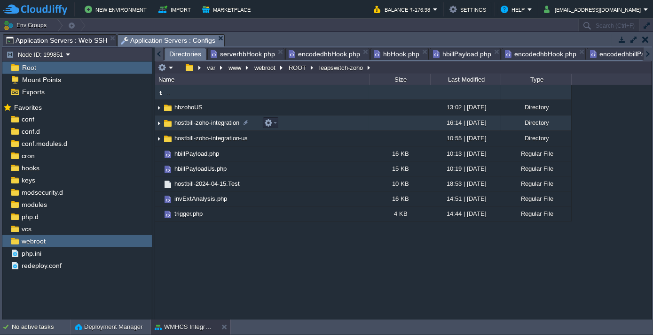
click at [193, 121] on span "hostbill-zoho-integration" at bounding box center [207, 123] width 68 height 8
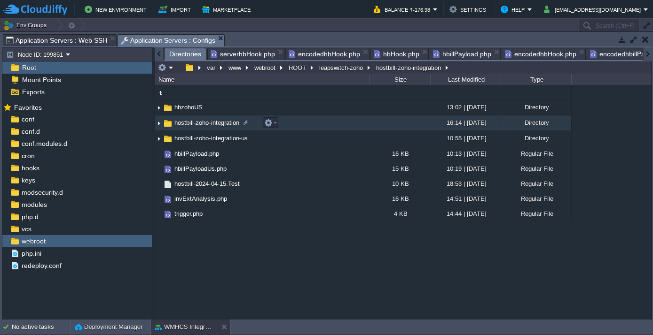
click at [193, 121] on span "hostbill-zoho-integration" at bounding box center [207, 123] width 68 height 8
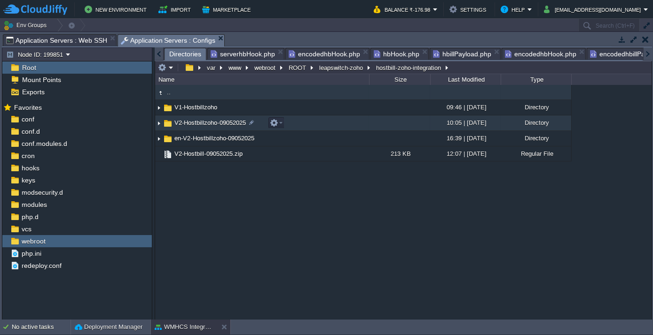
click at [190, 122] on span "V2-Hostbillzoho-09052025" at bounding box center [210, 123] width 74 height 8
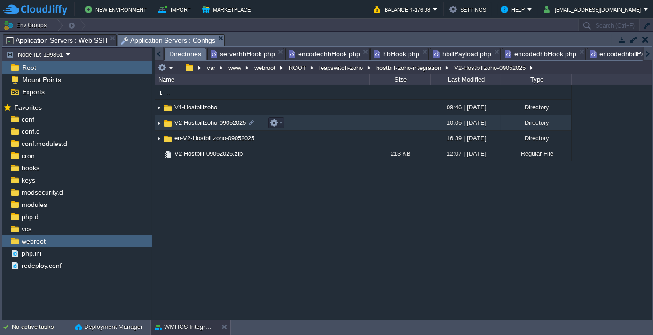
click at [190, 122] on span "V2-Hostbillzoho-09052025" at bounding box center [210, 123] width 74 height 8
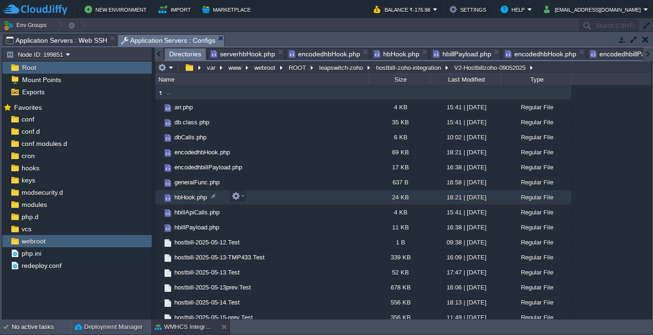
click at [195, 195] on span "hbHook.php" at bounding box center [190, 198] width 35 height 8
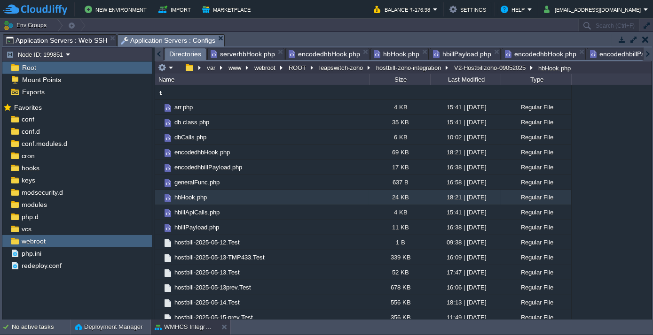
click at [177, 50] on span "Directories" at bounding box center [185, 54] width 32 height 12
click at [244, 196] on td at bounding box center [238, 196] width 16 height 11
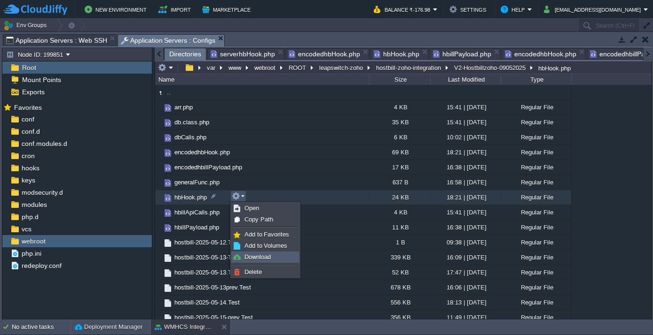
click at [254, 257] on span "Download" at bounding box center [257, 257] width 26 height 7
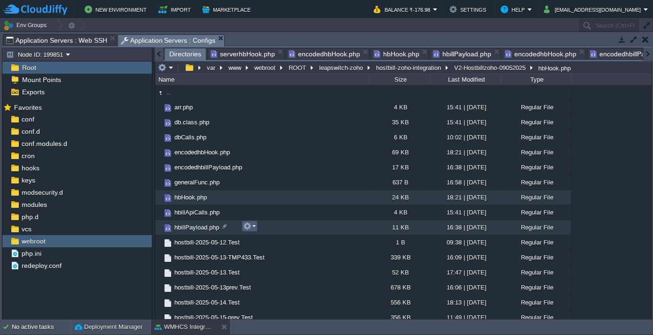
click at [253, 226] on em at bounding box center [249, 226] width 13 height 8
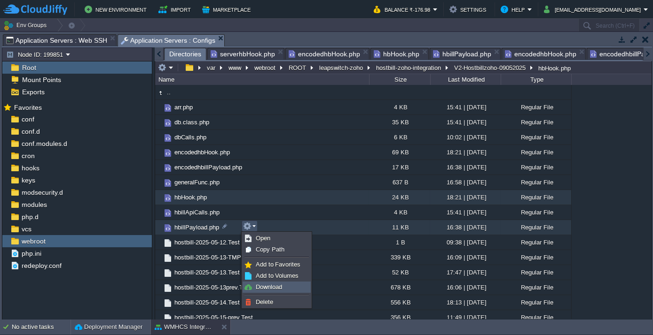
click at [277, 289] on span "Download" at bounding box center [269, 287] width 26 height 7
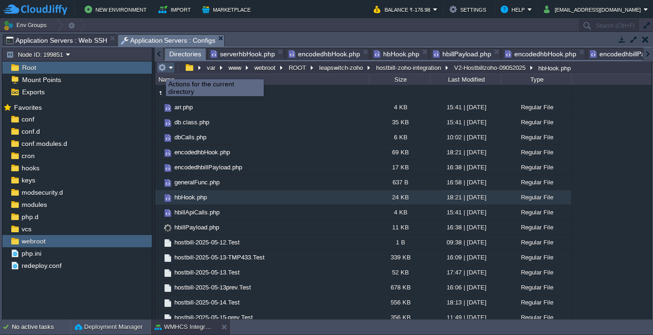
click at [160, 70] on button "button" at bounding box center [162, 67] width 8 height 8
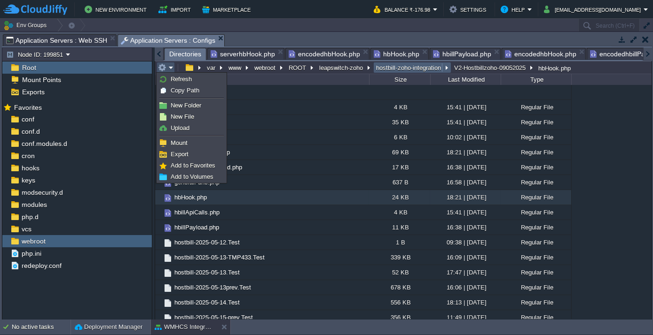
click at [396, 66] on button "hostbill-zoho-integration" at bounding box center [408, 67] width 69 height 8
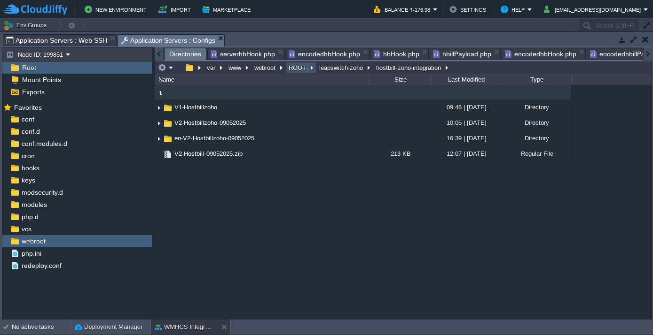
drag, startPoint x: 296, startPoint y: 63, endPoint x: 274, endPoint y: 82, distance: 28.3
click at [296, 63] on button "ROOT" at bounding box center [297, 67] width 21 height 8
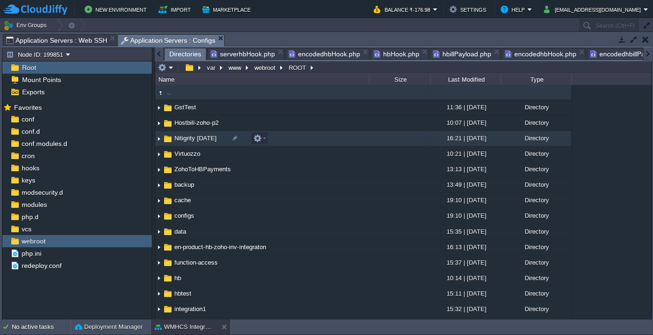
click at [198, 139] on span "Nitigrity 20-08-2025" at bounding box center [195, 138] width 45 height 8
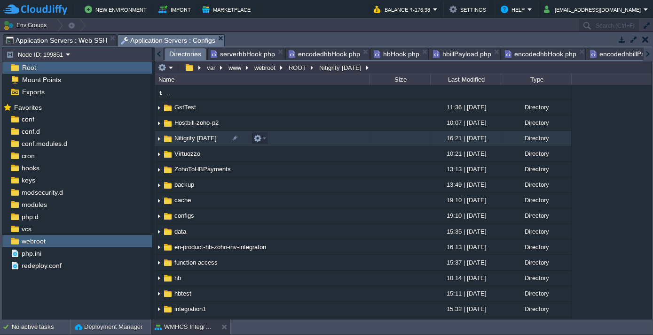
click at [198, 139] on span "Nitigrity 20-08-2025" at bounding box center [195, 138] width 45 height 8
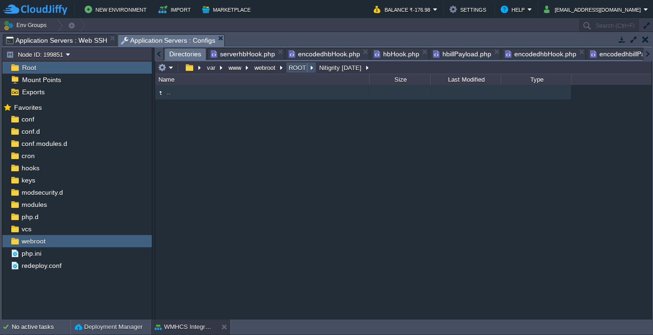
click at [288, 63] on button "ROOT" at bounding box center [297, 67] width 21 height 8
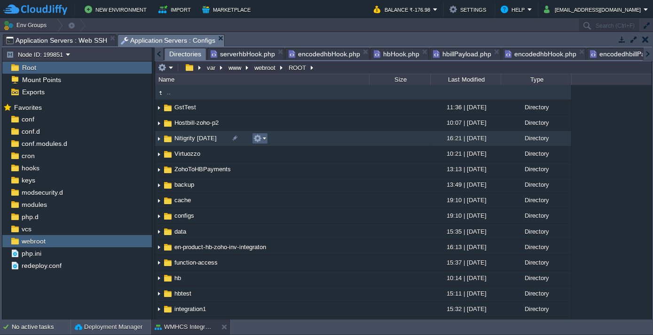
click at [264, 137] on em at bounding box center [259, 138] width 13 height 8
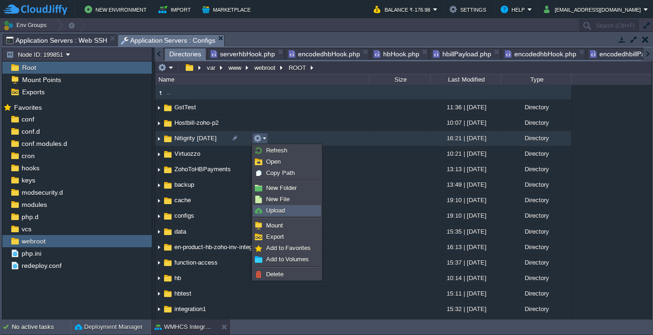
click at [285, 212] on link "Upload" at bounding box center [286, 211] width 67 height 10
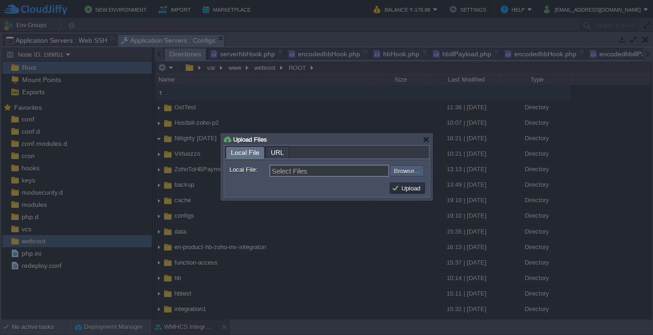
click at [412, 172] on input "file" at bounding box center [364, 170] width 119 height 11
type input "C:\fakepath\hbillPayload.php"
type input "hbillPayload.php, hbHook (1).php"
click at [415, 187] on button "Upload" at bounding box center [406, 188] width 31 height 8
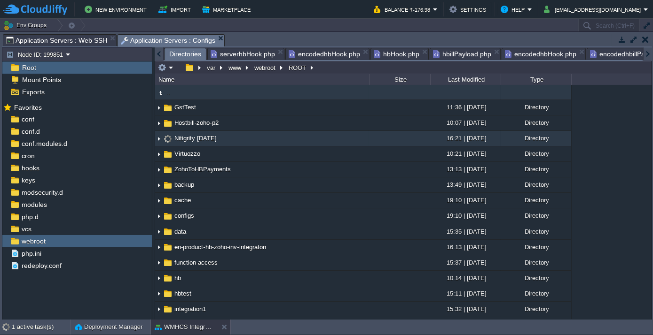
click at [197, 140] on span "Nitigrity 20-08-2025" at bounding box center [195, 138] width 45 height 8
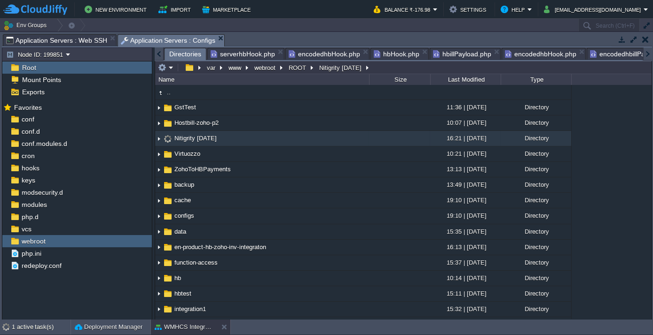
click at [197, 140] on span "Nitigrity 20-08-2025" at bounding box center [195, 138] width 45 height 8
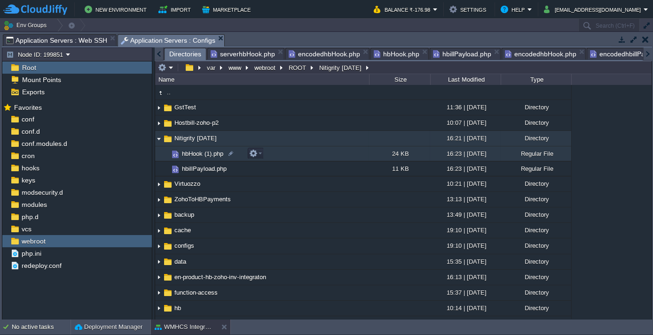
click at [204, 153] on span "hbHook (1).php" at bounding box center [202, 154] width 44 height 8
click at [202, 139] on span "Nitigrity 20-08-2025" at bounding box center [195, 138] width 45 height 8
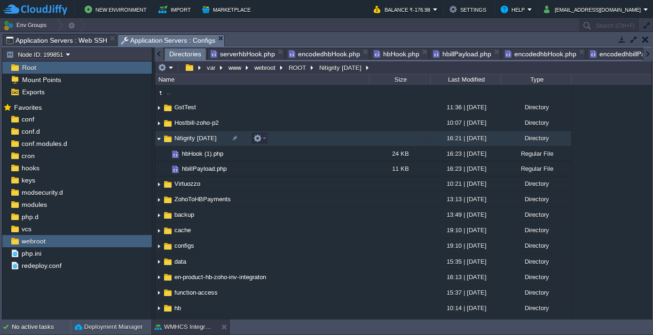
click at [202, 139] on span "Nitigrity 20-08-2025" at bounding box center [195, 138] width 45 height 8
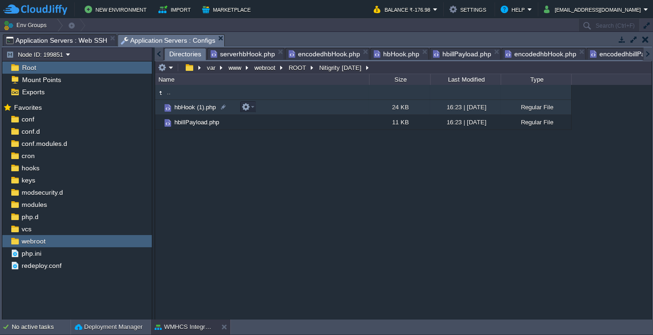
click at [186, 102] on td "hbHook (1).php" at bounding box center [262, 107] width 214 height 15
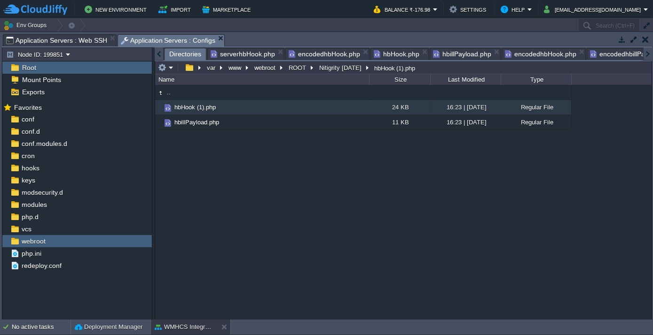
drag, startPoint x: 187, startPoint y: 102, endPoint x: 163, endPoint y: 156, distance: 58.7
click at [163, 156] on div ".. hbHook (1).php 24 KB 16:23 | 20 Aug 2025 Regular File hbillPayload.php 11 KB…" at bounding box center [403, 202] width 496 height 234
click at [199, 106] on span "hbHook (1).php" at bounding box center [195, 107] width 44 height 8
click at [225, 108] on div at bounding box center [223, 107] width 8 height 8
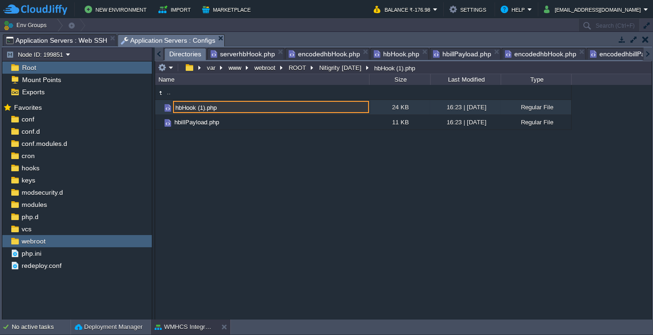
click at [205, 109] on input "hbHook (1).php" at bounding box center [271, 107] width 196 height 12
click at [213, 163] on div ".. hbHook (1).php 24 KB 16:23 | 20 Aug 2025 Regular File hbillPayload.php 11 KB…" at bounding box center [403, 202] width 496 height 234
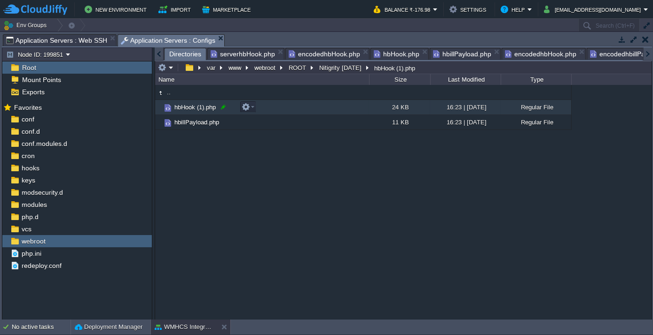
click at [222, 109] on div at bounding box center [223, 107] width 8 height 8
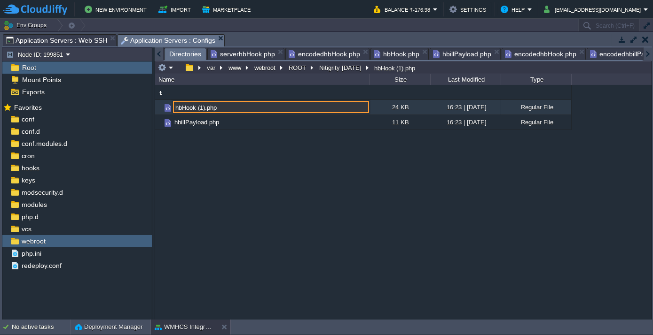
click at [205, 107] on input "hbHook (1).php" at bounding box center [271, 107] width 196 height 12
type input "hbHook.php"
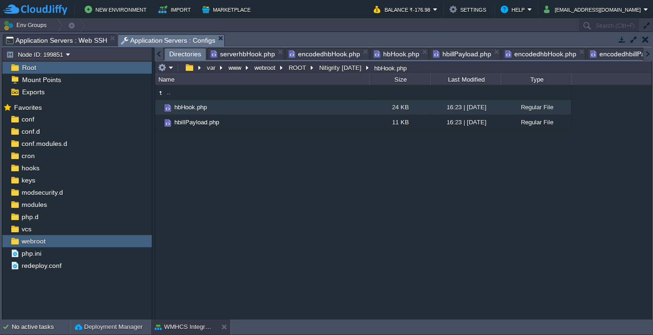
click at [223, 163] on div ".. hbHook.php 24 KB 16:23 | 20 Aug 2025 Regular File hbillPayload.php 11 KB 16:…" at bounding box center [403, 202] width 496 height 234
click at [202, 108] on span "hbHook.php" at bounding box center [190, 107] width 35 height 8
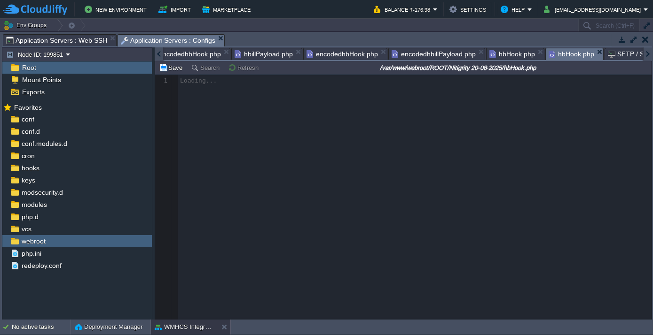
click at [278, 51] on span "hbillPayload.php" at bounding box center [263, 53] width 58 height 11
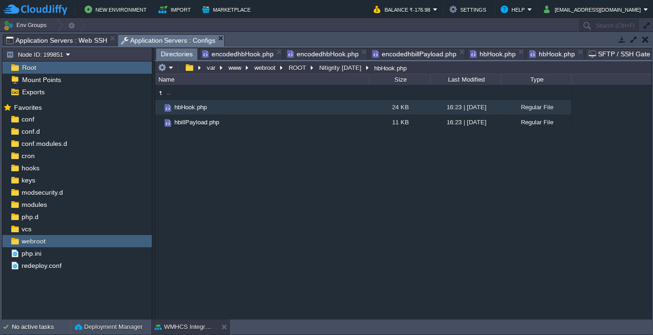
scroll to position [0, 0]
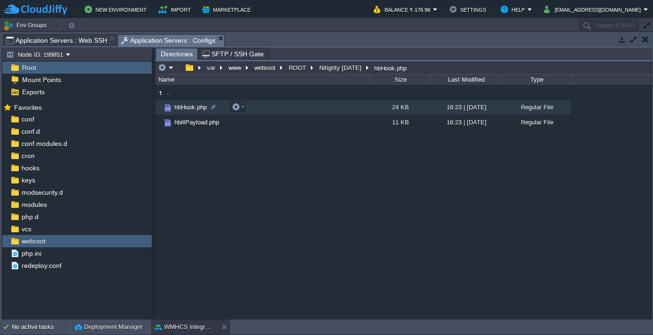
click at [194, 104] on span "hbHook.php" at bounding box center [190, 107] width 35 height 8
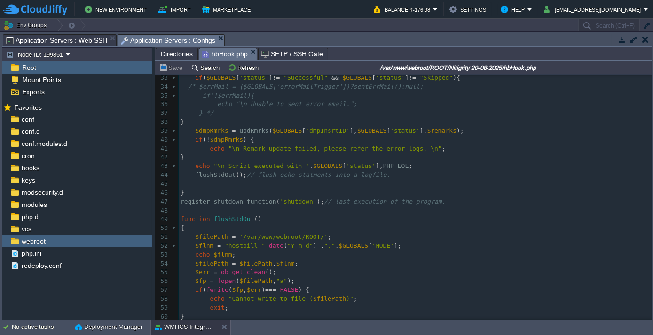
scroll to position [299, 0]
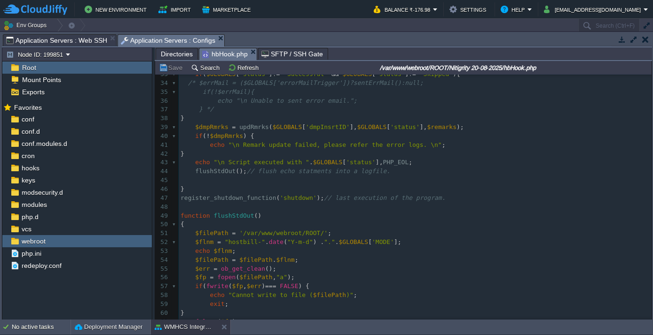
click at [239, 233] on span "'/var/www/webroot/ROOT/'" at bounding box center [283, 233] width 88 height 7
click at [211, 232] on div "583 <?php 23 $status = "" ; 24 $errArray = array (); 25 //ob_start(); // Buffer…" at bounding box center [415, 190] width 473 height 434
type textarea "$filePath = '/var/www/webroot/ROOT/';"
click at [234, 231] on div "x <?php 23 $status = "" ; 24 $errArray = array (); 25 //ob_start(); // Bufferin…" at bounding box center [415, 190] width 473 height 434
type textarea "//"
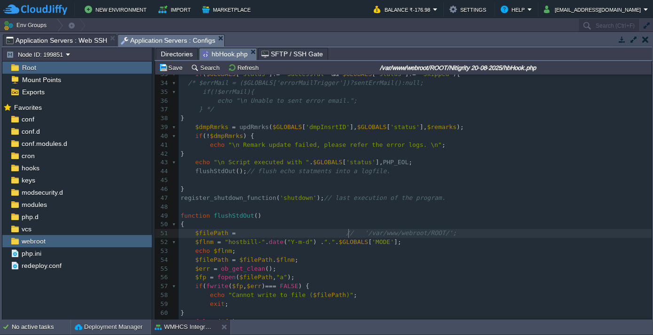
scroll to position [3, 116]
click at [238, 233] on div "xxxxxxxxxx <?php 23 $status = "" ; 24 $errArray = array (); 25 //ob_start(); //…" at bounding box center [415, 190] width 473 height 434
type textarea "'';"
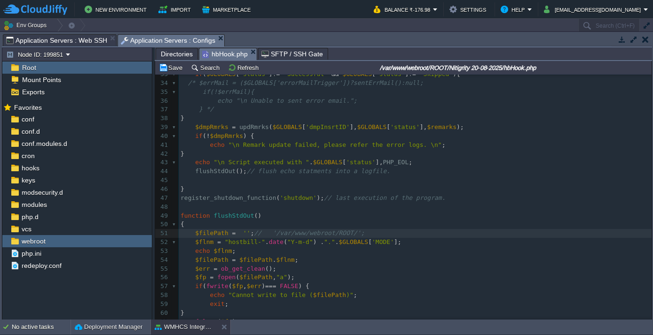
click at [243, 231] on span "''" at bounding box center [247, 233] width 8 height 7
click at [309, 233] on div "xxxxxxxxxx <?php 23 $status = "" ; 24 $errArray = array (); 25 //ob_start(); //…" at bounding box center [415, 190] width 473 height 434
click at [311, 324] on td "No active tasks Deployment Manager WMHCS Integration" at bounding box center [326, 327] width 653 height 15
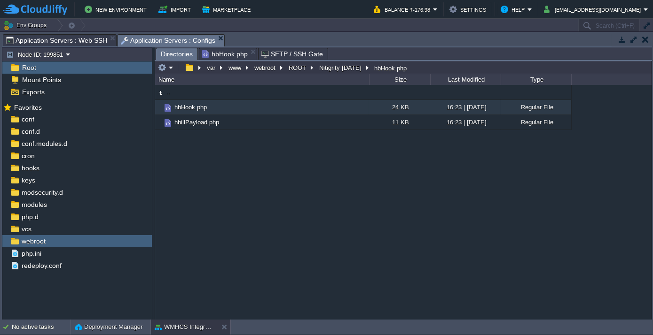
click at [175, 52] on span "Directories" at bounding box center [177, 54] width 32 height 12
click at [241, 107] on em at bounding box center [238, 107] width 13 height 8
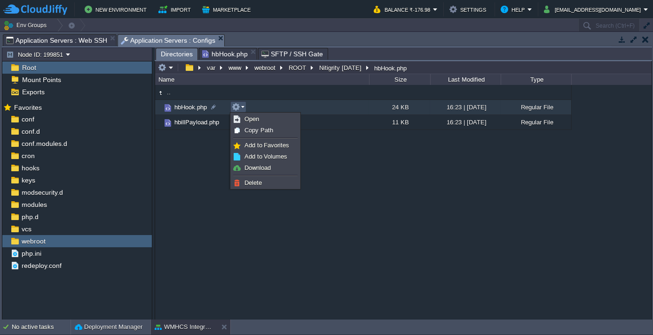
drag, startPoint x: 195, startPoint y: 146, endPoint x: 194, endPoint y: 138, distance: 8.1
click at [196, 146] on div ".. hbHook.php 24 KB 16:23 | 20 Aug 2025 Regular File hbillPayload.php 11 KB 16:…" at bounding box center [403, 202] width 496 height 234
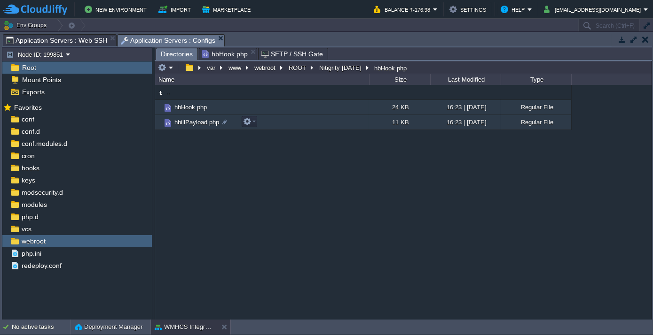
click at [191, 116] on td "hbillPayload.php" at bounding box center [262, 122] width 214 height 15
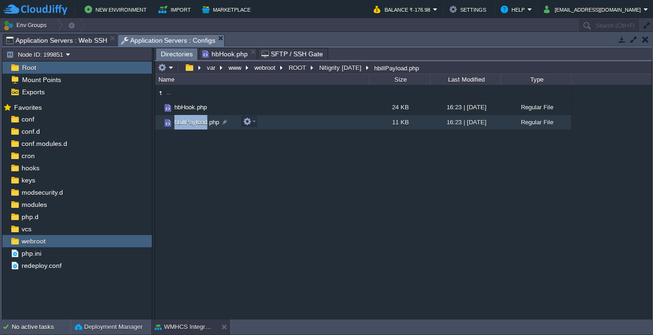
click at [191, 116] on td "hbillPayload.php" at bounding box center [262, 122] width 214 height 15
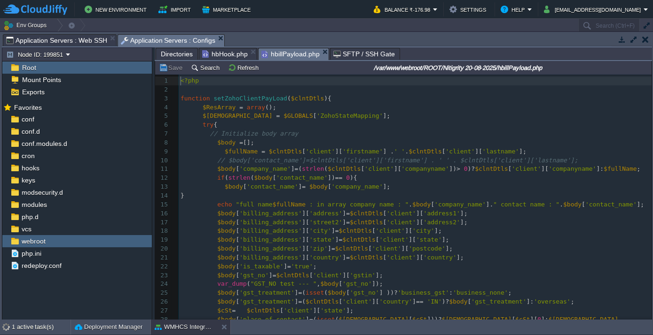
scroll to position [3, 0]
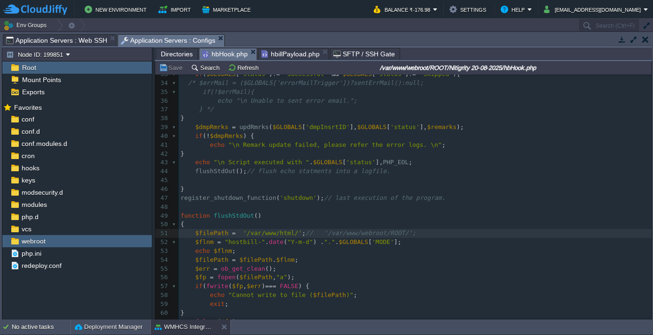
click at [233, 52] on span "hbHook.php" at bounding box center [225, 54] width 46 height 12
click at [164, 51] on span "Directories" at bounding box center [177, 53] width 32 height 11
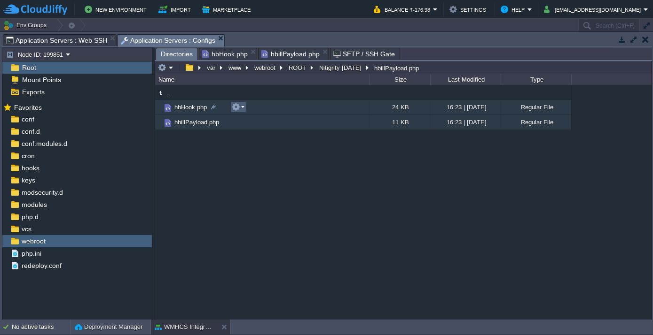
click at [241, 108] on em at bounding box center [238, 107] width 13 height 8
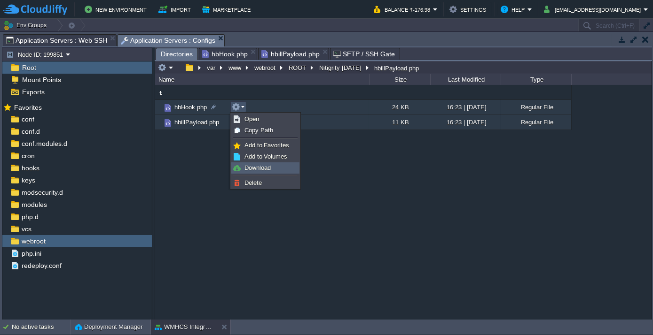
click at [256, 168] on span "Download" at bounding box center [257, 167] width 26 height 7
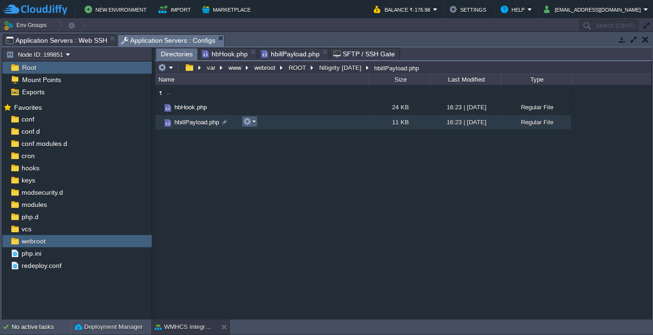
click at [254, 121] on em at bounding box center [249, 121] width 13 height 8
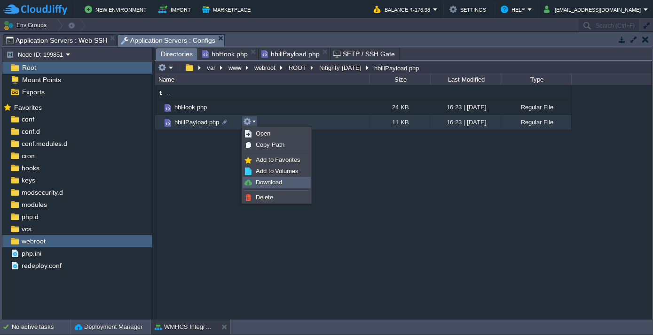
click at [272, 181] on span "Download" at bounding box center [269, 182] width 26 height 7
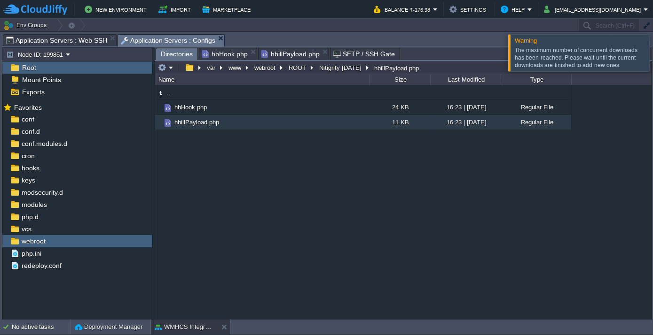
click at [336, 188] on div ".. hbHook.php 24 KB 16:23 | 20 Aug 2025 Regular File hbillPayload.php 11 KB 16:…" at bounding box center [403, 202] width 496 height 234
click at [253, 121] on em at bounding box center [249, 121] width 13 height 8
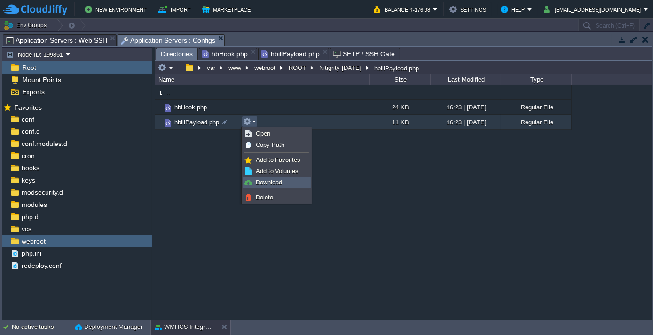
click at [270, 184] on span "Download" at bounding box center [269, 182] width 26 height 7
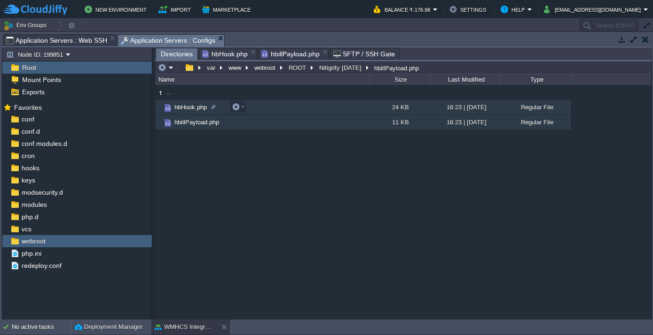
click at [185, 109] on span "hbHook.php" at bounding box center [190, 107] width 35 height 8
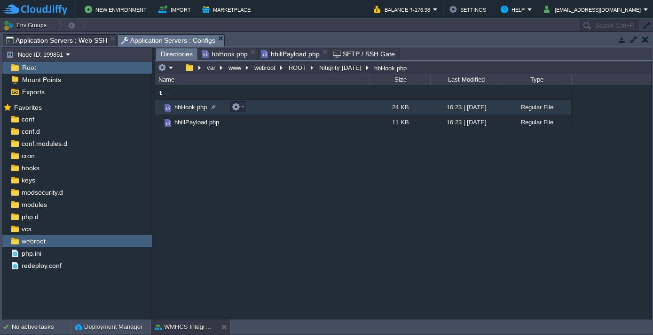
click at [185, 109] on span "hbHook.php" at bounding box center [190, 107] width 35 height 8
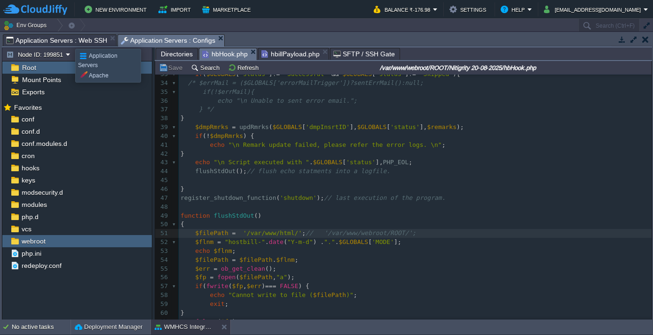
click at [68, 40] on span "Application Servers : Web SSH" at bounding box center [56, 40] width 101 height 11
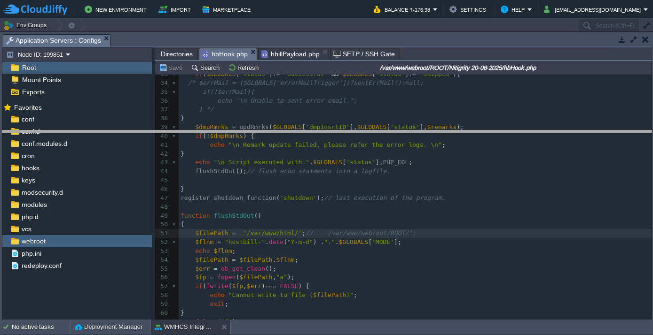
drag, startPoint x: 140, startPoint y: 39, endPoint x: 144, endPoint y: 155, distance: 115.6
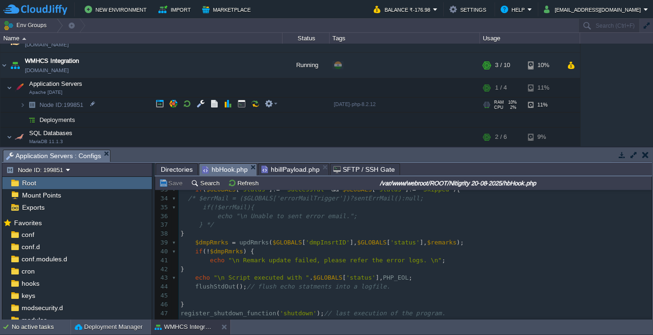
scroll to position [134, 0]
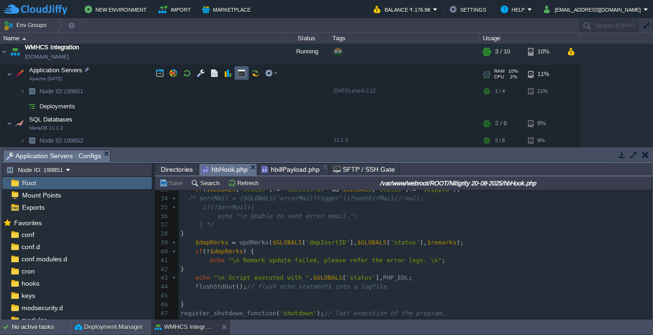
click at [237, 73] on button "button" at bounding box center [241, 73] width 8 height 8
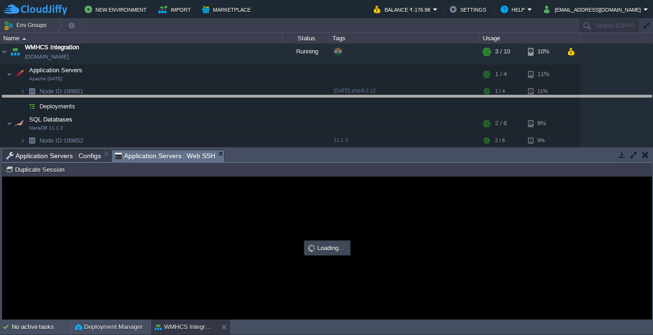
drag, startPoint x: 238, startPoint y: 152, endPoint x: 235, endPoint y: 54, distance: 97.3
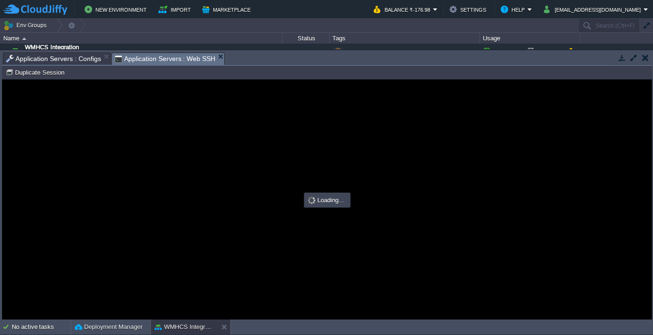
scroll to position [0, 0]
click at [65, 54] on span "Application Servers : Configs" at bounding box center [53, 58] width 95 height 11
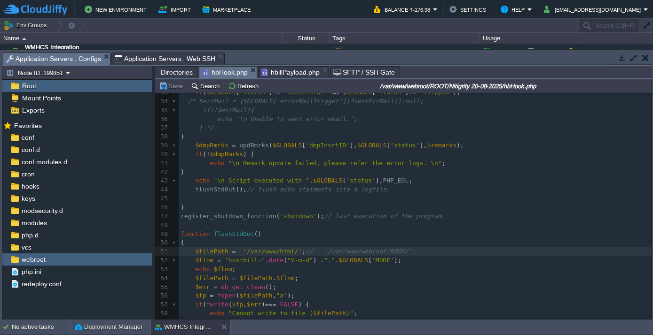
click at [162, 60] on span "Application Servers : Web SSH" at bounding box center [165, 58] width 101 height 11
type input "#000000"
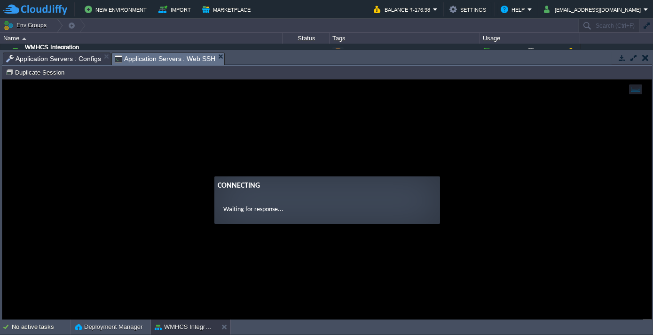
click at [62, 57] on span "Application Servers : Configs" at bounding box center [53, 58] width 95 height 11
click at [151, 59] on span "Application Servers : Web SSH" at bounding box center [165, 59] width 101 height 12
click at [75, 54] on span "Application Servers : Configs" at bounding box center [53, 58] width 95 height 11
click at [128, 60] on span "Application Servers : Web SSH" at bounding box center [165, 59] width 101 height 12
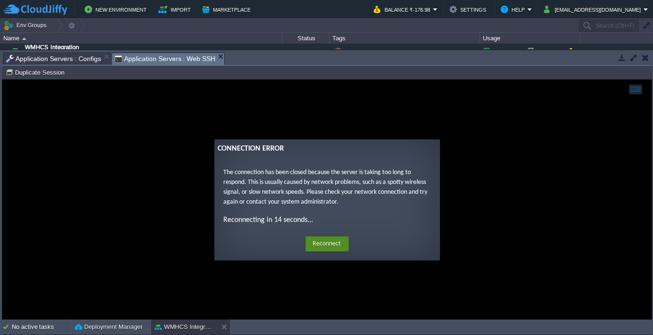
click at [315, 243] on button "Reconnect" at bounding box center [326, 243] width 43 height 15
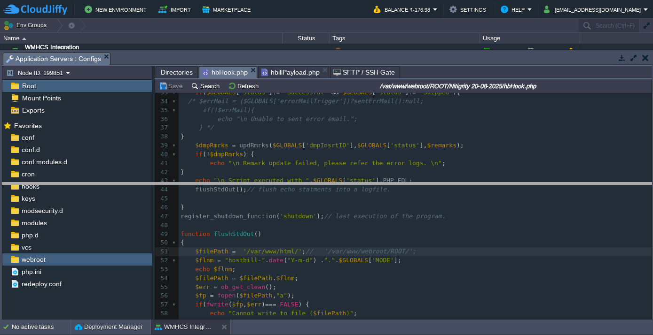
drag, startPoint x: 202, startPoint y: 58, endPoint x: 202, endPoint y: 194, distance: 136.7
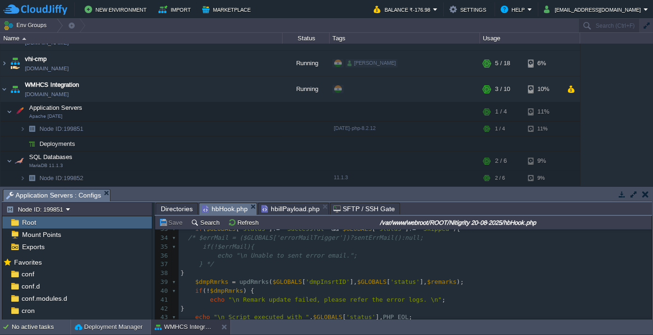
scroll to position [94, 0]
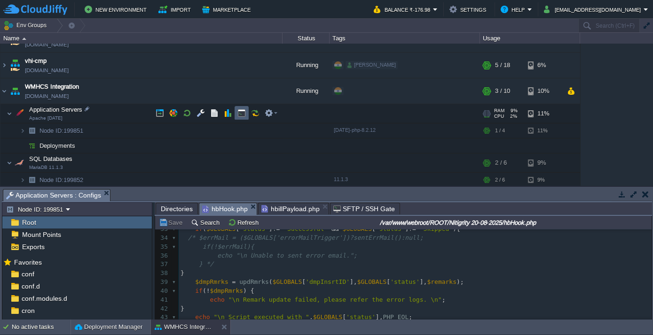
click at [242, 111] on button "button" at bounding box center [241, 113] width 8 height 8
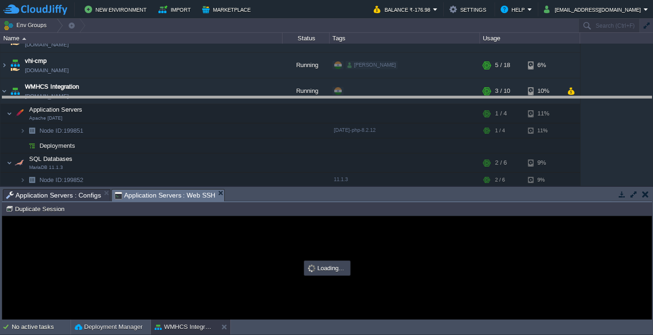
scroll to position [0, 0]
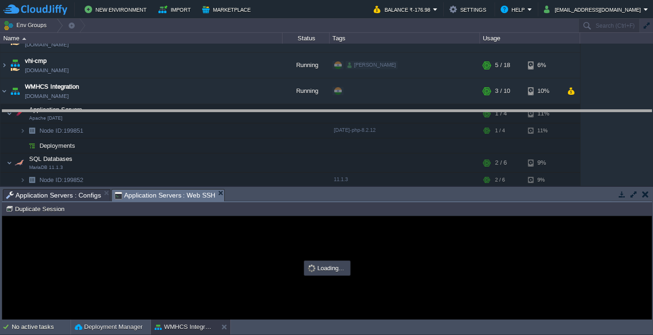
type input "#000000"
drag, startPoint x: 250, startPoint y: 195, endPoint x: 258, endPoint y: 116, distance: 79.3
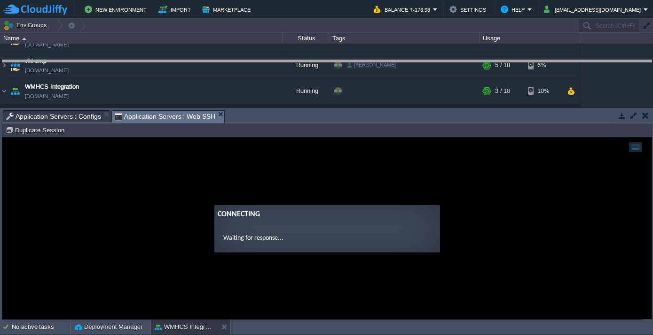
drag, startPoint x: 274, startPoint y: 113, endPoint x: 274, endPoint y: 63, distance: 49.8
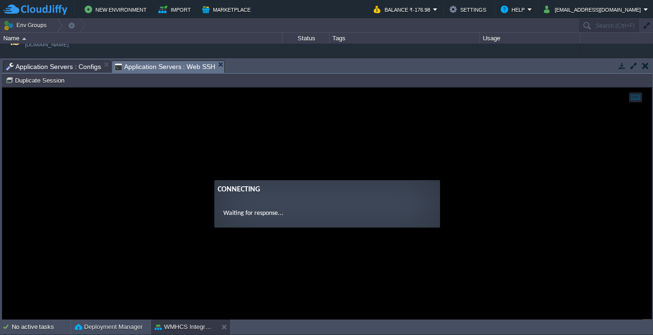
click at [81, 61] on span "Application Servers : Configs" at bounding box center [53, 66] width 95 height 11
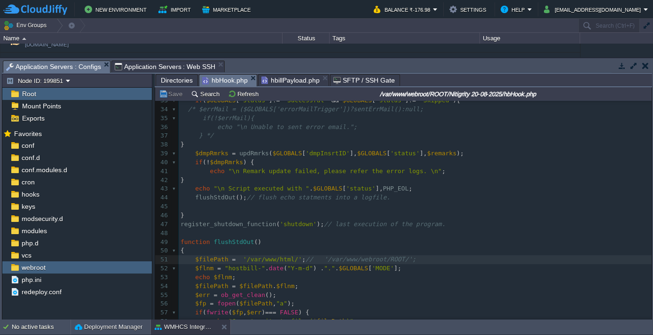
click at [178, 68] on span "Application Servers : Web SSH" at bounding box center [165, 66] width 101 height 11
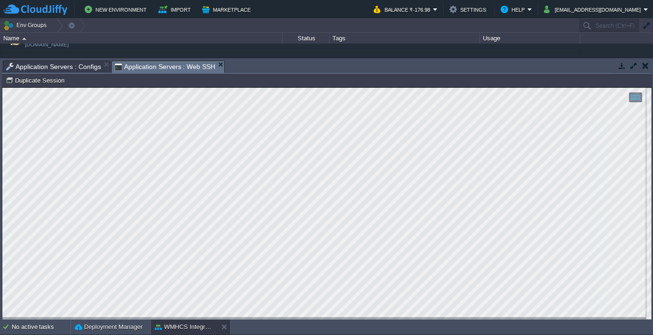
click at [29, 65] on span "Application Servers : Configs" at bounding box center [53, 66] width 95 height 11
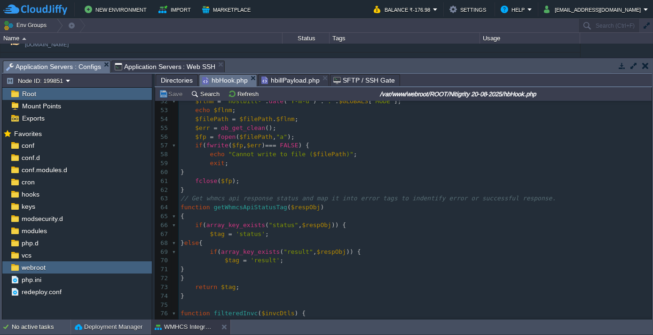
scroll to position [470, 0]
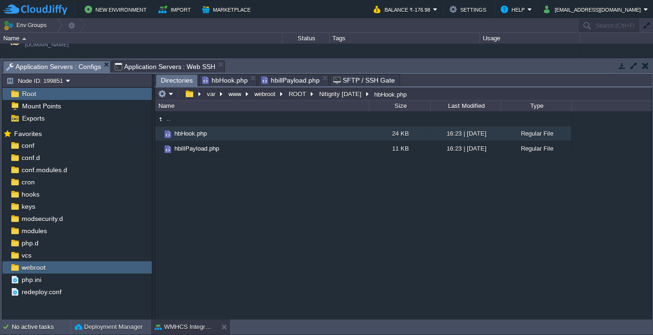
click at [174, 78] on span "Directories" at bounding box center [177, 81] width 32 height 12
click at [293, 92] on button "ROOT" at bounding box center [297, 94] width 21 height 8
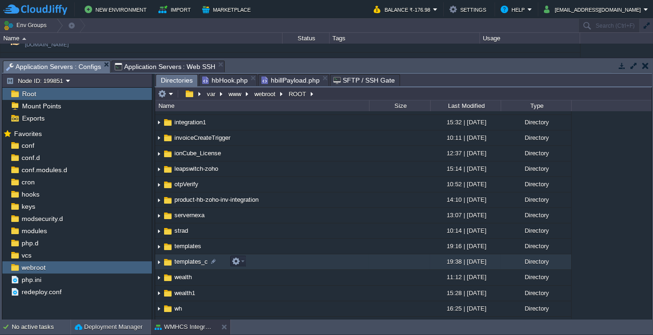
scroll to position [299, 0]
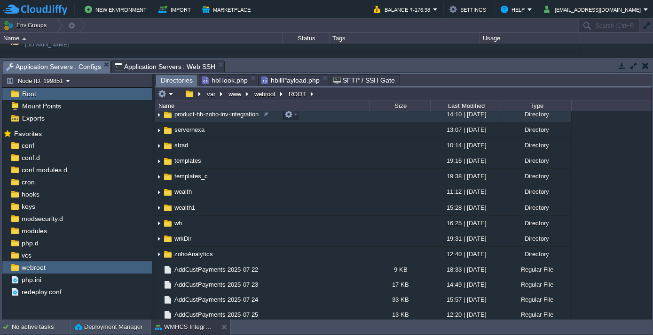
click at [205, 116] on span "product-hb-zoho-inv-integration" at bounding box center [216, 114] width 87 height 8
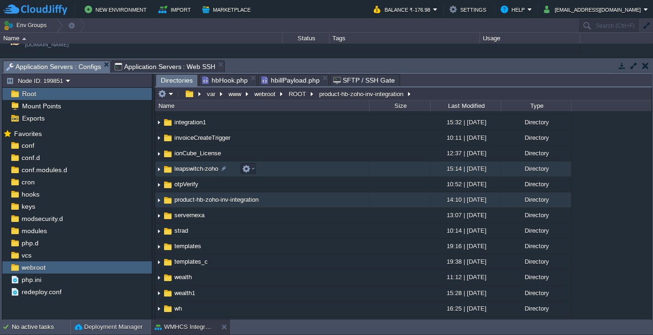
click at [194, 171] on span "leapswitch-zoho" at bounding box center [196, 169] width 47 height 8
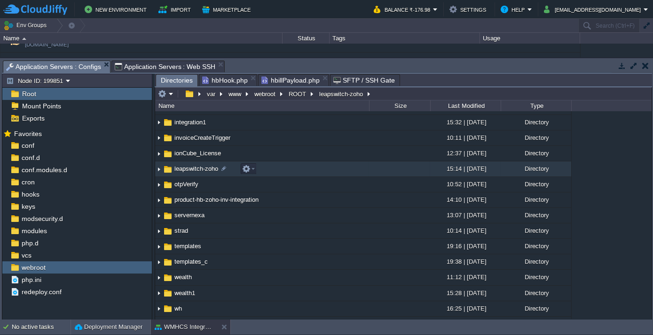
click at [194, 171] on span "leapswitch-zoho" at bounding box center [196, 169] width 47 height 8
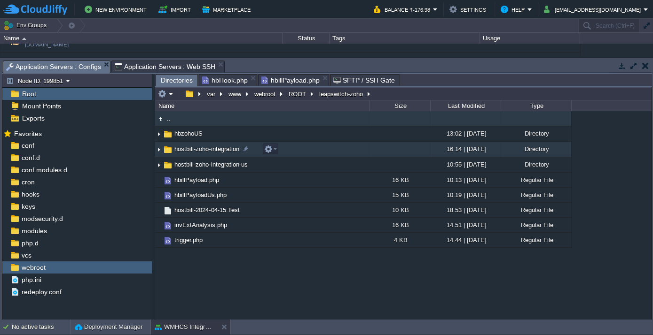
click at [190, 147] on span "hostbill-zoho-integration" at bounding box center [207, 149] width 68 height 8
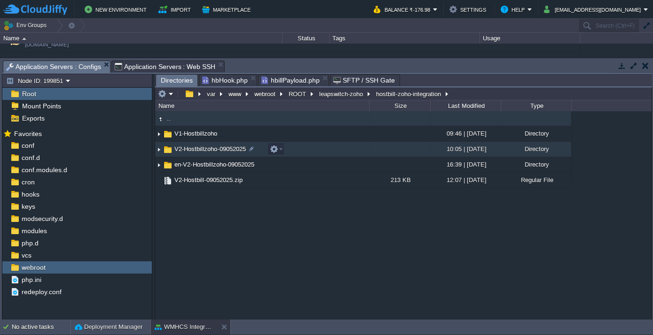
click at [188, 152] on span "V2-Hostbillzoho-09052025" at bounding box center [210, 149] width 74 height 8
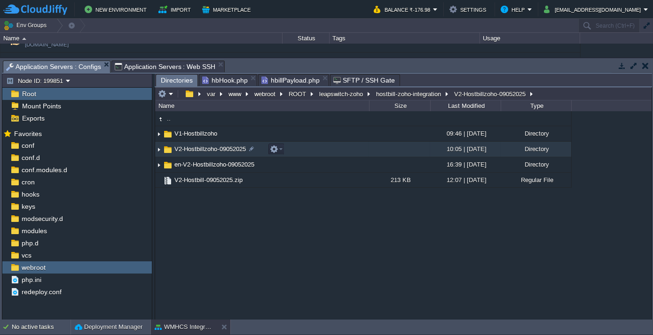
click at [188, 152] on span "V2-Hostbillzoho-09052025" at bounding box center [210, 149] width 74 height 8
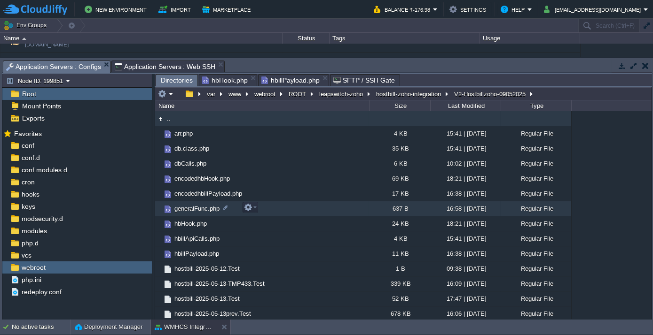
click at [192, 205] on span "generalFunc.php" at bounding box center [197, 209] width 48 height 8
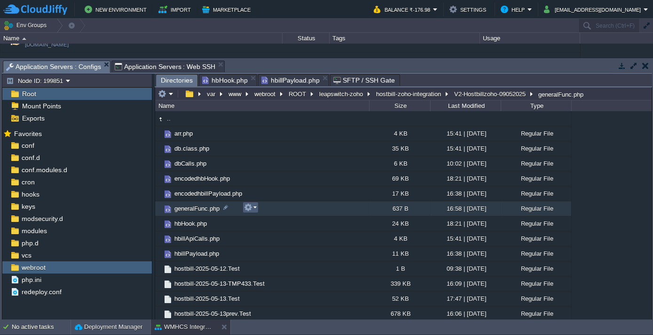
click at [256, 209] on em at bounding box center [250, 207] width 13 height 8
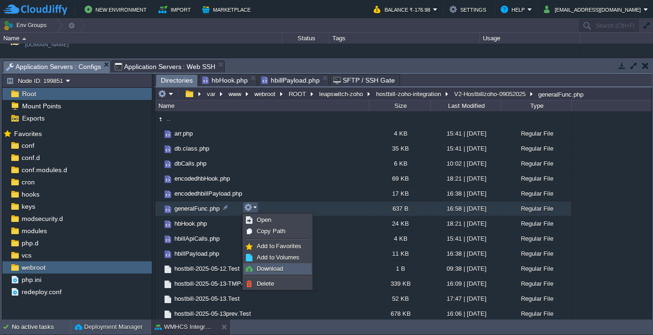
click at [266, 271] on span "Download" at bounding box center [269, 268] width 26 height 7
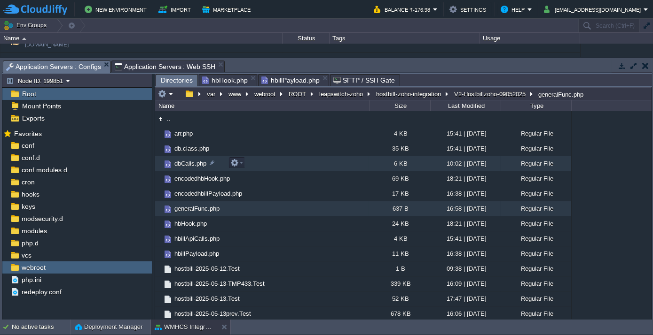
click at [191, 166] on span "dbCalls.php" at bounding box center [190, 164] width 35 height 8
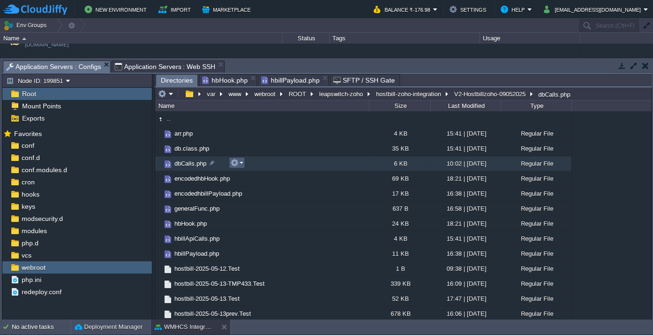
click at [241, 164] on em at bounding box center [236, 163] width 13 height 8
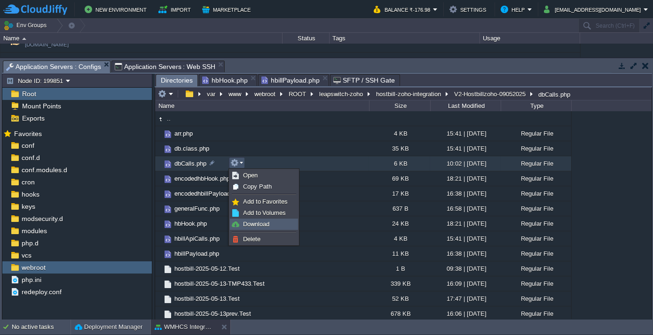
click at [252, 227] on span "Download" at bounding box center [256, 224] width 26 height 7
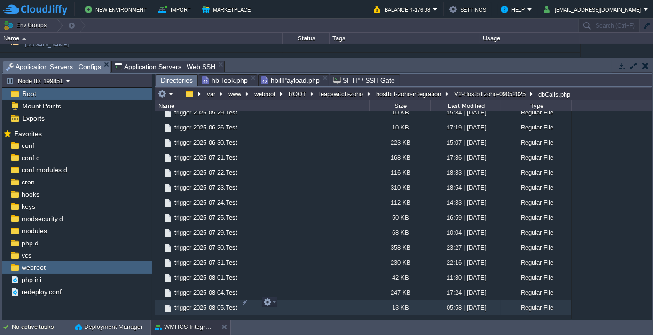
scroll to position [522, 0]
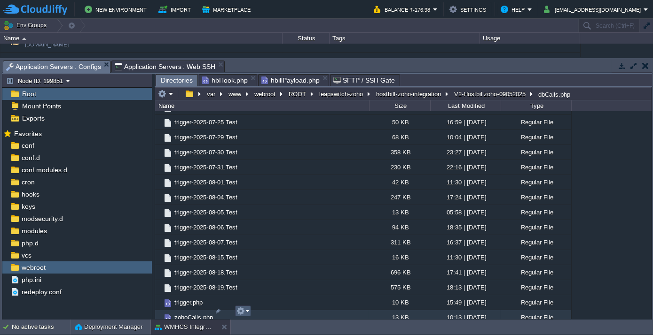
click at [248, 311] on em at bounding box center [242, 311] width 13 height 8
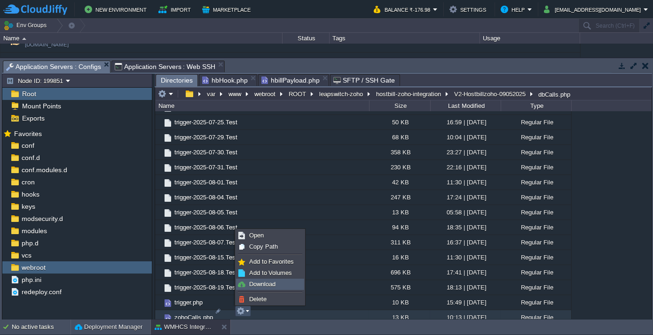
click at [254, 287] on span "Download" at bounding box center [262, 284] width 26 height 7
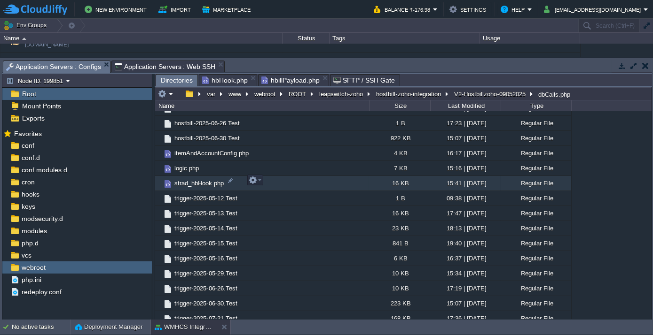
scroll to position [180, 0]
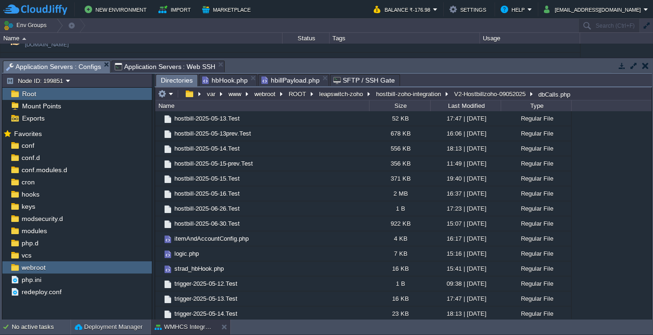
click at [294, 79] on span "hbillPayload.php" at bounding box center [290, 80] width 58 height 11
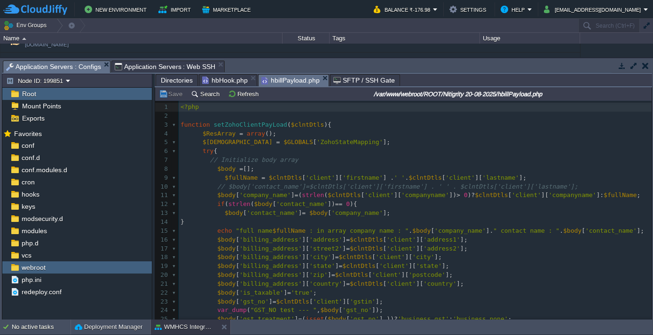
click at [174, 82] on span "Directories" at bounding box center [177, 80] width 32 height 11
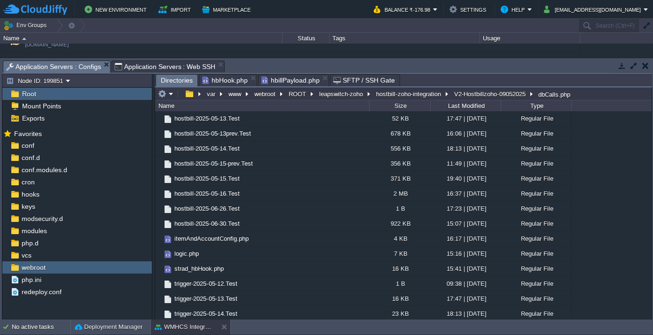
scroll to position [394, 0]
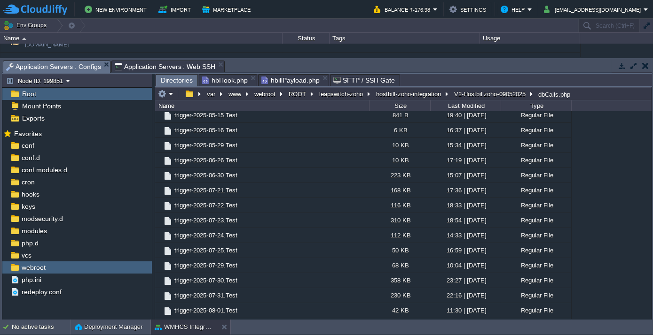
click at [296, 79] on span "hbillPayload.php" at bounding box center [290, 80] width 58 height 11
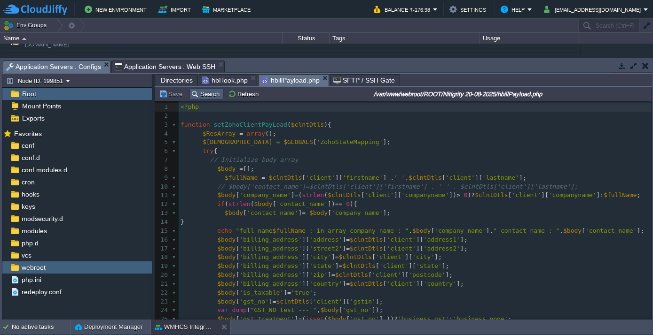
click at [199, 92] on button "Search" at bounding box center [206, 94] width 31 height 8
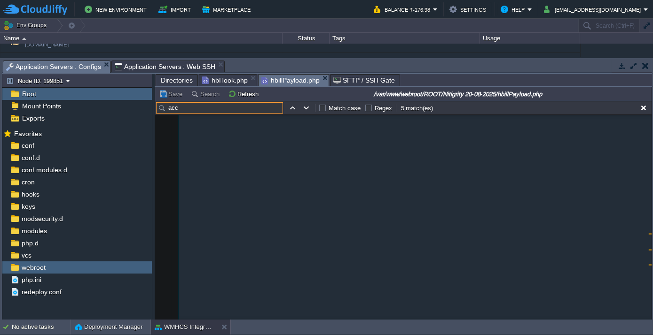
scroll to position [1250, 0]
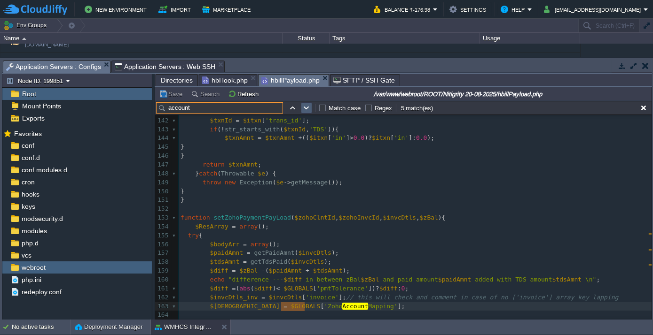
type input "account"
click at [301, 110] on td at bounding box center [306, 107] width 11 height 11
type textarea "account"
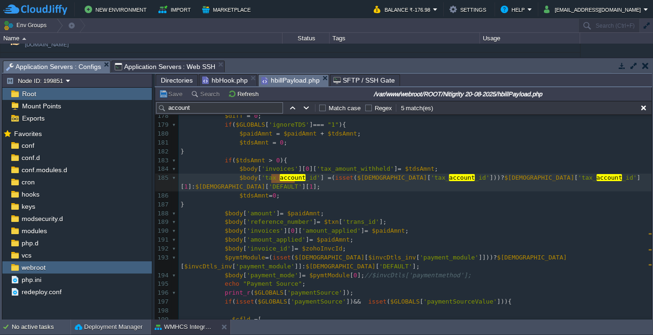
scroll to position [1572, 0]
click at [308, 104] on button "button" at bounding box center [306, 108] width 8 height 8
click at [302, 109] on button "button" at bounding box center [306, 108] width 8 height 8
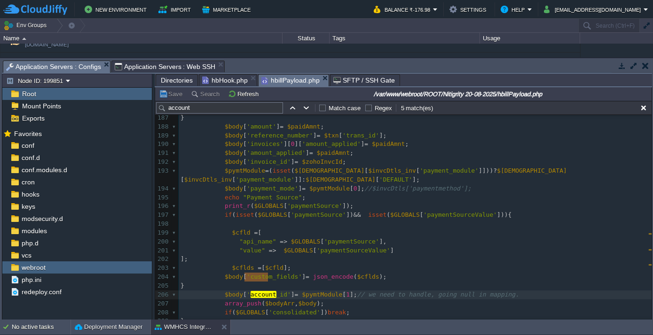
scroll to position [1716, 0]
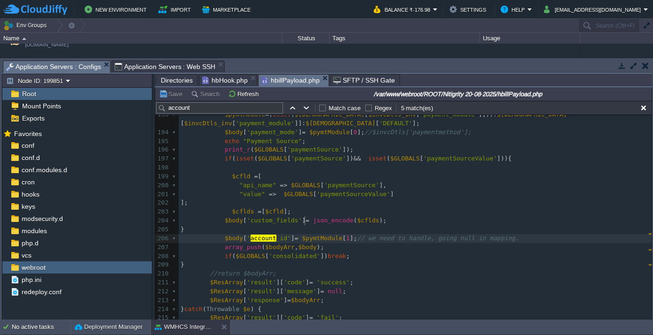
type textarea "$pymtModule"
type textarea "$body['account_id'] = $pymtModule[1]; // we need to handle, going null in mappi…"
click at [302, 218] on div "x 172 $body [ 'customer_id' ] = $zohoClntId ; 173 $dateStm = ( strtotime ( $inv…" at bounding box center [415, 167] width 473 height 505
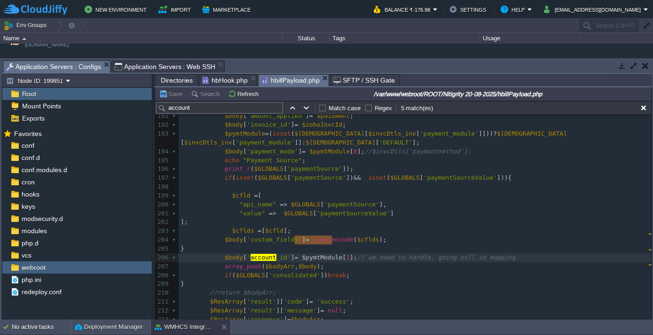
scroll to position [1673, 0]
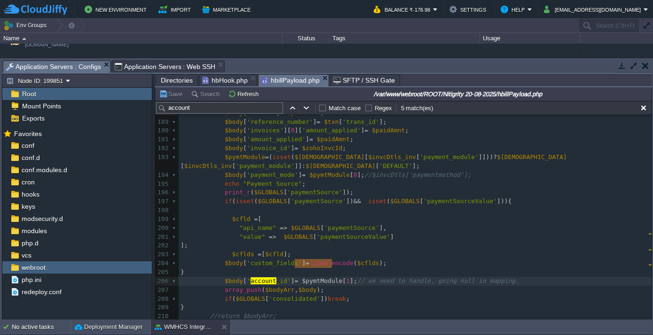
type textarea "$body['account_id'] = $pymtModule[1]; // we need to handle, going null in mappi…"
click at [308, 264] on div "x 172 $body [ 'customer_id' ] = $zohoClntId ; 173 $dateStm = ( strtotime ( $inv…" at bounding box center [415, 210] width 473 height 505
type textarea "$pymtModule"
click at [225, 111] on input "account" at bounding box center [219, 107] width 127 height 11
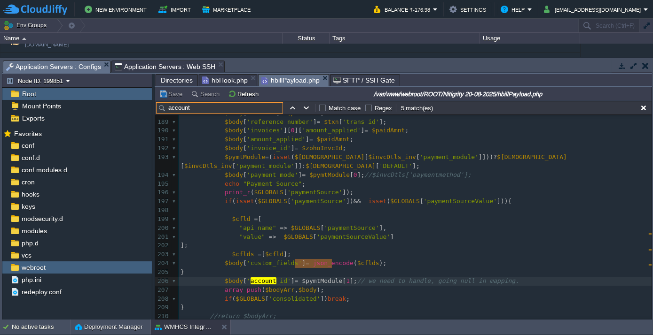
paste input "$pymtModule"
type input "$pymtModule"
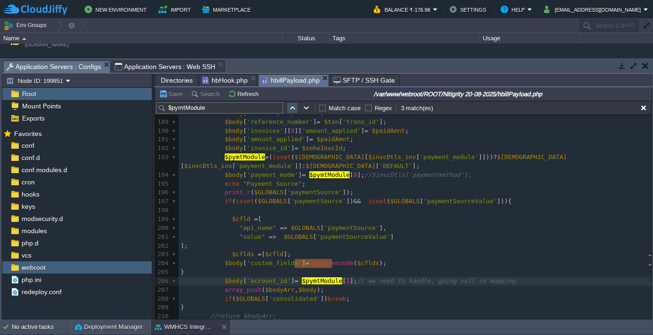
click at [293, 106] on button "button" at bounding box center [292, 108] width 8 height 8
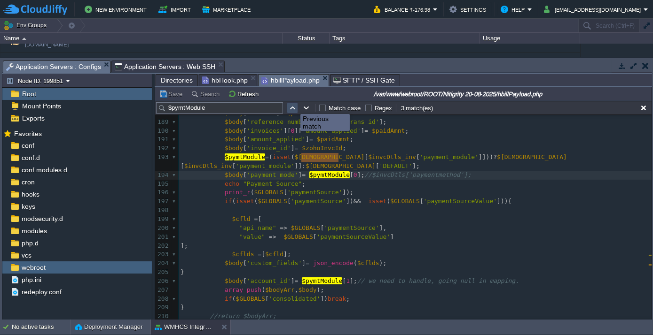
click at [293, 106] on button "button" at bounding box center [292, 108] width 8 height 8
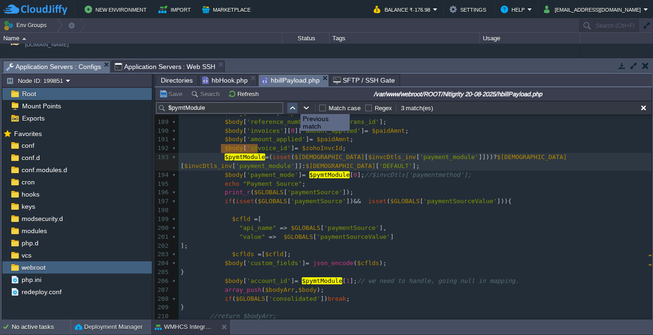
click at [293, 106] on button "button" at bounding box center [292, 108] width 8 height 8
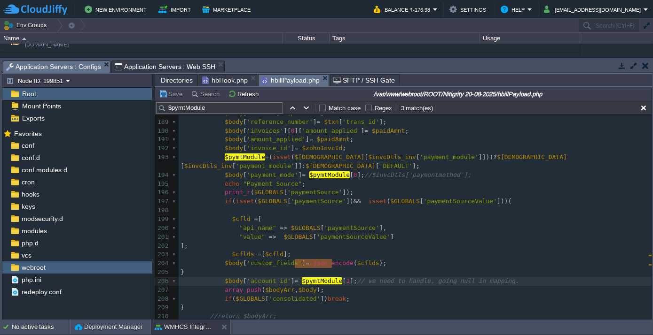
click at [280, 149] on div "x 179 if ( $GLOBALS [ 'ignoreTDS' ] === "1" ){ 180 $paidAmnt = $paidAmnt + $tds…" at bounding box center [415, 219] width 473 height 398
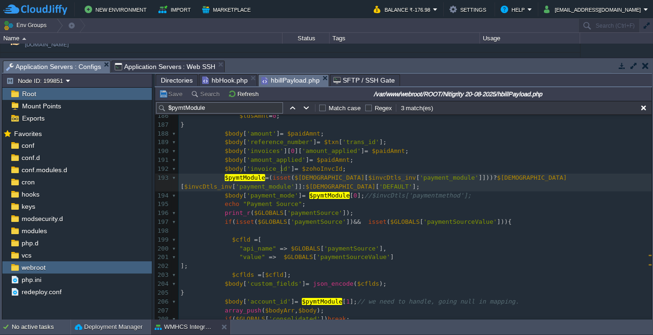
scroll to position [1672, 0]
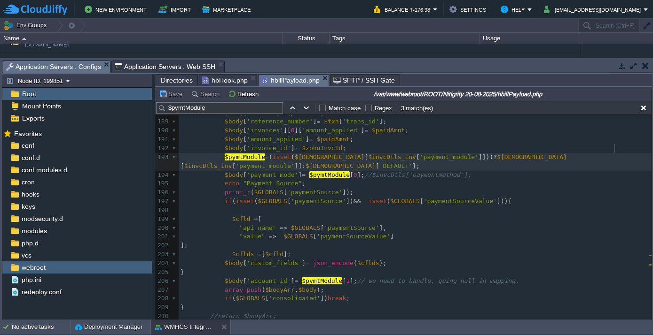
click at [627, 153] on pre "$pymtModule = ( isset ( $hzam [ $invcDtls_inv [ 'payment_module' ]])) ? $hzam […" at bounding box center [415, 162] width 473 height 18
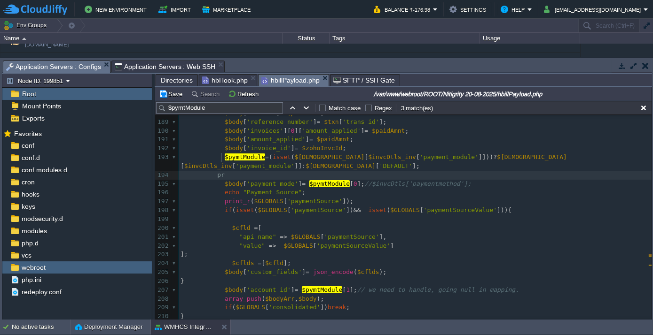
type textarea "pri"
type textarea "print_r()"
type textarea ";"
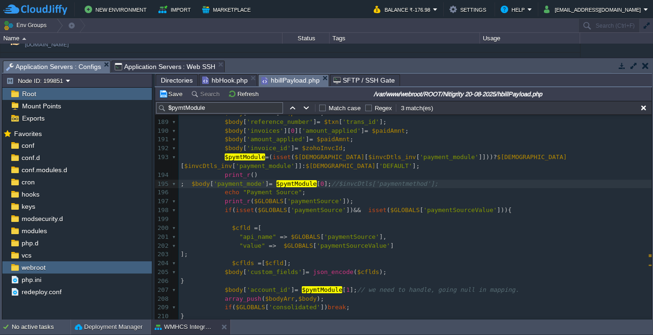
click at [274, 165] on div "xxxxxxxxxx 179 if ( $GLOBALS [ 'ignoreTDS' ] === "1" ){ 180 $paidAmnt = $paidAm…" at bounding box center [415, 223] width 473 height 407
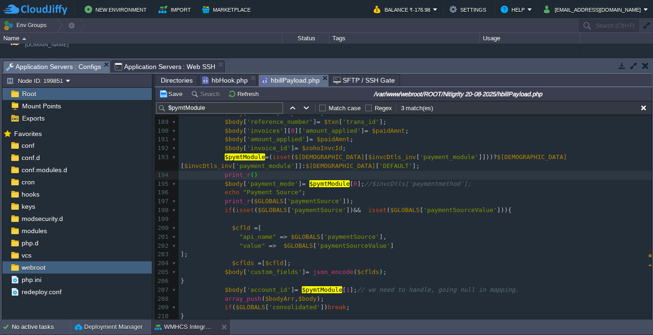
type textarea ";"
type textarea "print_r();"
paste textarea
click at [247, 154] on span "$pymtModule" at bounding box center [245, 157] width 40 height 7
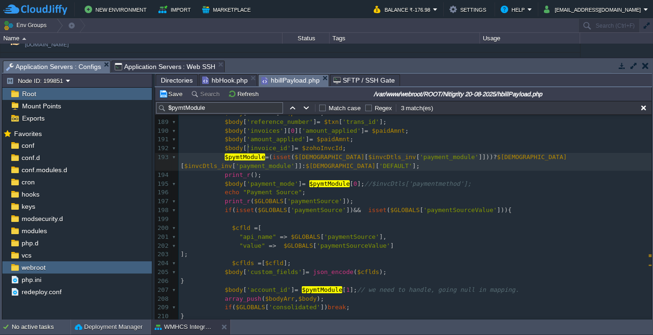
type textarea "$pymtModule"
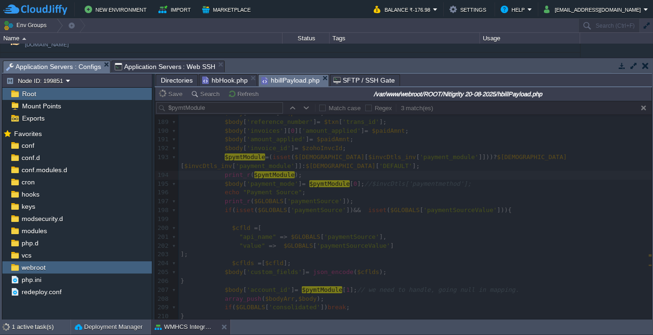
click at [344, 140] on div at bounding box center [403, 210] width 496 height 219
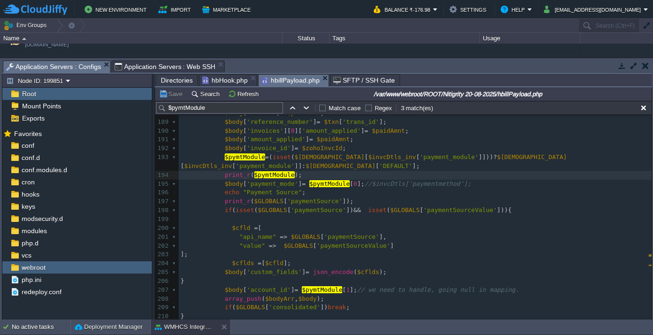
scroll to position [3, 0]
click at [336, 139] on div "xxxxxxxxxx 179 if ( $GLOBALS [ 'ignoreTDS' ] === "1" ){ 180 $paidAmnt = $paidAm…" at bounding box center [415, 223] width 473 height 407
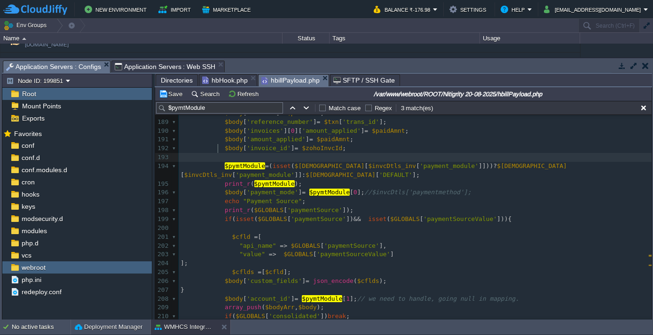
scroll to position [3, 6]
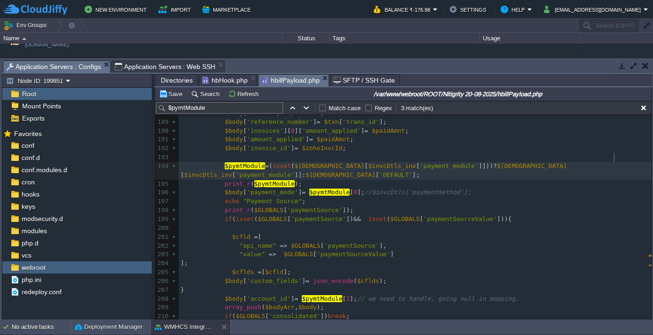
click at [614, 153] on div "xxxxxxxxxx 179 if ( $GLOBALS [ 'ignoreTDS' ] === "1" ){ 180 $paidAmnt = $paidAm…" at bounding box center [415, 228] width 473 height 416
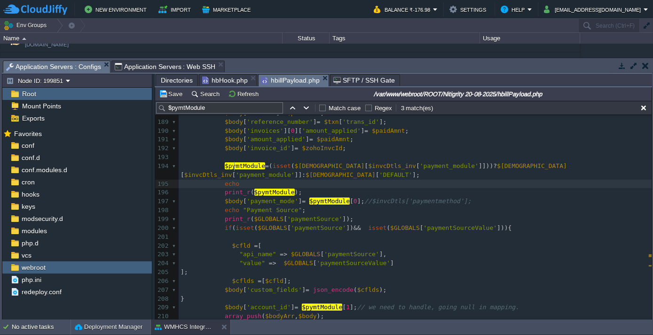
scroll to position [3, 23]
type textarea "echo "";"
type textarea "payment module"
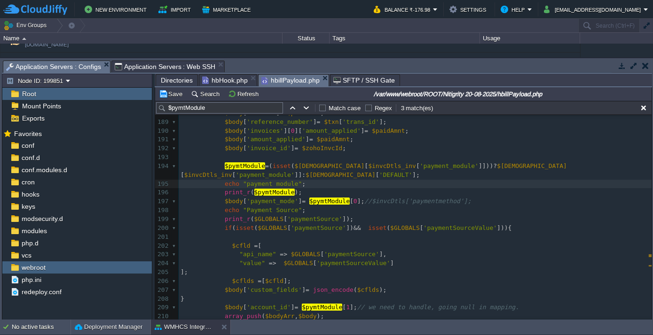
click at [301, 180] on pre "echo "payment module" ;" at bounding box center [415, 184] width 473 height 9
type textarea "echo "payment module";"
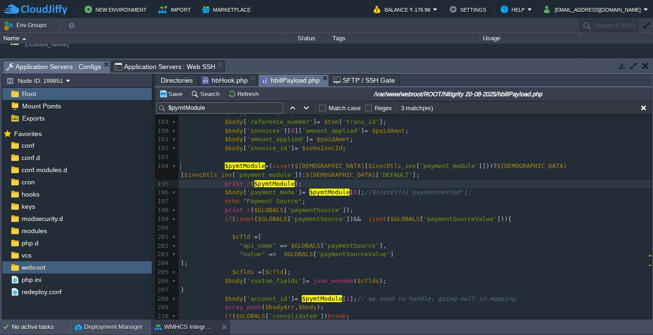
click at [249, 153] on pre at bounding box center [415, 157] width 473 height 9
click at [294, 166] on div "xxxxxxxxxx 179 if ( $GLOBALS [ 'ignoreTDS' ] === "1" ){ 180 $paidAmnt = $paidAm…" at bounding box center [415, 228] width 473 height 416
click at [645, 108] on button "button" at bounding box center [643, 108] width 8 height 8
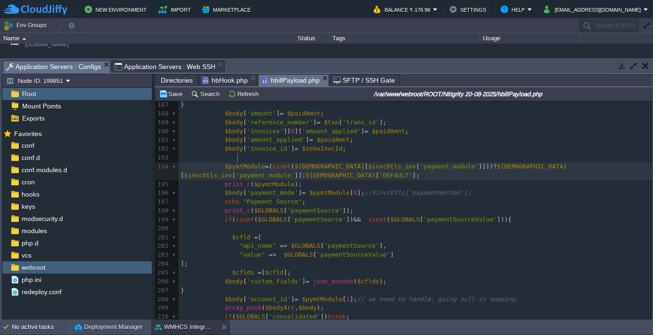
click at [236, 163] on span "$pymtModule" at bounding box center [245, 166] width 40 height 7
type textarea "$pymtModule"
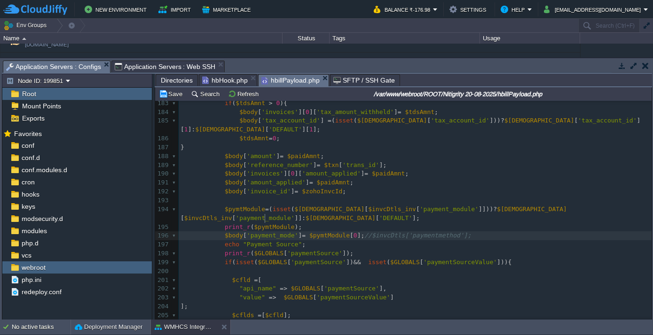
click at [263, 232] on span "'payment_mode'" at bounding box center [273, 235] width 52 height 7
type textarea "payment_mode"
click at [302, 220] on div "xxxxxxxxxx 173 $dateStm = ( strtotime ( $invcDtls_inv [ 'datepaid' ]) > 0 ) ? s…" at bounding box center [415, 244] width 473 height 469
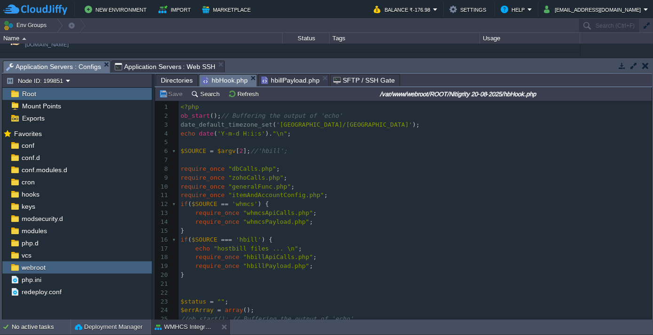
click at [223, 79] on span "hbHook.php" at bounding box center [225, 81] width 46 height 12
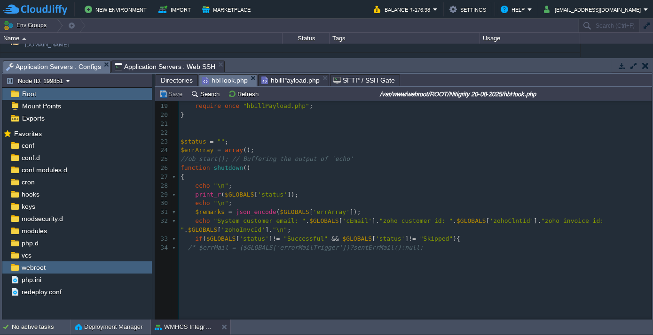
scroll to position [213, 0]
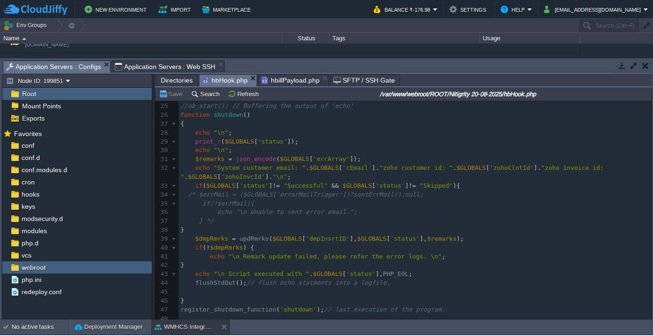
click at [286, 79] on span "hbillPayload.php" at bounding box center [290, 80] width 58 height 11
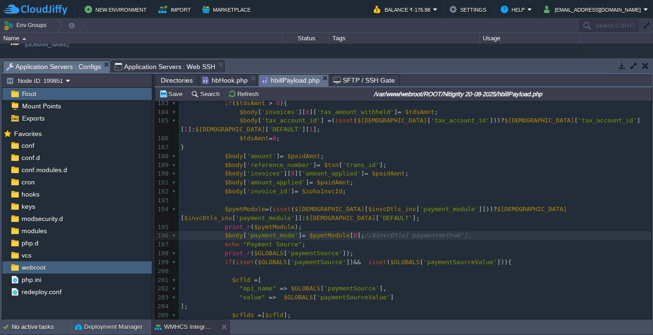
click at [169, 64] on span "Application Servers : Web SSH" at bounding box center [165, 66] width 101 height 11
